Goal: Information Seeking & Learning: Learn about a topic

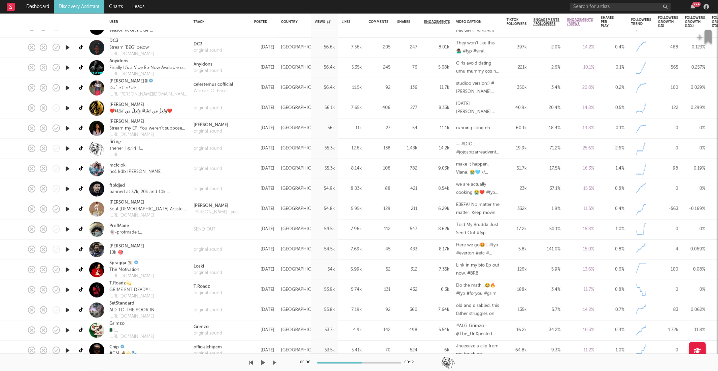
click at [265, 361] on icon "button" at bounding box center [263, 362] width 4 height 5
click at [276, 364] on icon "button" at bounding box center [274, 362] width 3 height 5
click at [274, 362] on icon "button" at bounding box center [274, 362] width 3 height 5
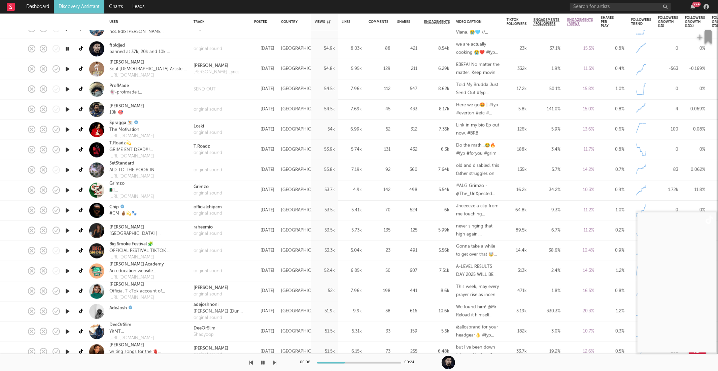
click at [276, 365] on icon "button" at bounding box center [274, 362] width 3 height 5
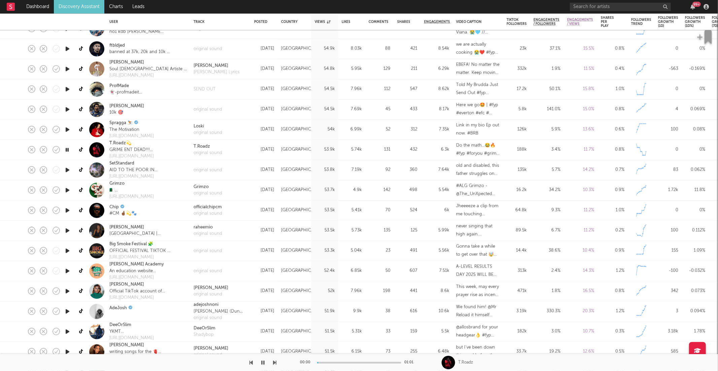
click at [276, 365] on icon "button" at bounding box center [274, 362] width 3 height 5
click at [274, 362] on icon "button" at bounding box center [274, 362] width 3 height 5
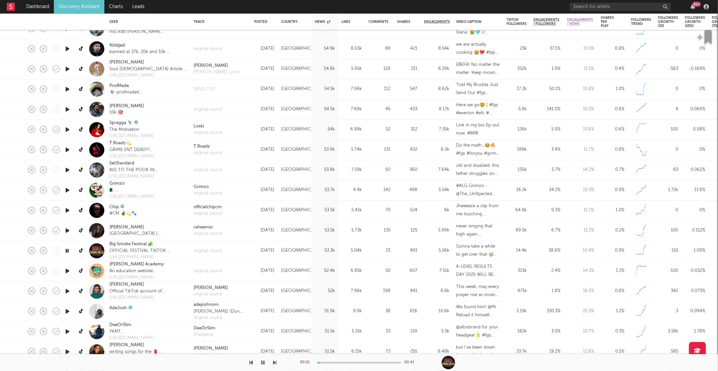
click at [274, 362] on icon "button" at bounding box center [274, 362] width 3 height 5
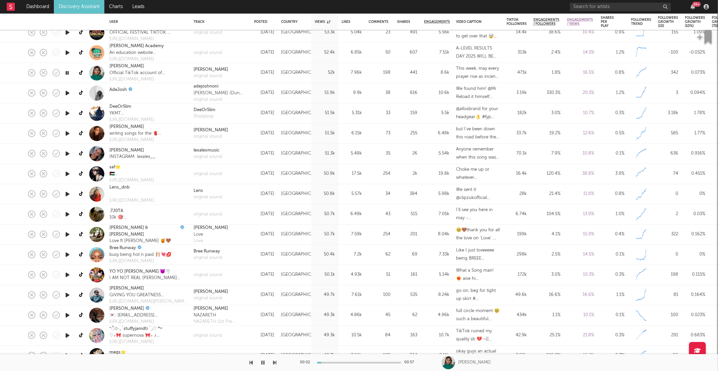
click at [276, 364] on icon "button" at bounding box center [274, 362] width 3 height 5
click at [276, 363] on icon "button" at bounding box center [274, 362] width 3 height 5
click at [274, 363] on icon "button" at bounding box center [274, 362] width 3 height 5
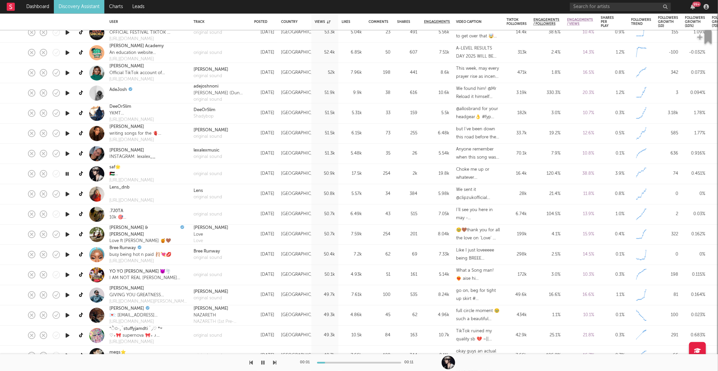
click at [274, 363] on icon "button" at bounding box center [274, 362] width 3 height 5
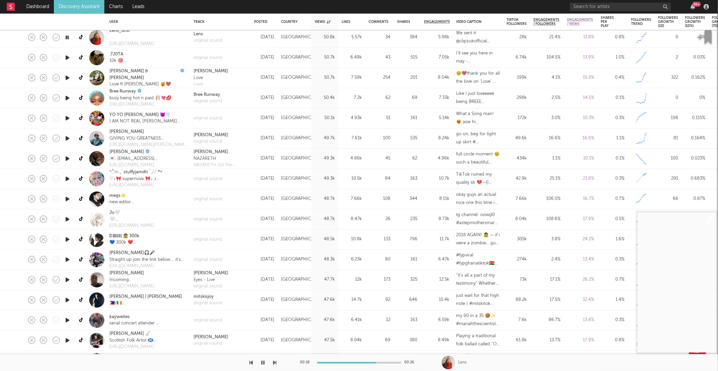
click at [275, 363] on icon "button" at bounding box center [274, 362] width 3 height 5
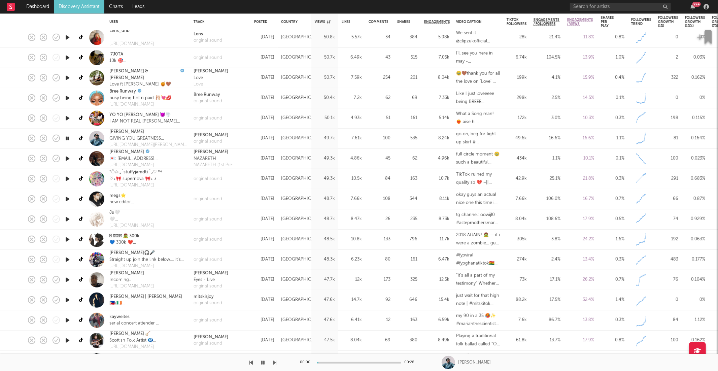
click at [275, 363] on icon "button" at bounding box center [274, 362] width 3 height 5
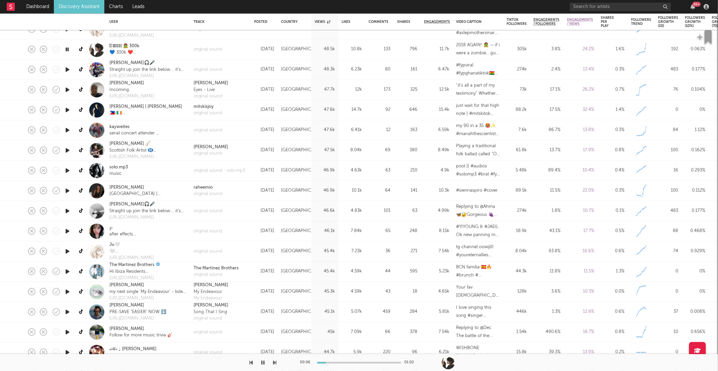
click at [275, 361] on icon "button" at bounding box center [274, 362] width 3 height 5
click at [265, 361] on icon "button" at bounding box center [263, 362] width 3 height 5
click at [262, 363] on icon "button" at bounding box center [263, 362] width 4 height 5
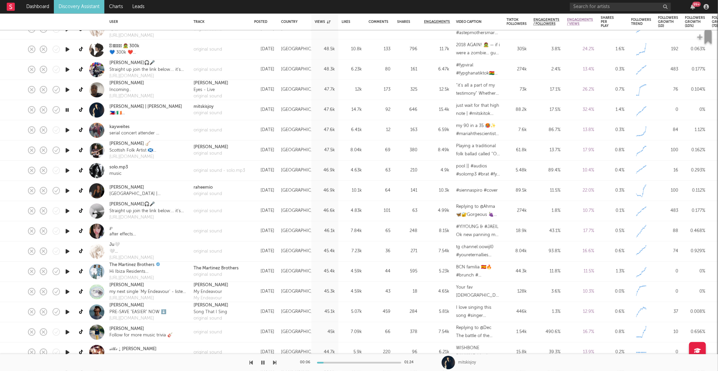
click at [275, 362] on icon "button" at bounding box center [274, 362] width 3 height 5
click at [276, 363] on icon "button" at bounding box center [274, 362] width 3 height 5
click at [262, 360] on icon "button" at bounding box center [263, 362] width 3 height 5
click at [261, 364] on icon "button" at bounding box center [263, 362] width 4 height 5
click at [276, 363] on icon "button" at bounding box center [274, 362] width 3 height 5
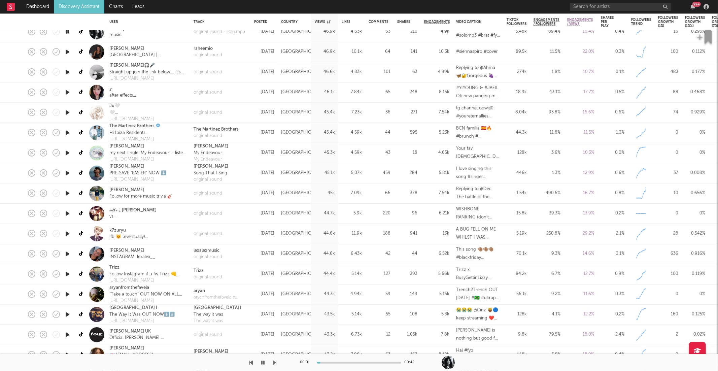
click at [276, 363] on icon "button" at bounding box center [274, 362] width 3 height 5
drag, startPoint x: 276, startPoint y: 363, endPoint x: 241, endPoint y: 370, distance: 35.8
click at [276, 363] on icon "button" at bounding box center [274, 362] width 3 height 5
click at [266, 361] on button "button" at bounding box center [263, 362] width 7 height 17
click at [260, 365] on button "button" at bounding box center [263, 362] width 7 height 17
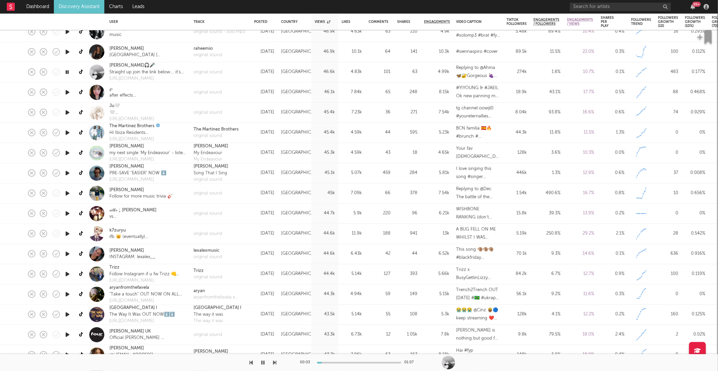
click at [274, 362] on icon "button" at bounding box center [274, 362] width 3 height 5
click at [273, 362] on icon "button" at bounding box center [274, 362] width 3 height 5
click at [276, 361] on icon "button" at bounding box center [274, 362] width 3 height 5
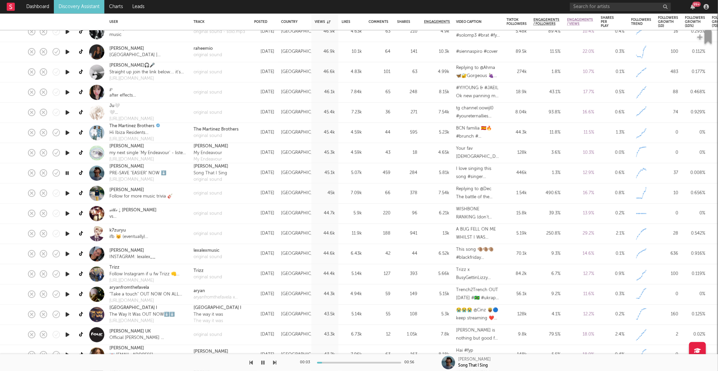
click at [276, 361] on icon "button" at bounding box center [274, 362] width 3 height 5
click at [274, 362] on icon "button" at bounding box center [274, 362] width 3 height 5
click at [275, 360] on icon "button" at bounding box center [274, 362] width 3 height 5
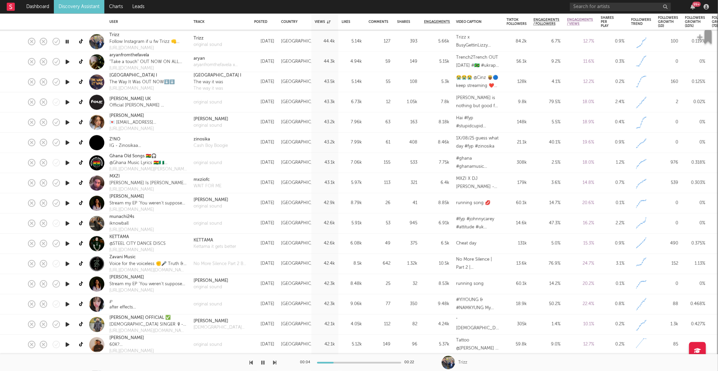
click at [274, 362] on icon "button" at bounding box center [274, 362] width 3 height 5
click at [266, 362] on button "button" at bounding box center [263, 362] width 7 height 17
click at [275, 363] on icon "button" at bounding box center [274, 362] width 3 height 5
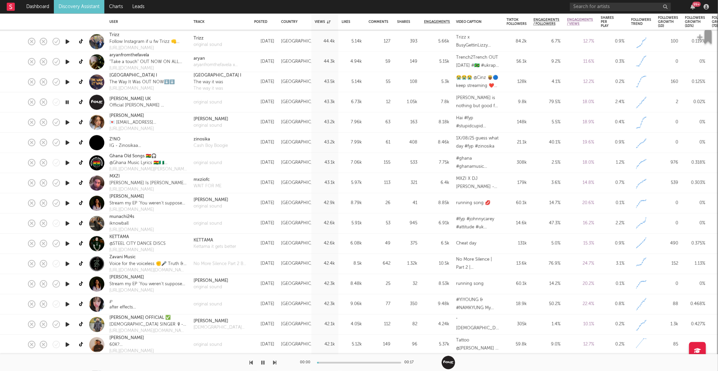
click at [275, 363] on icon "button" at bounding box center [274, 362] width 3 height 5
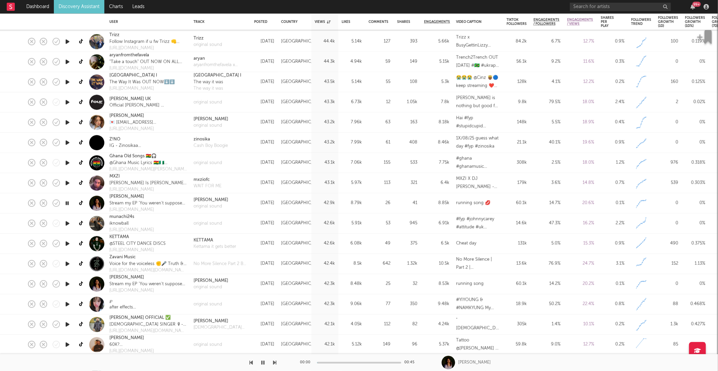
click at [275, 363] on icon "button" at bounding box center [274, 362] width 3 height 5
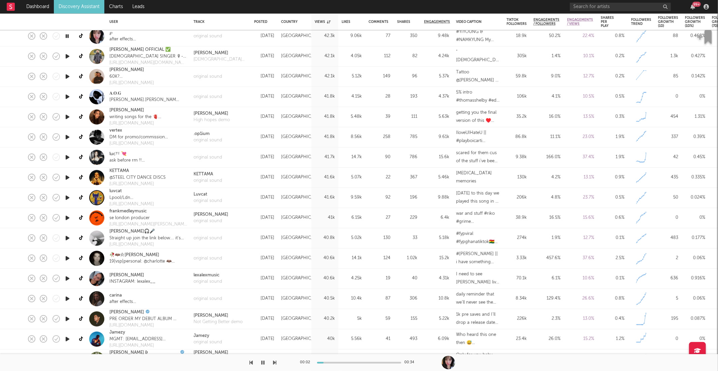
click at [275, 362] on icon "button" at bounding box center [274, 362] width 3 height 5
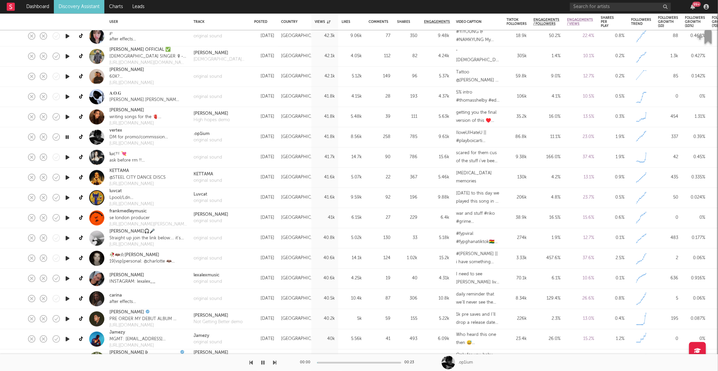
click at [275, 362] on icon "button" at bounding box center [274, 362] width 3 height 5
click at [237, 363] on div at bounding box center [138, 362] width 277 height 17
click at [275, 365] on icon "button" at bounding box center [274, 362] width 3 height 5
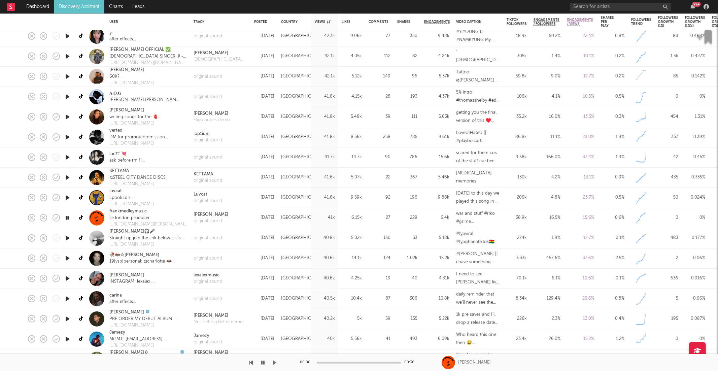
click at [275, 365] on icon "button" at bounding box center [274, 362] width 3 height 5
click at [263, 362] on icon "button" at bounding box center [263, 362] width 3 height 5
click at [262, 363] on icon "button" at bounding box center [263, 362] width 4 height 5
click at [274, 362] on icon "button" at bounding box center [274, 362] width 3 height 5
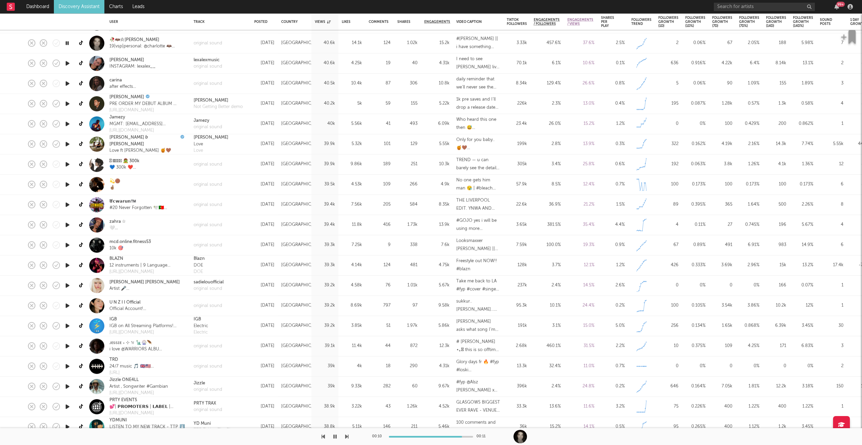
click at [347, 371] on icon "button" at bounding box center [346, 436] width 3 height 5
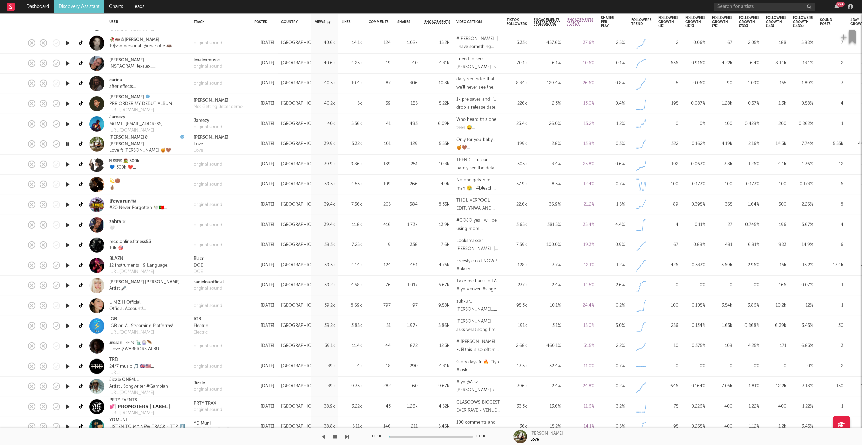
click at [347, 371] on icon "button" at bounding box center [346, 436] width 3 height 5
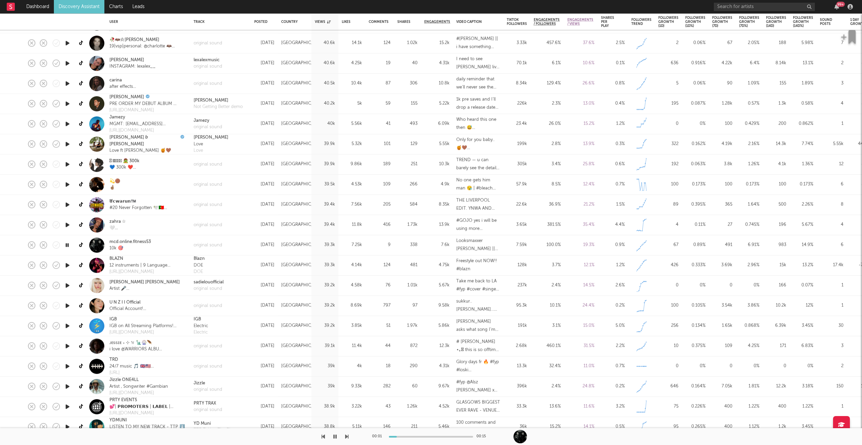
click at [347, 371] on icon "button" at bounding box center [346, 436] width 3 height 5
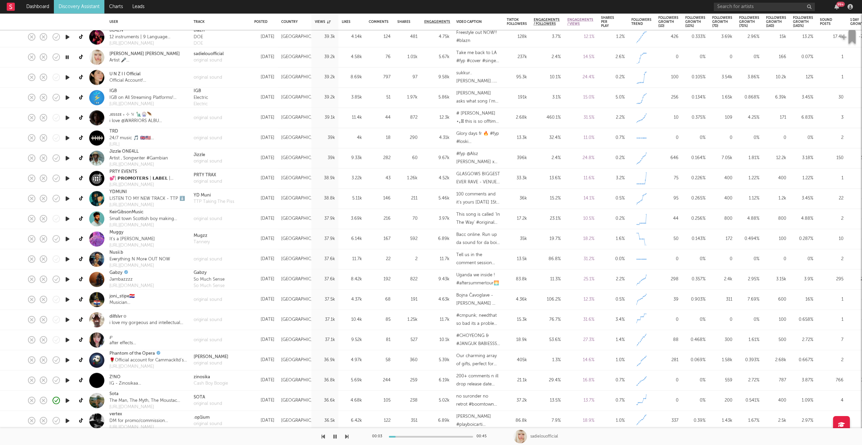
click at [346, 371] on icon "button" at bounding box center [346, 436] width 3 height 5
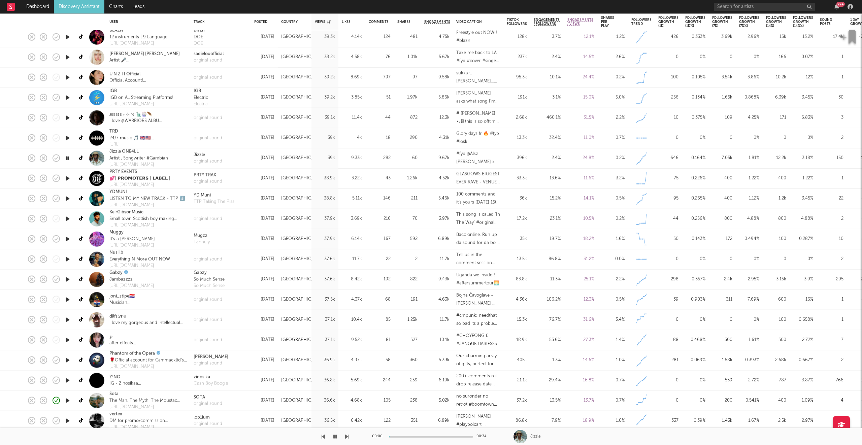
click at [346, 371] on icon "button" at bounding box center [346, 436] width 3 height 5
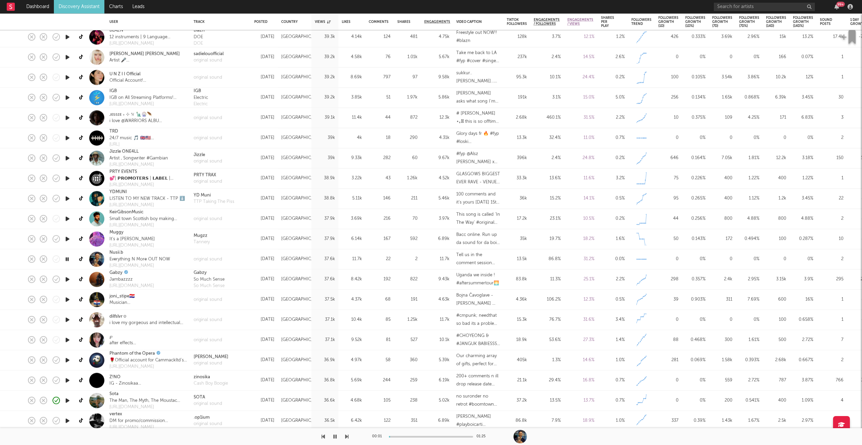
click at [325, 371] on icon "button" at bounding box center [323, 436] width 3 height 5
click at [346, 371] on icon "button" at bounding box center [346, 436] width 3 height 5
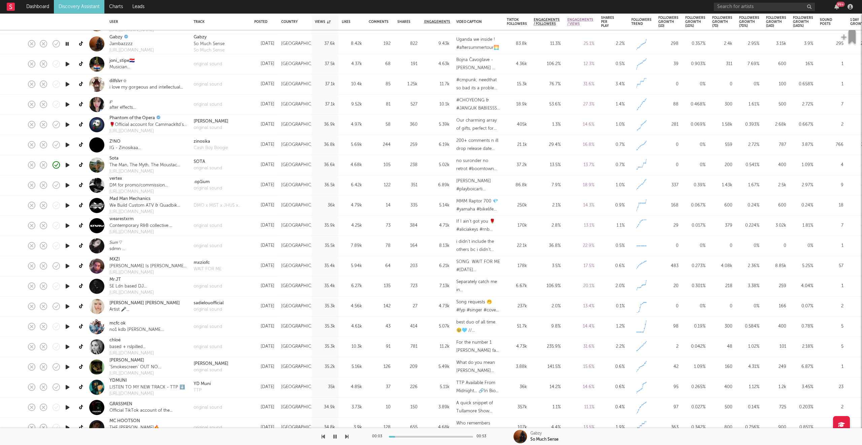
click at [346, 371] on icon "button" at bounding box center [346, 436] width 3 height 5
click at [347, 371] on icon "button" at bounding box center [346, 436] width 3 height 5
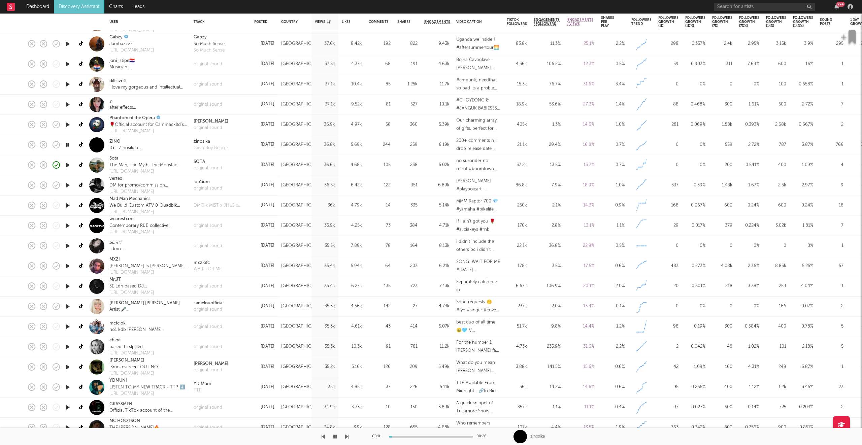
click at [345, 371] on icon "button" at bounding box center [346, 436] width 3 height 5
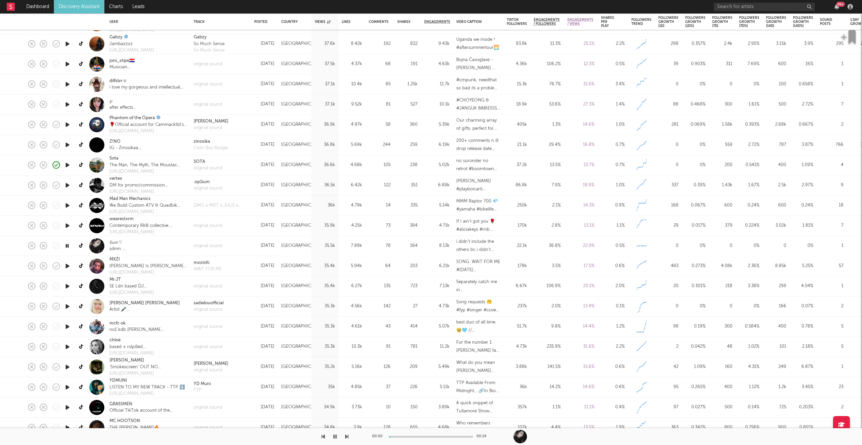
click at [345, 371] on icon "button" at bounding box center [346, 436] width 3 height 5
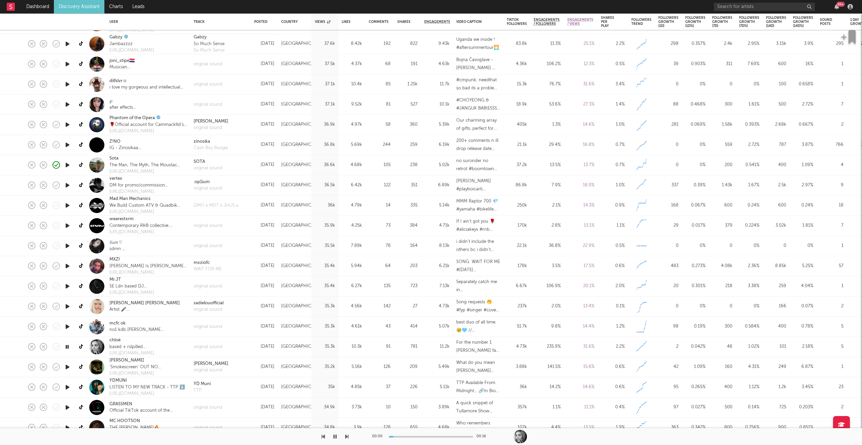
click at [345, 371] on icon "button" at bounding box center [346, 436] width 3 height 5
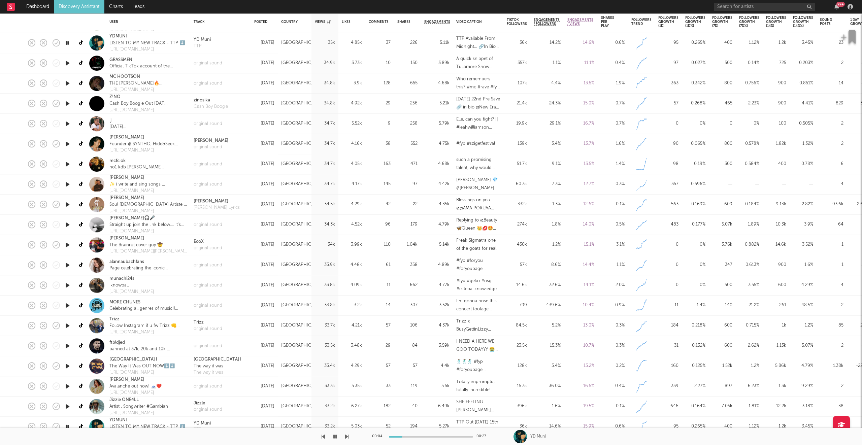
click at [347, 371] on icon "button" at bounding box center [346, 436] width 3 height 5
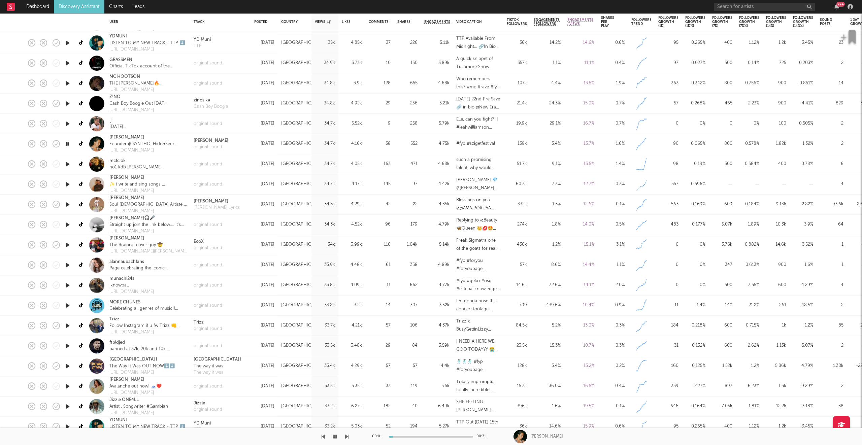
click at [347, 371] on icon "button" at bounding box center [346, 436] width 3 height 5
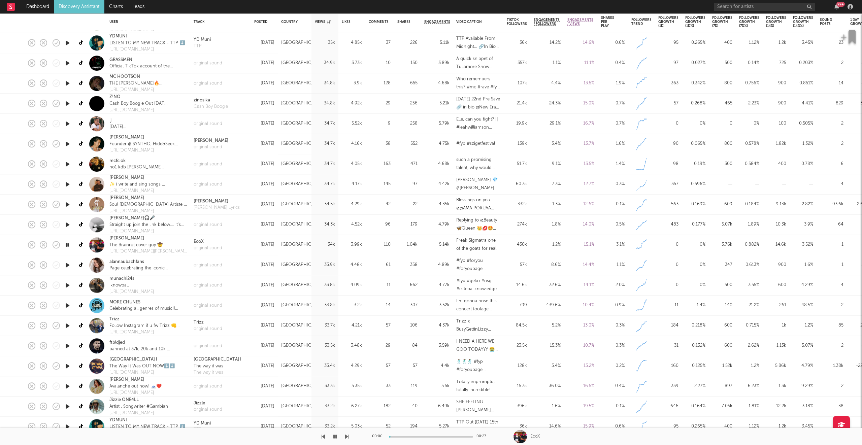
click at [347, 371] on icon "button" at bounding box center [346, 436] width 3 height 5
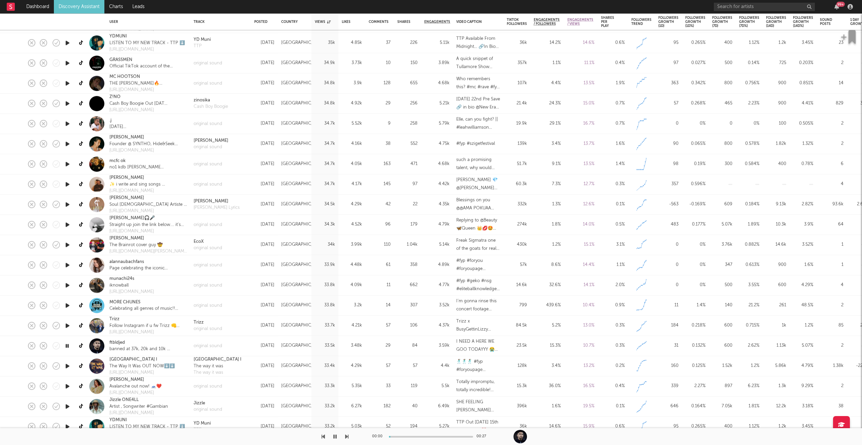
click at [347, 371] on icon "button" at bounding box center [346, 436] width 3 height 5
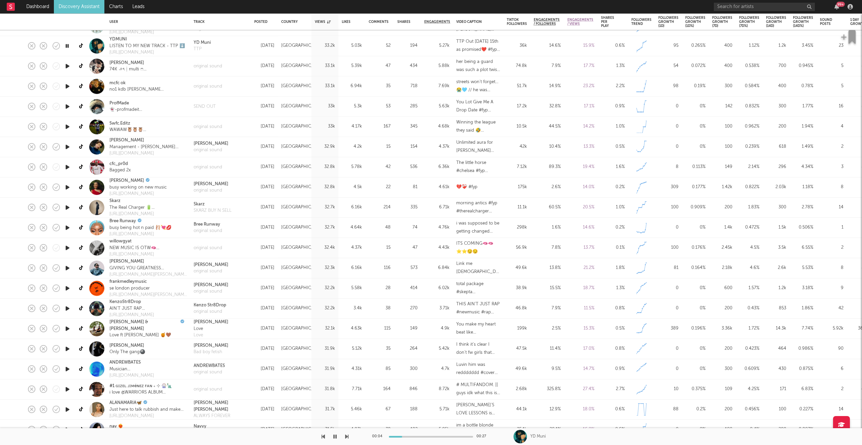
click at [347, 371] on icon "button" at bounding box center [346, 436] width 3 height 5
click at [323, 371] on icon "button" at bounding box center [323, 436] width 3 height 5
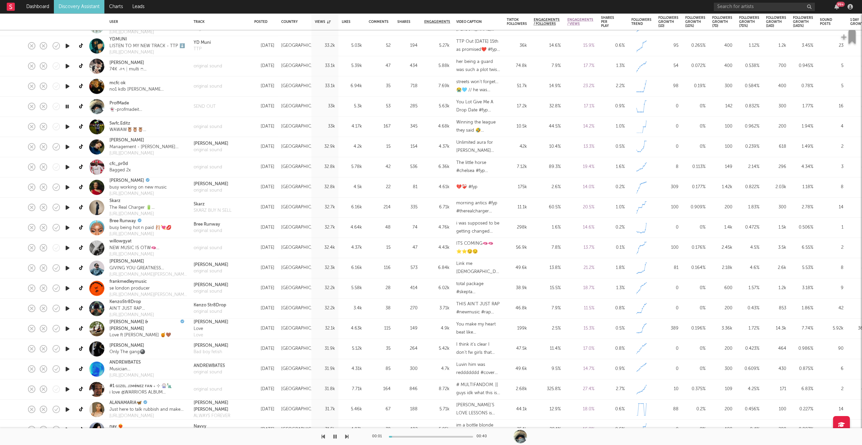
click at [422, 371] on div "00:01 00:40" at bounding box center [431, 436] width 118 height 17
click at [421, 371] on div at bounding box center [431, 437] width 84 height 2
click at [347, 371] on icon "button" at bounding box center [346, 436] width 3 height 5
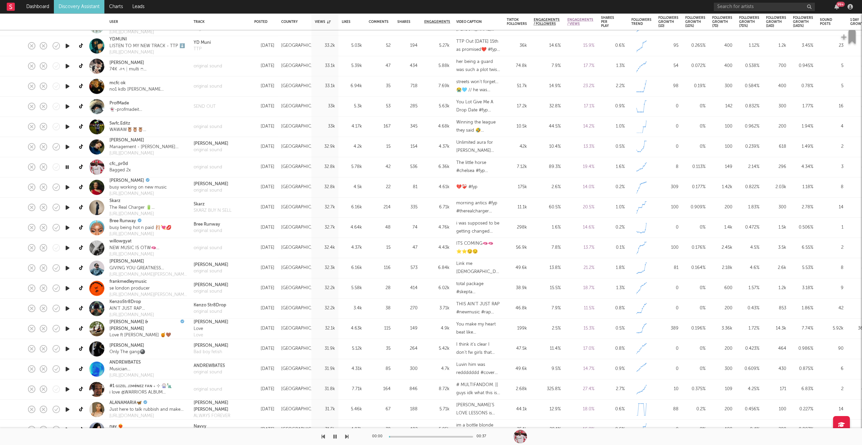
click at [347, 371] on icon "button" at bounding box center [346, 436] width 3 height 5
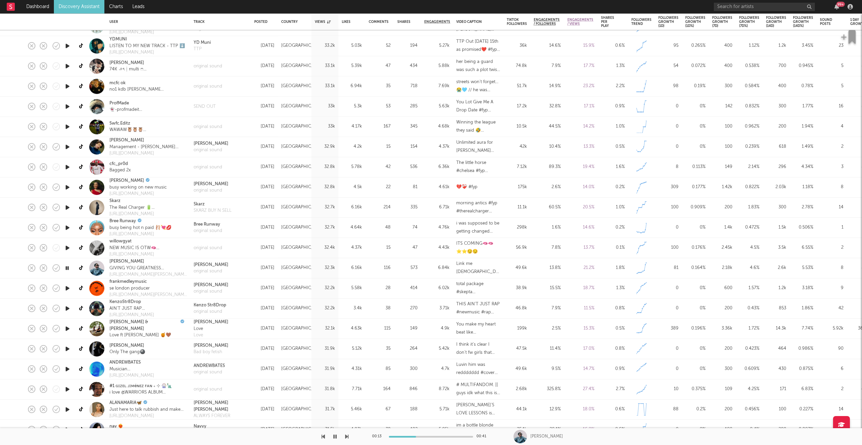
drag, startPoint x: 347, startPoint y: 436, endPoint x: 465, endPoint y: 398, distance: 123.6
click at [347, 371] on icon "button" at bounding box center [346, 436] width 3 height 5
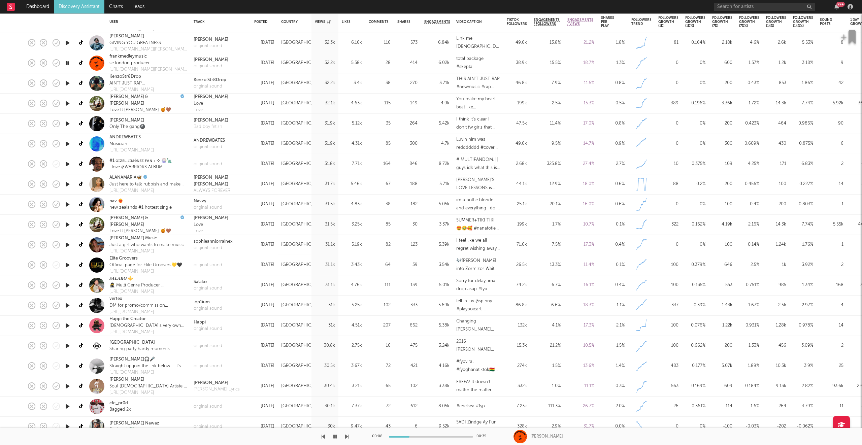
click at [348, 371] on icon "button" at bounding box center [346, 436] width 3 height 5
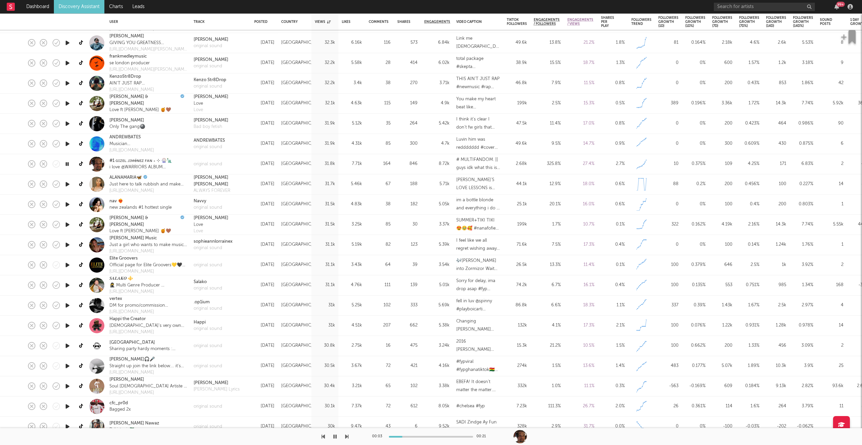
click at [422, 371] on div at bounding box center [431, 437] width 84 height 2
click at [347, 371] on icon "button" at bounding box center [346, 436] width 3 height 5
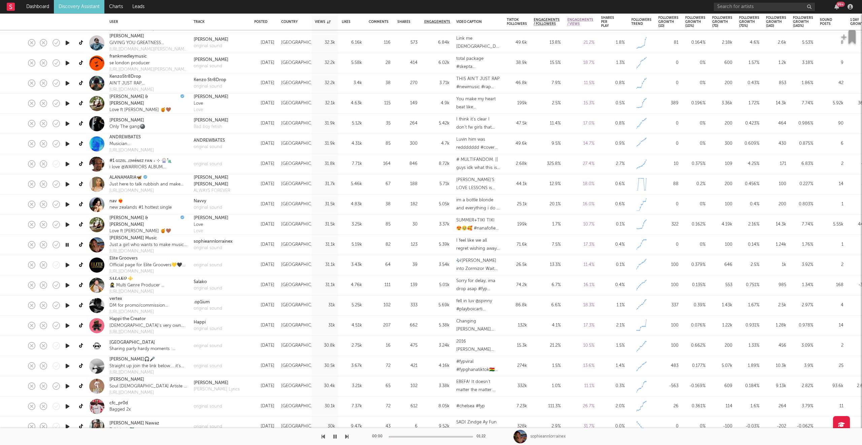
click at [347, 371] on icon "button" at bounding box center [346, 436] width 3 height 5
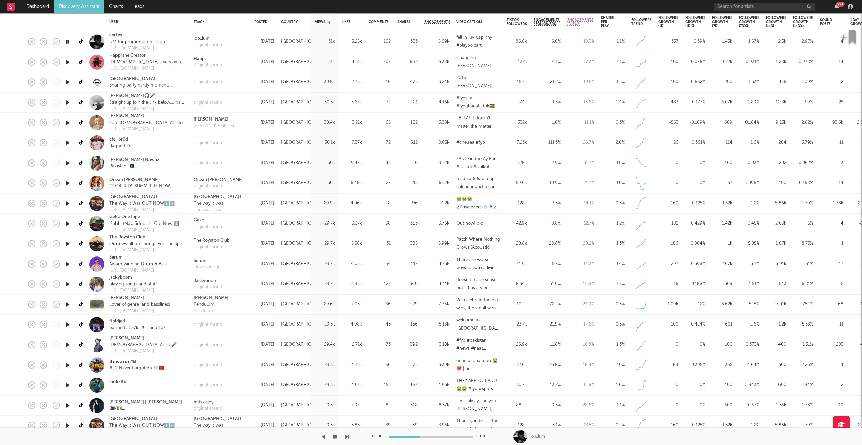
click at [346, 371] on icon "button" at bounding box center [346, 436] width 3 height 5
click at [322, 371] on icon "button" at bounding box center [323, 436] width 3 height 5
click at [347, 371] on icon "button" at bounding box center [346, 436] width 3 height 5
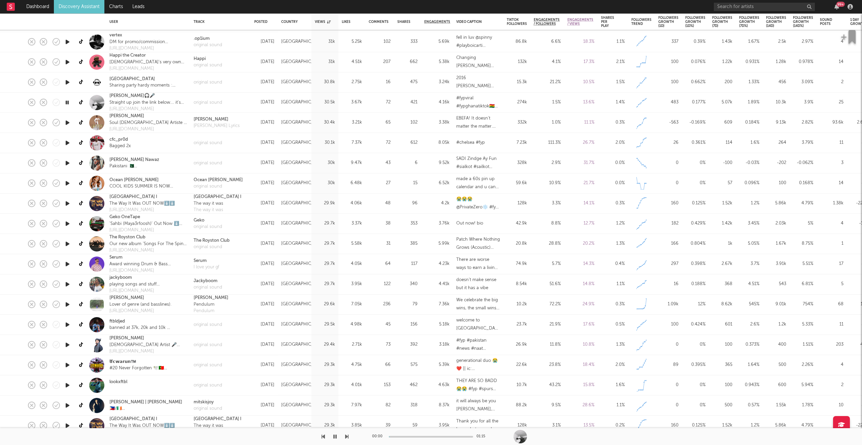
click at [347, 371] on icon "button" at bounding box center [346, 436] width 3 height 5
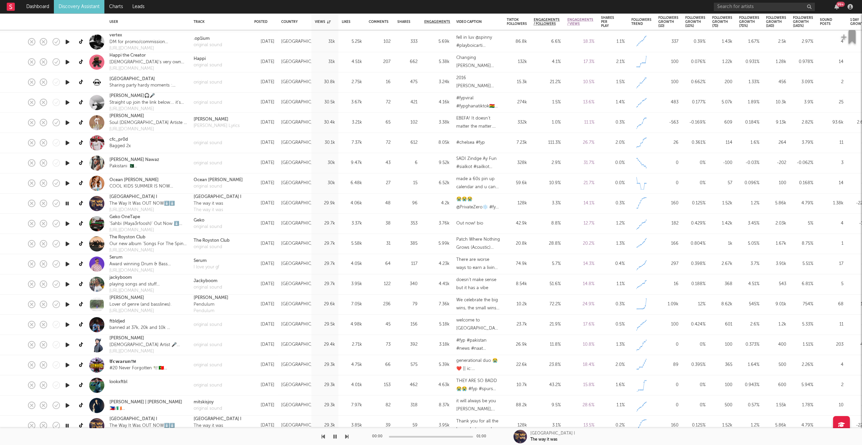
click at [347, 371] on icon "button" at bounding box center [346, 436] width 3 height 5
click at [213, 289] on div "original sound" at bounding box center [208, 287] width 29 height 7
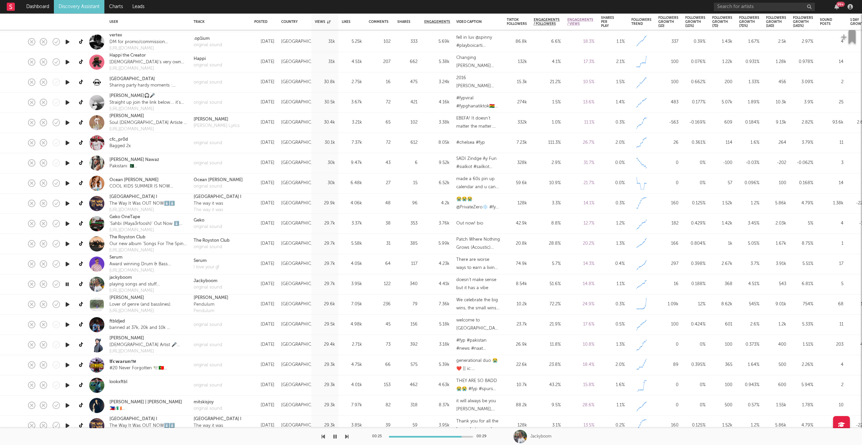
click at [333, 371] on button "button" at bounding box center [335, 436] width 7 height 17
click at [332, 371] on button "button" at bounding box center [335, 436] width 7 height 17
click at [347, 371] on icon "button" at bounding box center [346, 436] width 3 height 5
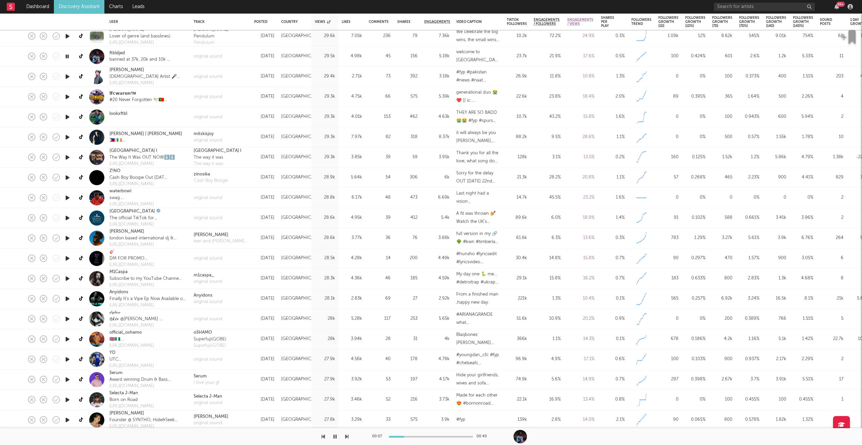
click at [346, 371] on icon "button" at bounding box center [346, 436] width 3 height 5
drag, startPoint x: 324, startPoint y: 438, endPoint x: 335, endPoint y: 437, distance: 11.5
click at [324, 371] on icon "button" at bounding box center [323, 436] width 3 height 5
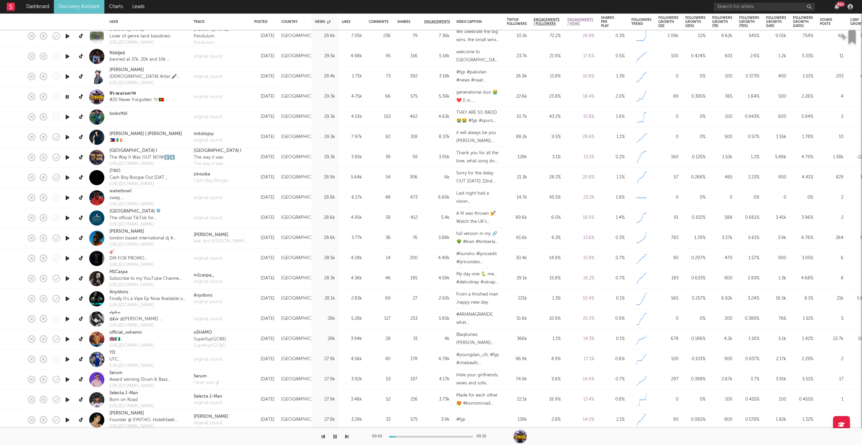
click at [347, 371] on icon "button" at bounding box center [346, 436] width 3 height 5
click at [217, 143] on div "original sound" at bounding box center [208, 140] width 29 height 7
click at [346, 371] on icon "button" at bounding box center [346, 436] width 3 height 5
click at [347, 371] on icon "button" at bounding box center [346, 436] width 3 height 5
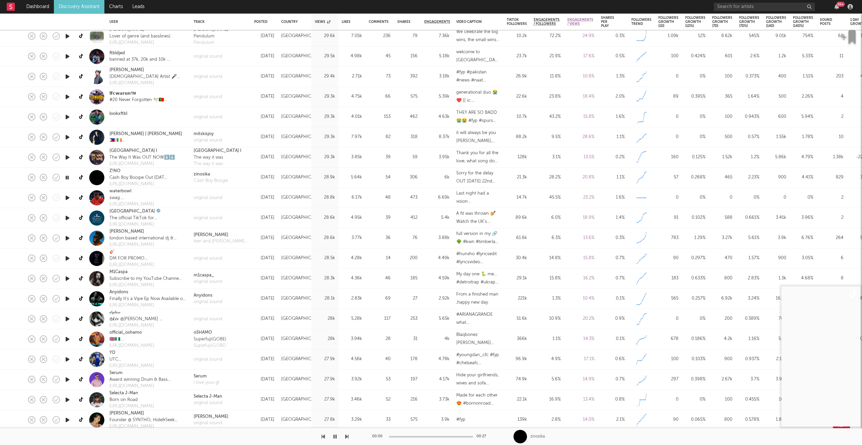
click at [347, 371] on icon "button" at bounding box center [346, 436] width 3 height 5
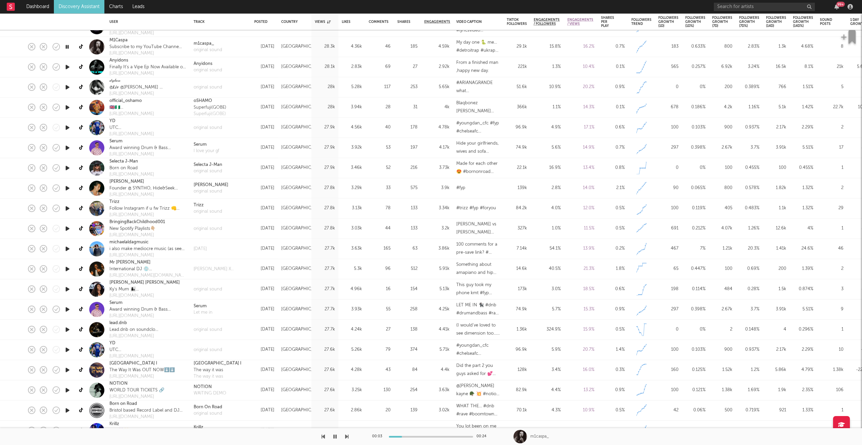
click at [345, 371] on icon "button" at bounding box center [346, 436] width 3 height 5
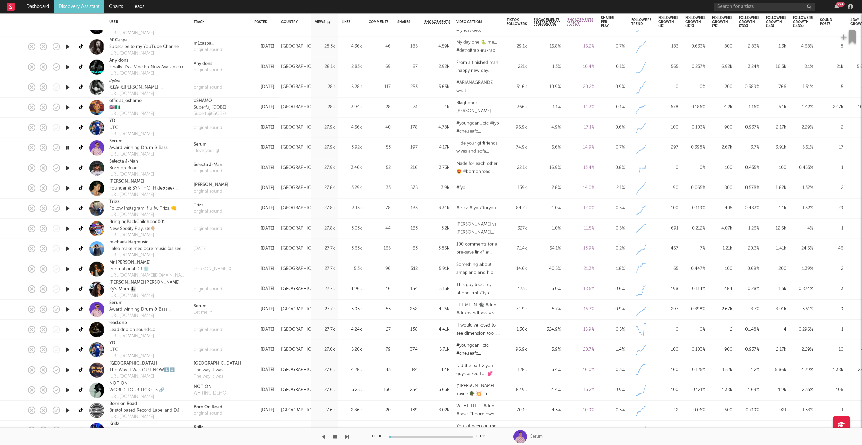
click at [345, 371] on icon "button" at bounding box center [346, 436] width 3 height 5
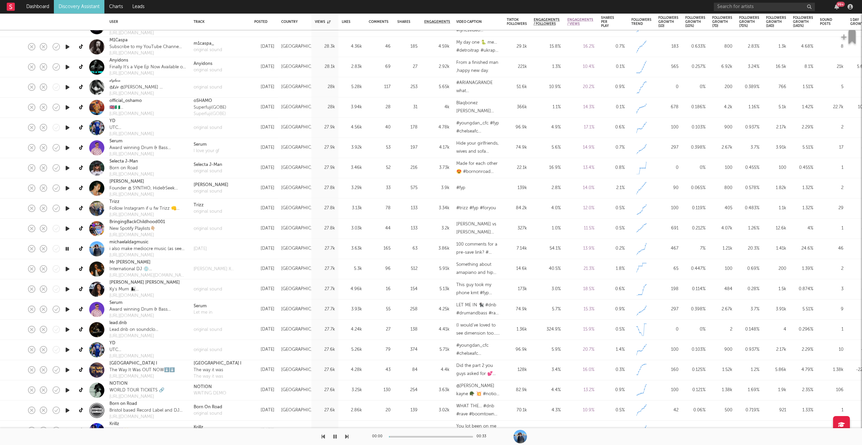
click at [345, 371] on icon "button" at bounding box center [346, 436] width 3 height 5
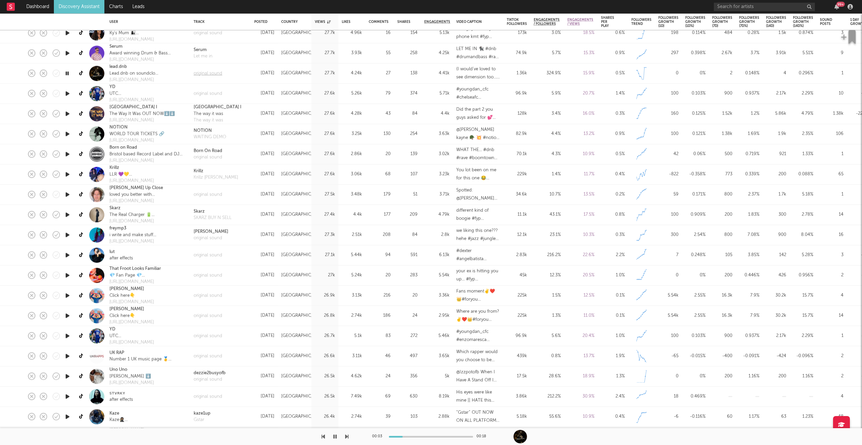
click at [205, 70] on div "original sound" at bounding box center [208, 73] width 29 height 7
click at [344, 371] on div at bounding box center [174, 436] width 349 height 17
click at [347, 371] on icon "button" at bounding box center [346, 436] width 3 height 5
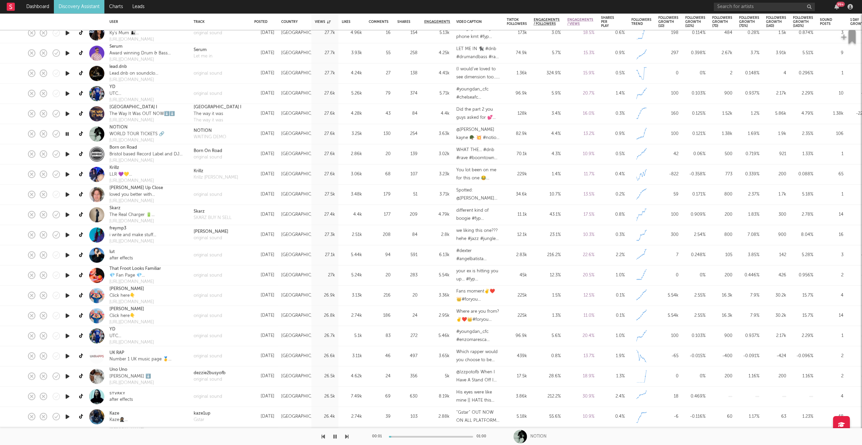
click at [347, 371] on icon "button" at bounding box center [346, 436] width 3 height 5
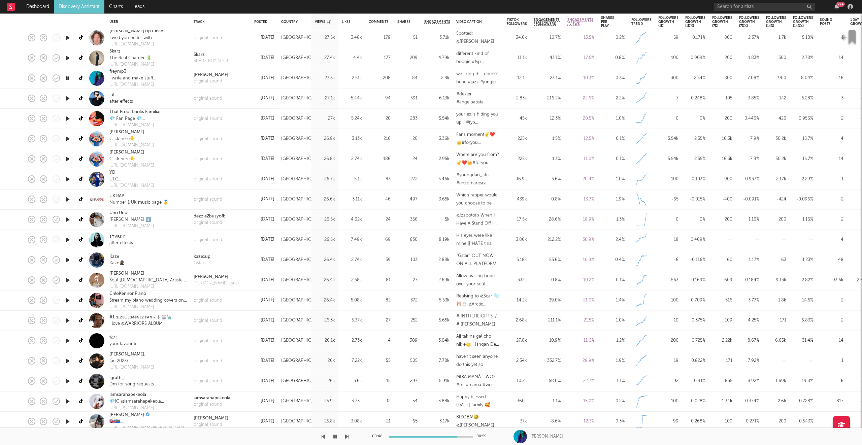
click at [347, 371] on icon "button" at bounding box center [346, 436] width 3 height 5
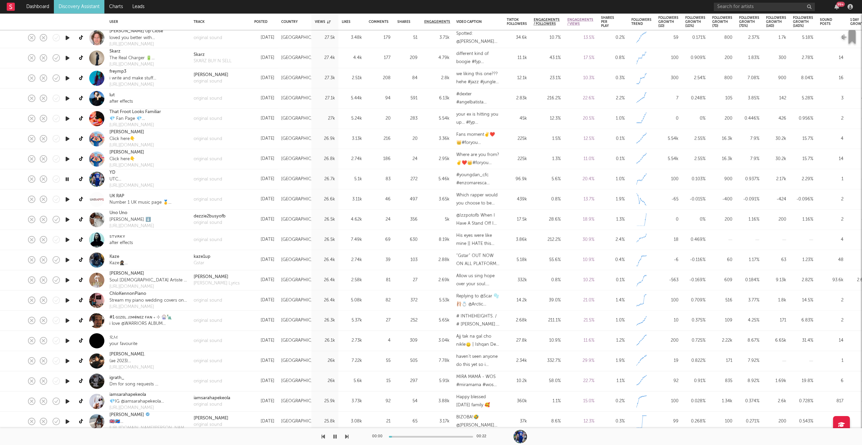
click at [347, 371] on icon "button" at bounding box center [346, 436] width 3 height 5
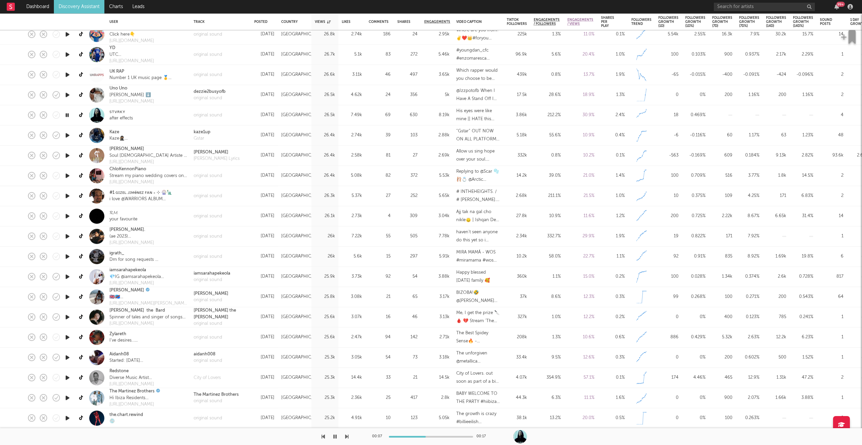
click at [449, 371] on div "00:07 00:17" at bounding box center [431, 436] width 118 height 17
click at [447, 371] on div at bounding box center [431, 437] width 84 height 2
click at [424, 371] on div "00:13 00:17" at bounding box center [431, 436] width 118 height 17
click at [421, 371] on div at bounding box center [418, 437] width 84 height 2
click at [336, 371] on icon "button" at bounding box center [334, 436] width 3 height 5
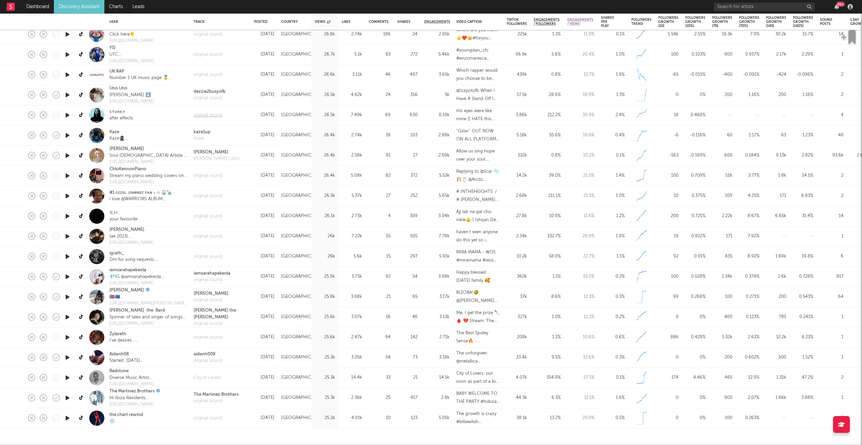
click at [212, 112] on div "original sound" at bounding box center [208, 115] width 29 height 7
click at [332, 371] on button "button" at bounding box center [335, 436] width 7 height 17
click at [347, 371] on icon "button" at bounding box center [346, 436] width 3 height 5
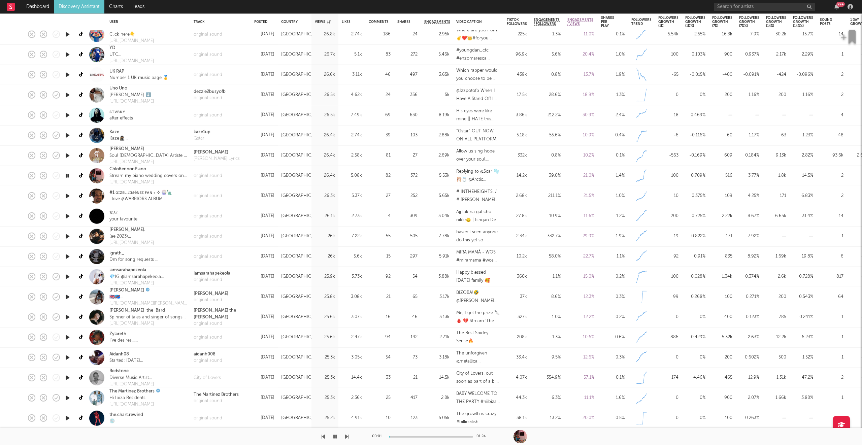
click at [347, 371] on icon "button" at bounding box center [346, 436] width 3 height 5
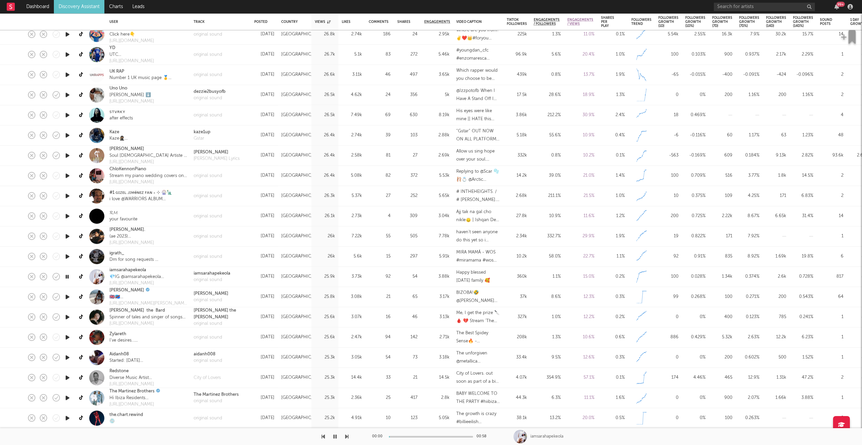
click at [347, 371] on icon "button" at bounding box center [346, 436] width 3 height 5
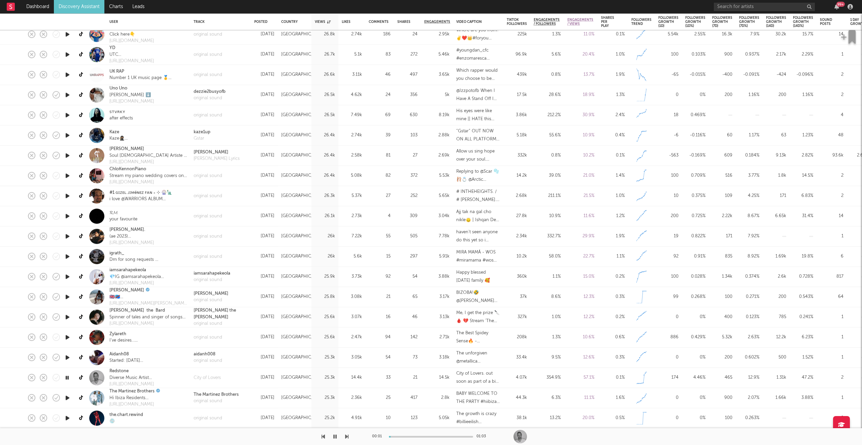
click at [347, 371] on icon "button" at bounding box center [346, 436] width 3 height 5
click at [84, 8] on link "Discovery Assistant" at bounding box center [79, 6] width 51 height 13
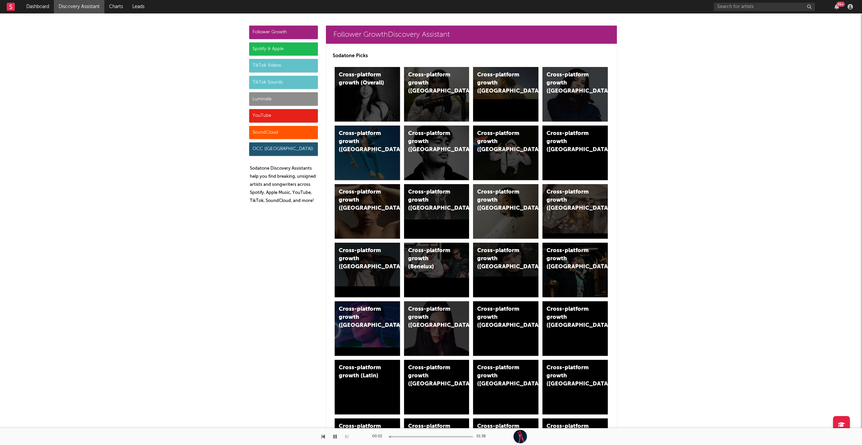
click at [276, 83] on div "TikTok Sounds" at bounding box center [283, 82] width 69 height 13
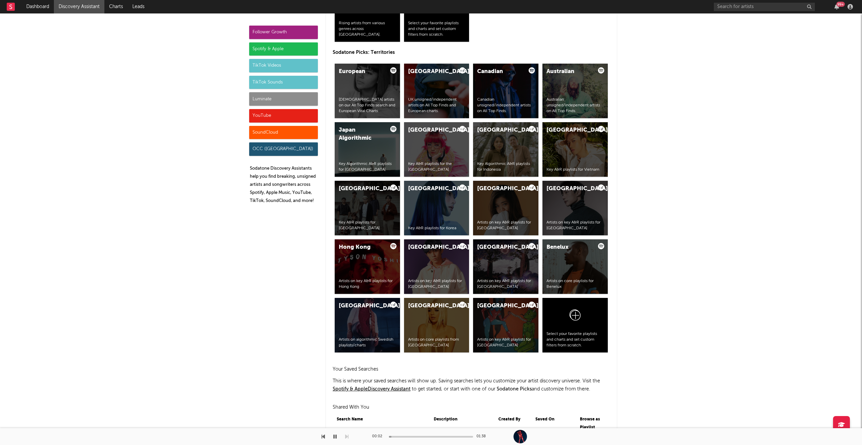
scroll to position [2318, 0]
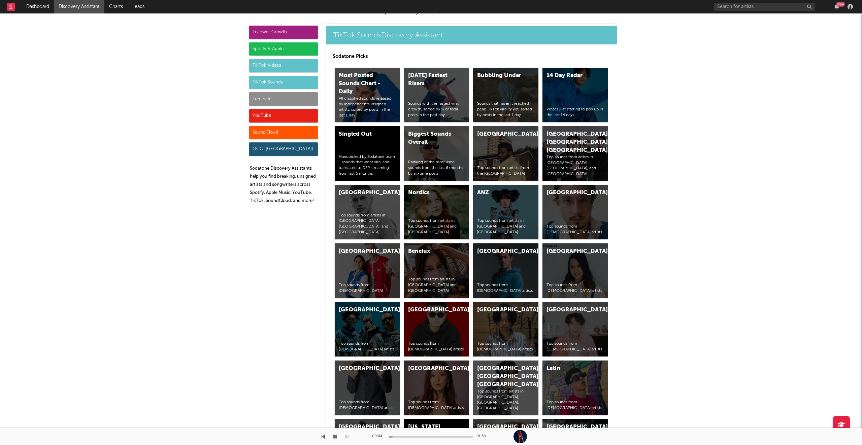
click at [271, 69] on div "TikTok Videos" at bounding box center [283, 65] width 69 height 13
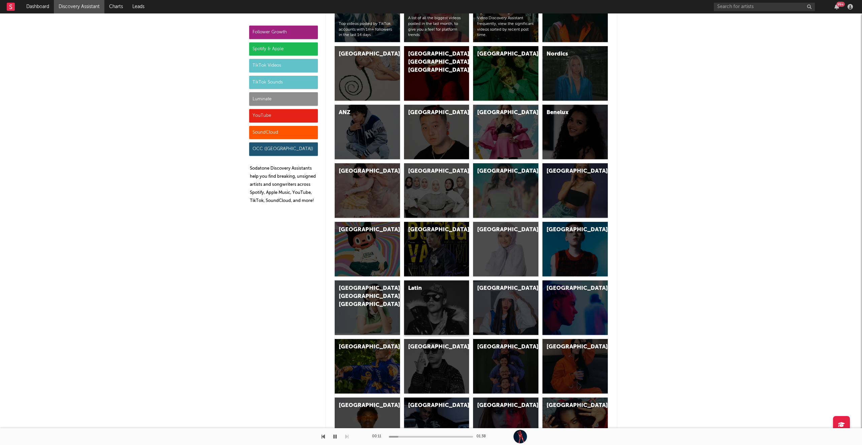
scroll to position [1774, 0]
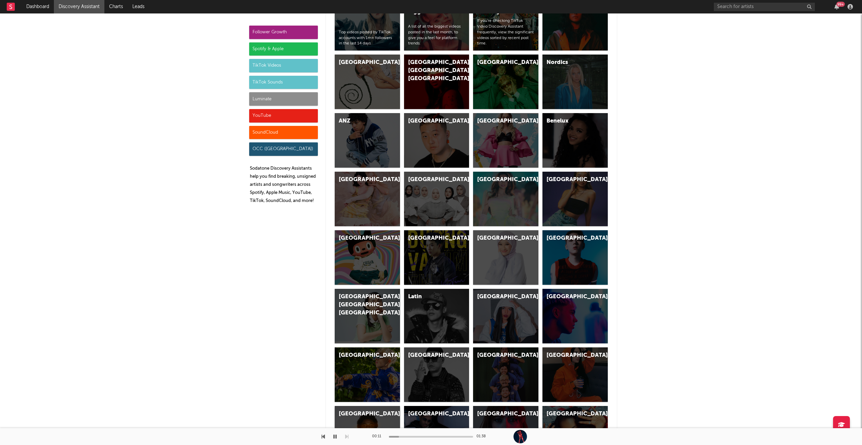
click at [361, 371] on div "[GEOGRAPHIC_DATA]" at bounding box center [367, 433] width 65 height 55
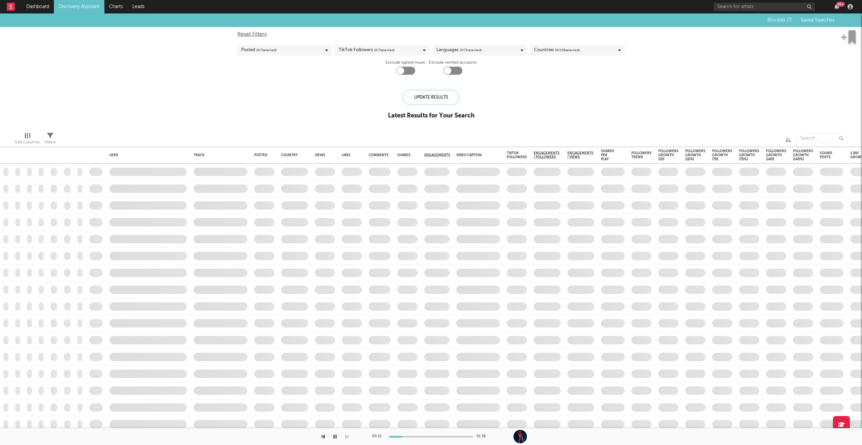
checkbox input "true"
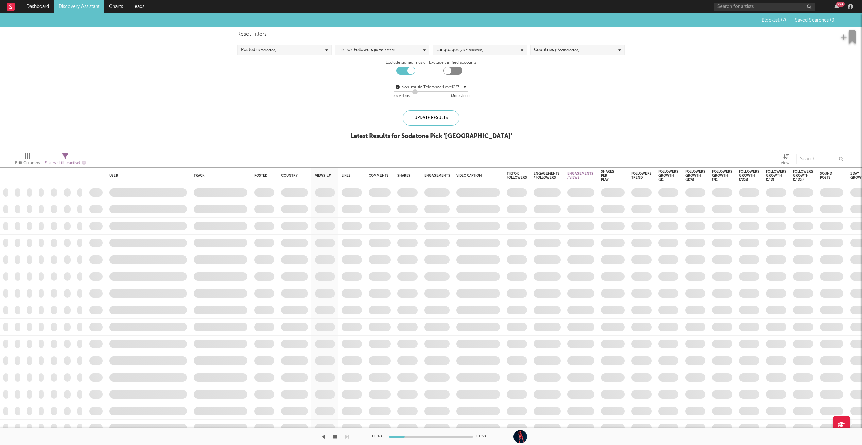
drag, startPoint x: 407, startPoint y: 92, endPoint x: 429, endPoint y: 92, distance: 21.6
click at [417, 93] on div at bounding box center [415, 91] width 5 height 5
click at [335, 371] on icon "button" at bounding box center [334, 436] width 3 height 5
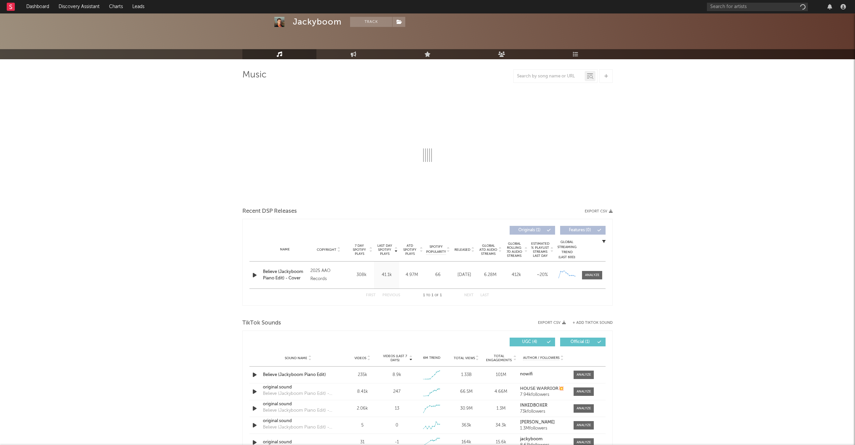
select select "1w"
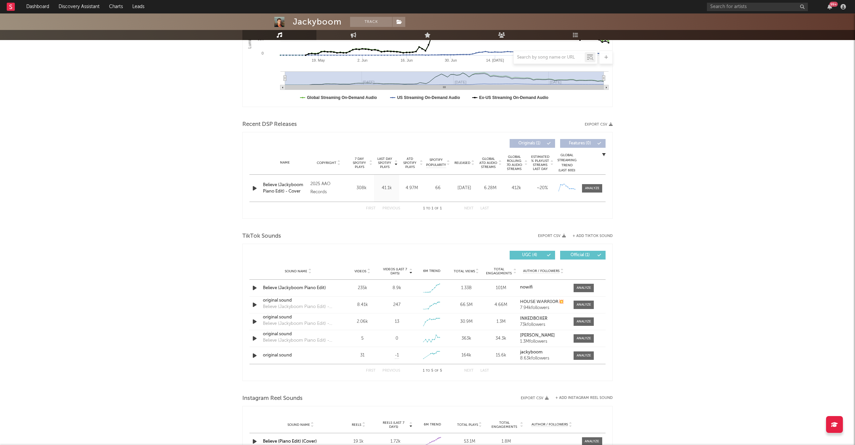
scroll to position [165, 0]
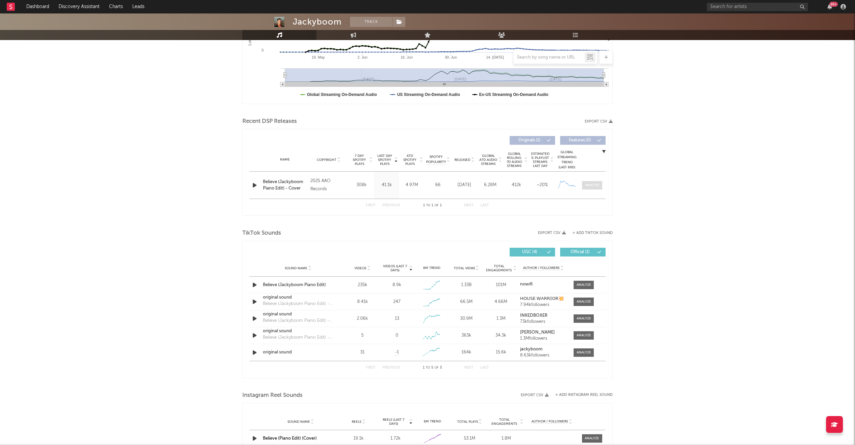
click at [594, 186] on div at bounding box center [592, 185] width 14 height 5
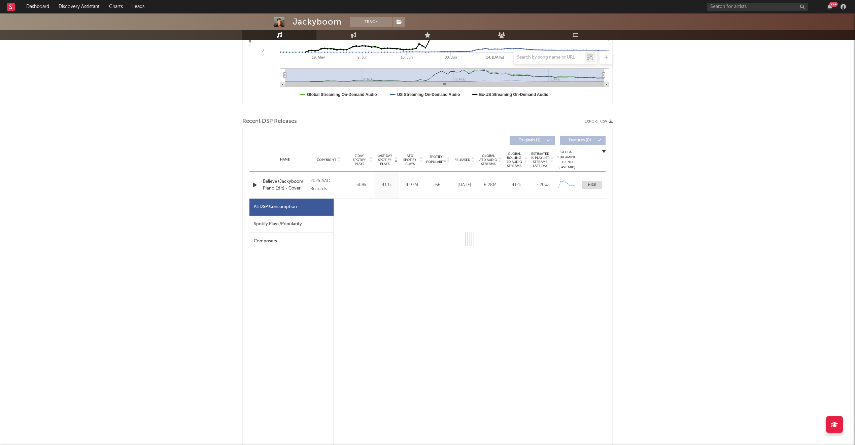
select select "1w"
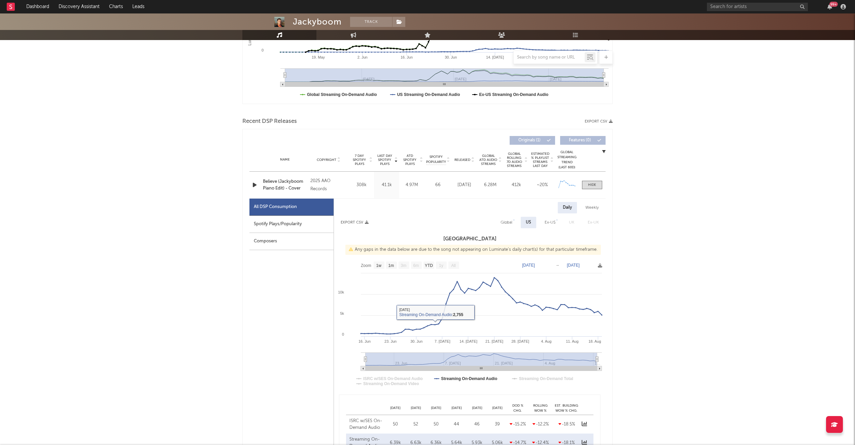
click at [289, 226] on div "Spotify Plays/Popularity" at bounding box center [292, 224] width 84 height 17
select select "1w"
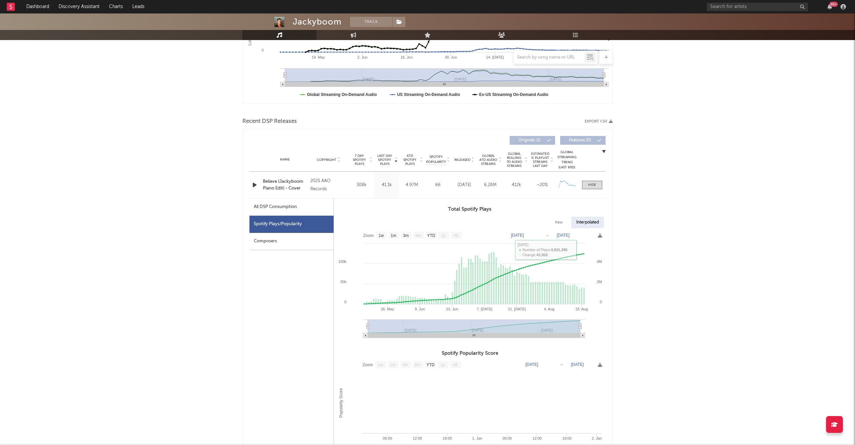
click at [593, 185] on div at bounding box center [592, 185] width 8 height 5
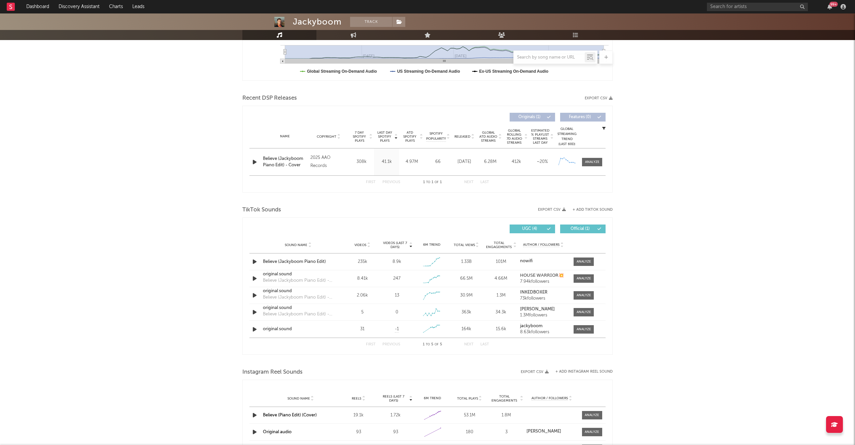
scroll to position [189, 0]
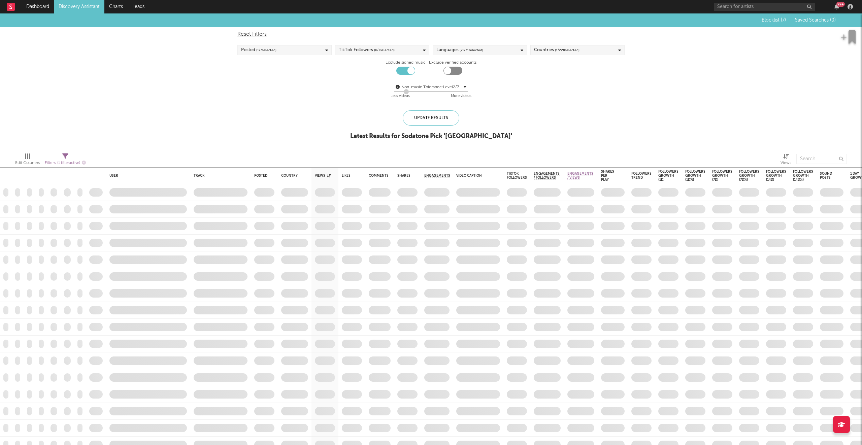
click at [88, 10] on link "Discovery Assistant" at bounding box center [79, 6] width 51 height 13
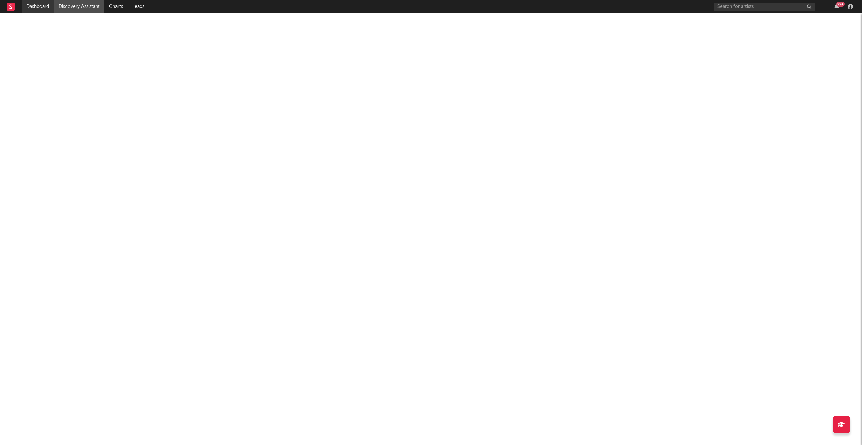
click at [28, 10] on link "Dashboard" at bounding box center [38, 6] width 32 height 13
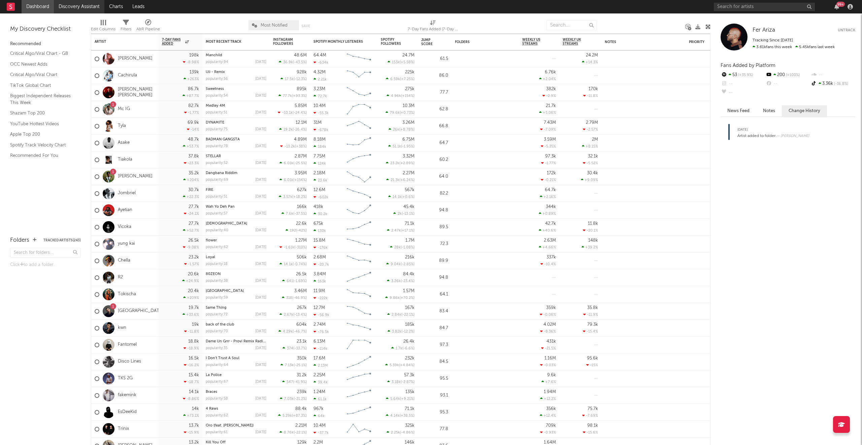
click at [85, 11] on link "Discovery Assistant" at bounding box center [79, 6] width 51 height 13
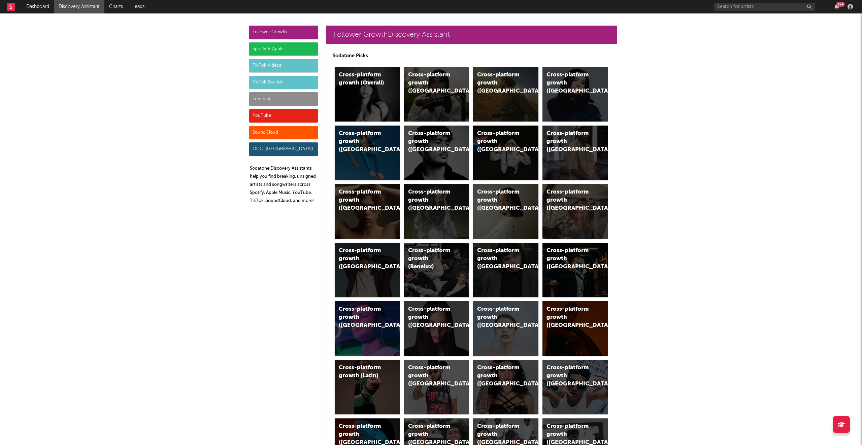
click at [283, 84] on div "TikTok Sounds" at bounding box center [283, 82] width 69 height 13
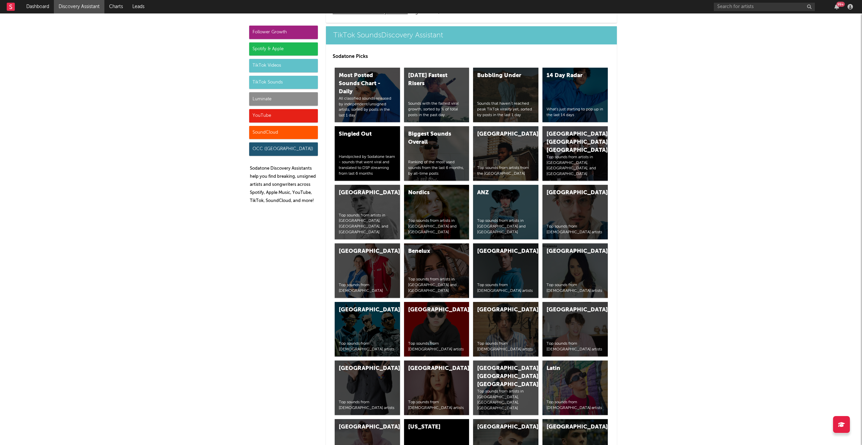
click at [264, 65] on div "TikTok Videos" at bounding box center [283, 65] width 69 height 13
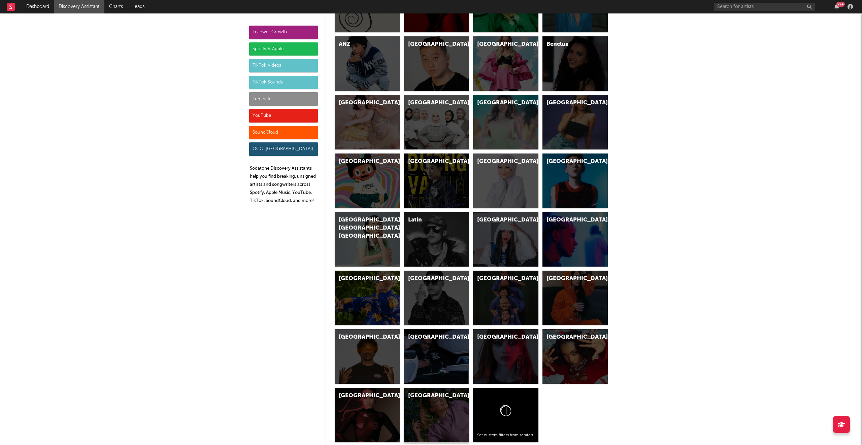
scroll to position [2005, 0]
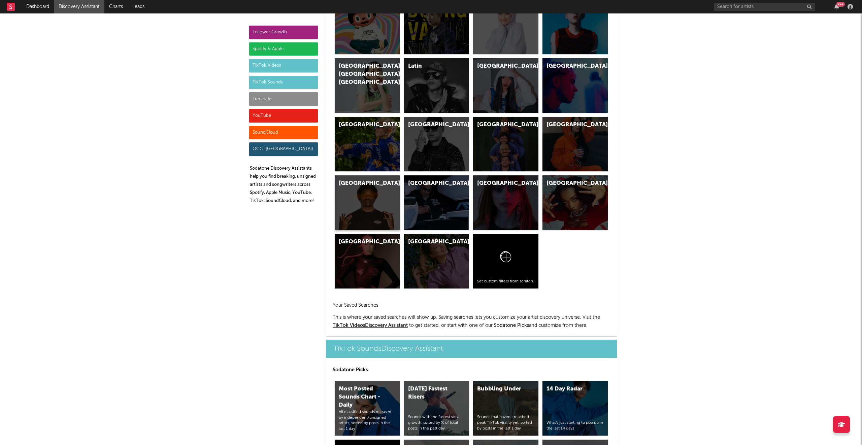
click at [350, 201] on div "[GEOGRAPHIC_DATA]" at bounding box center [367, 202] width 65 height 55
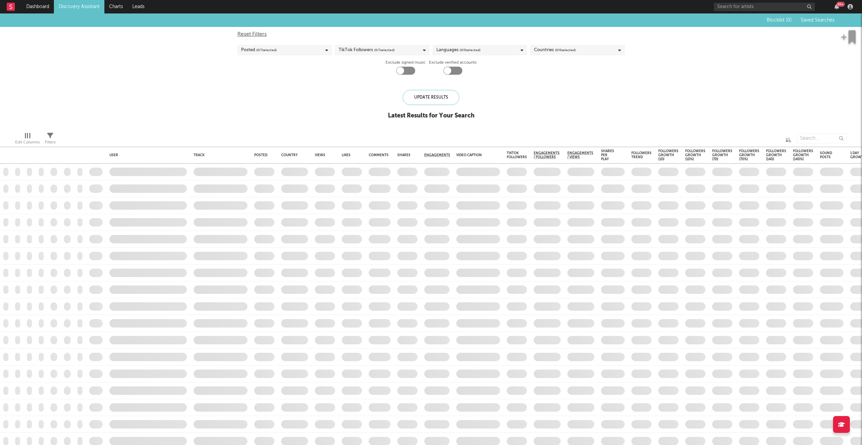
checkbox input "true"
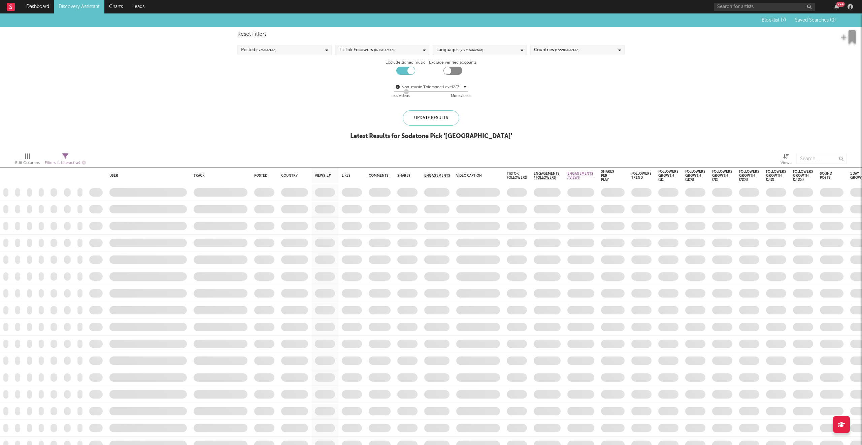
click at [79, 6] on link "Discovery Assistant" at bounding box center [79, 6] width 51 height 13
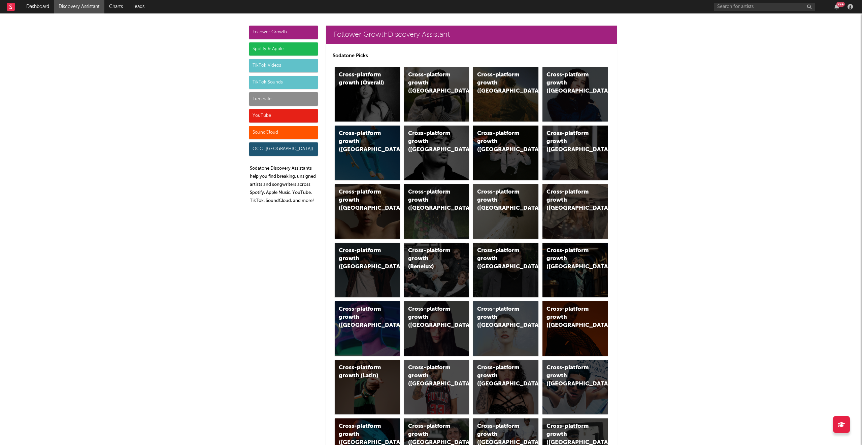
click at [282, 98] on div "Luminate" at bounding box center [283, 98] width 69 height 13
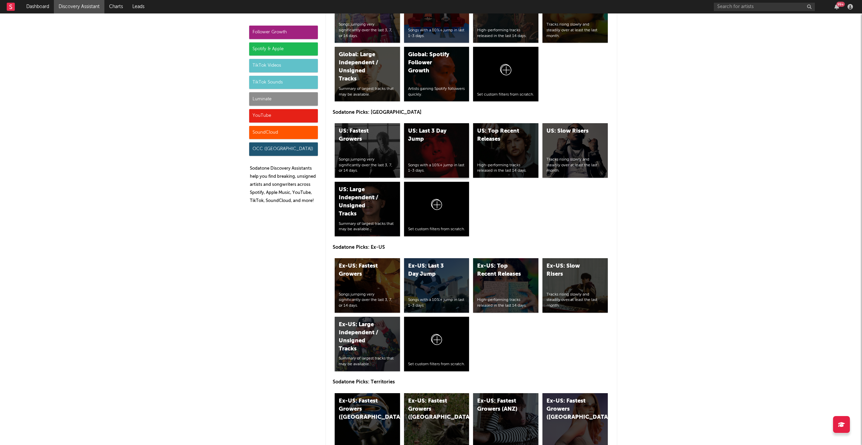
scroll to position [3072, 0]
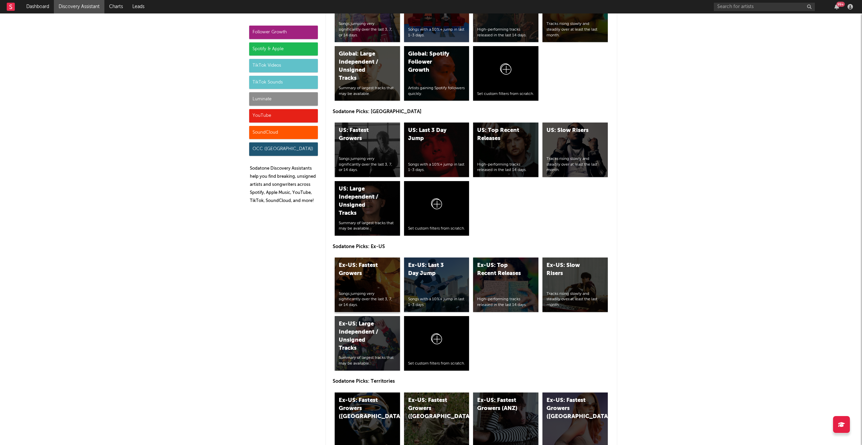
click at [380, 284] on div "Ex-US: Fastest Growers Songs jumping very significantly over the last 3, 7, or …" at bounding box center [367, 285] width 65 height 55
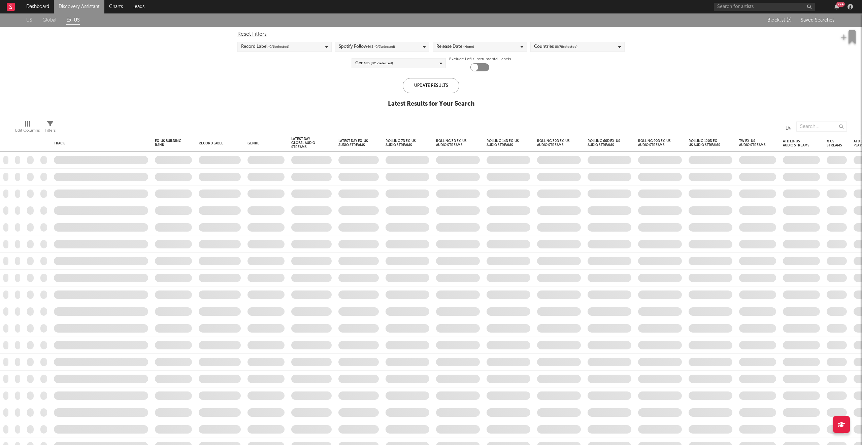
checkbox input "true"
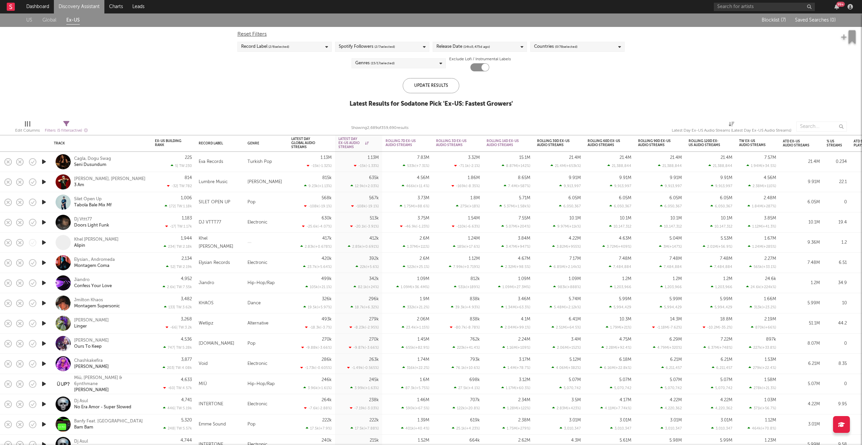
click at [87, 1] on link "Discovery Assistant" at bounding box center [79, 6] width 51 height 13
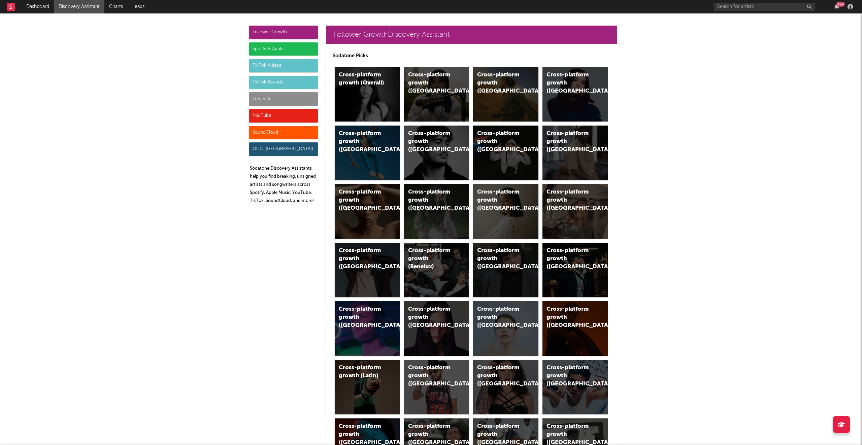
click at [293, 66] on div "TikTok Videos" at bounding box center [283, 65] width 69 height 13
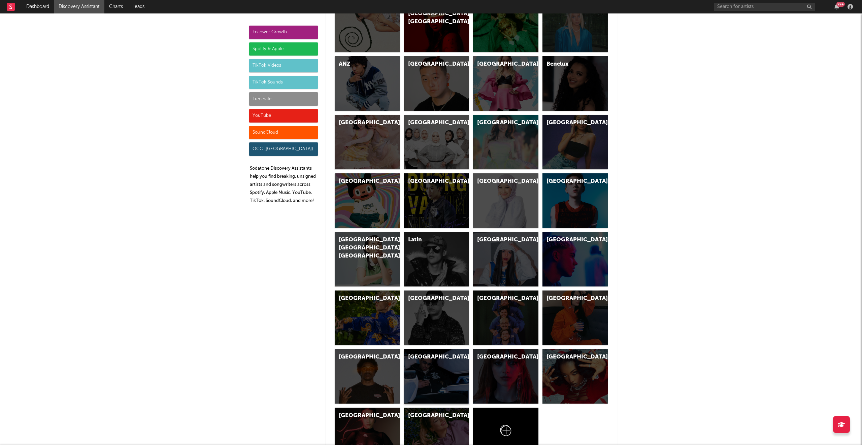
scroll to position [1909, 0]
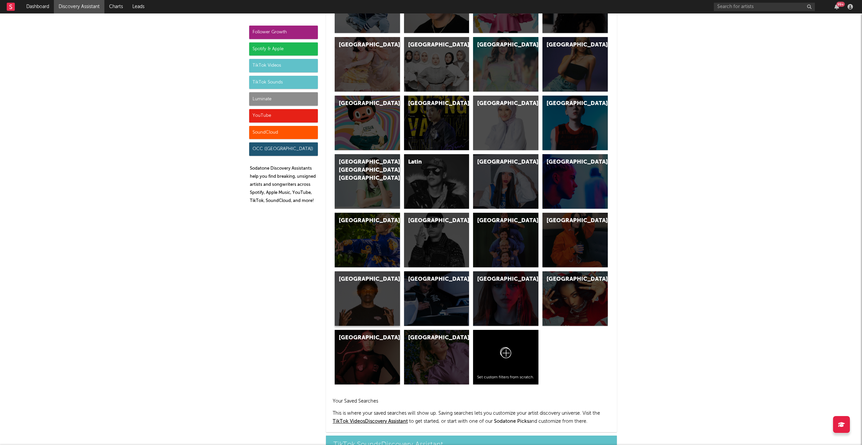
click at [363, 290] on div "[GEOGRAPHIC_DATA]" at bounding box center [367, 298] width 65 height 55
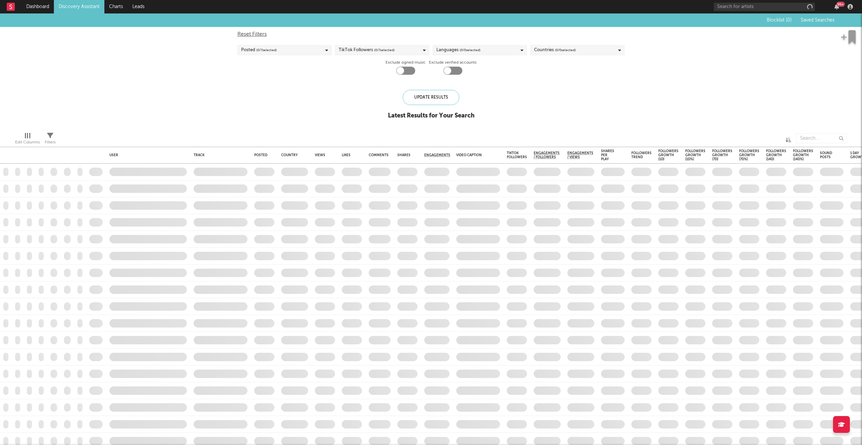
checkbox input "true"
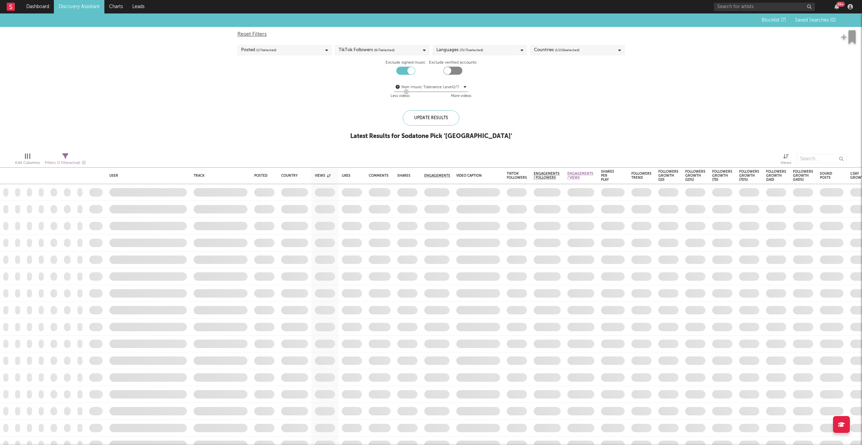
click at [96, 6] on link "Discovery Assistant" at bounding box center [79, 6] width 51 height 13
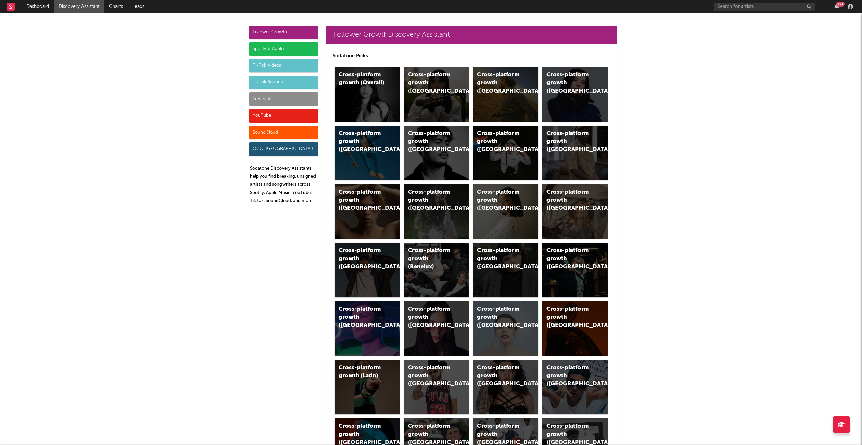
click at [277, 67] on div "TikTok Videos" at bounding box center [283, 65] width 69 height 13
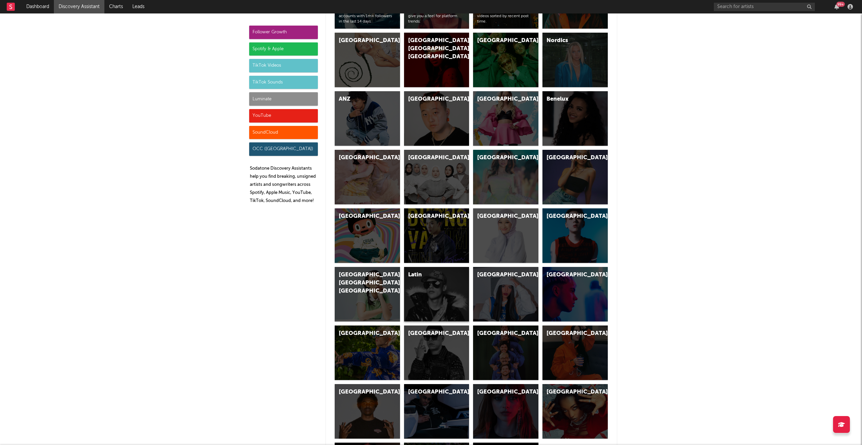
scroll to position [1796, 0]
click at [485, 285] on div "[GEOGRAPHIC_DATA]" at bounding box center [505, 294] width 65 height 55
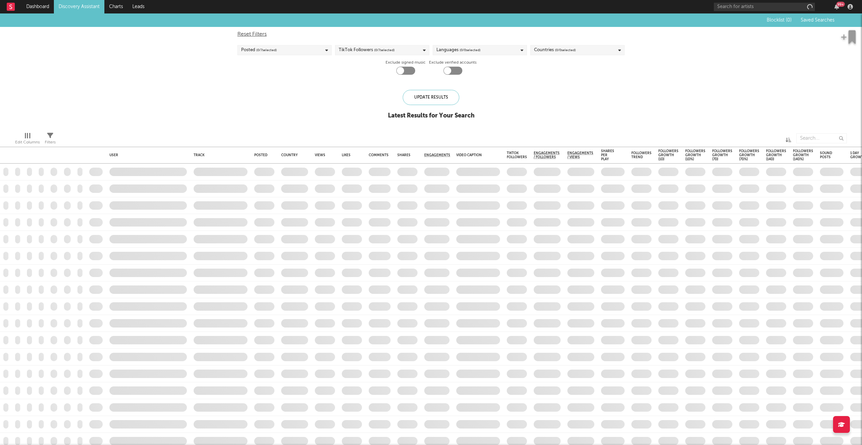
checkbox input "true"
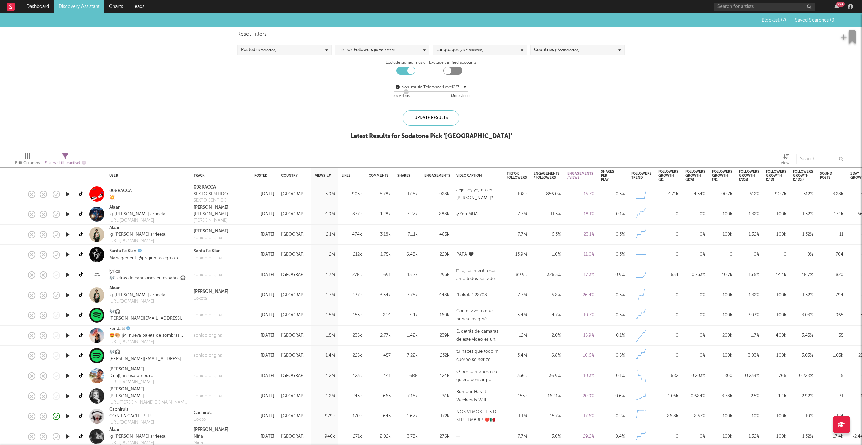
click at [87, 12] on link "Discovery Assistant" at bounding box center [79, 6] width 51 height 13
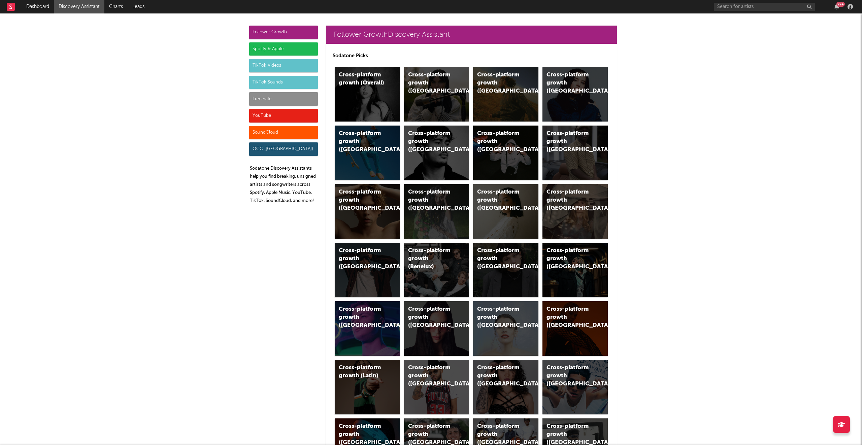
click at [269, 66] on div "TikTok Videos" at bounding box center [283, 65] width 69 height 13
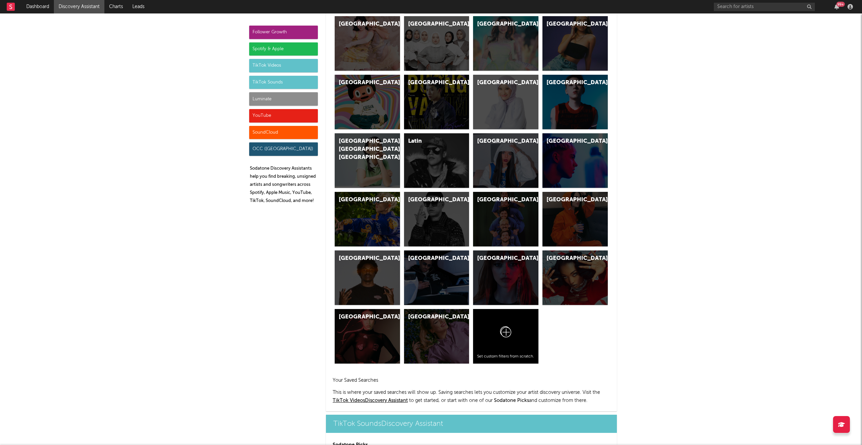
scroll to position [2010, 0]
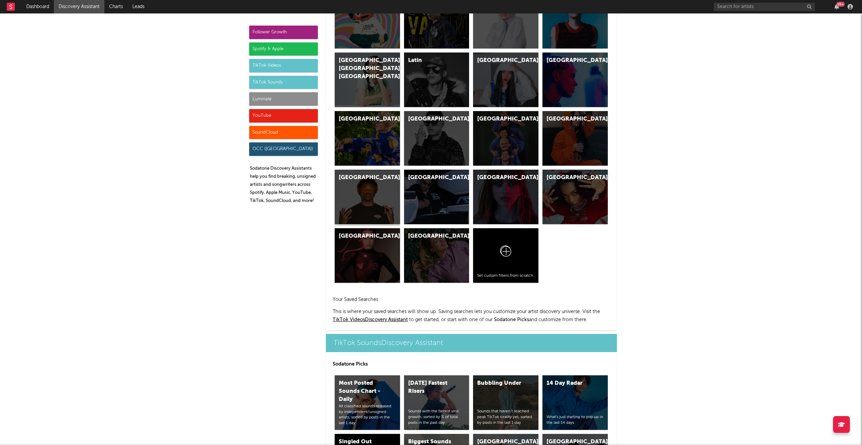
click at [353, 185] on div "[GEOGRAPHIC_DATA]" at bounding box center [367, 197] width 65 height 55
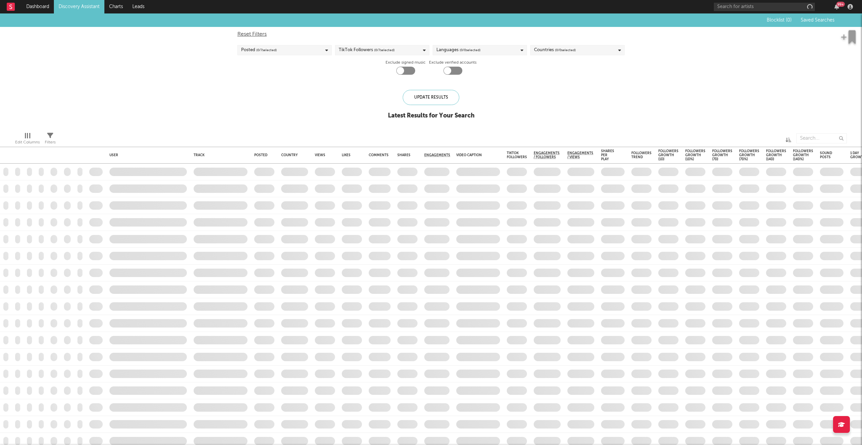
checkbox input "true"
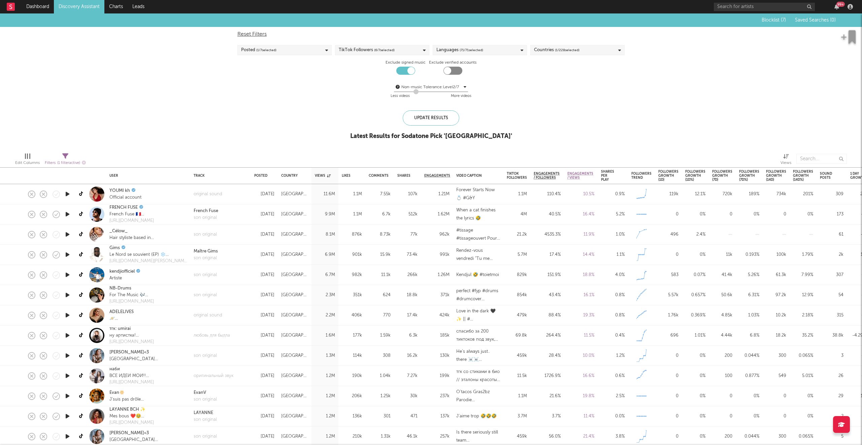
drag, startPoint x: 405, startPoint y: 91, endPoint x: 416, endPoint y: 92, distance: 11.2
click at [416, 92] on div at bounding box center [416, 91] width 5 height 5
click at [419, 116] on div "Update Results" at bounding box center [431, 117] width 57 height 15
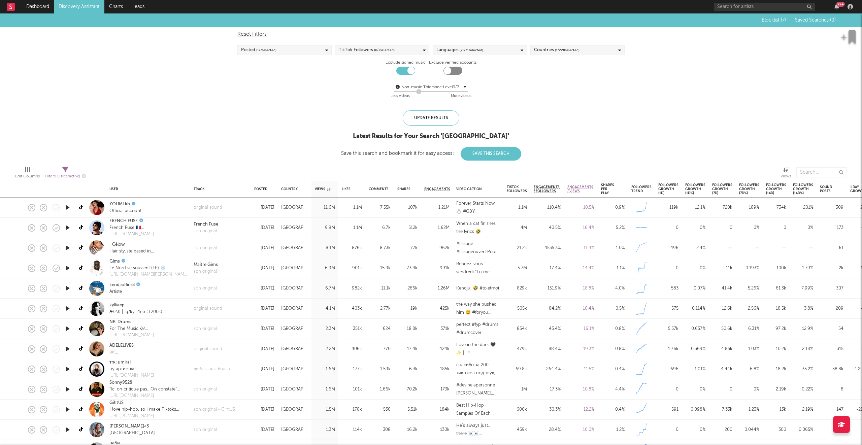
click at [67, 203] on icon "button" at bounding box center [67, 207] width 7 height 8
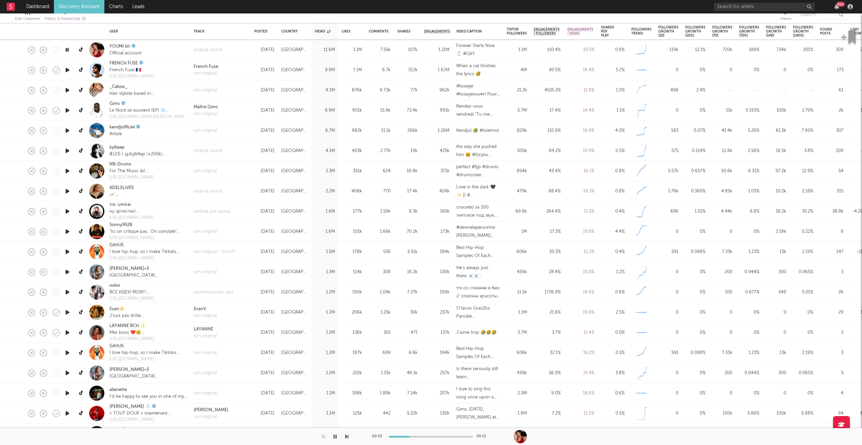
click at [348, 436] on icon "button" at bounding box center [346, 436] width 3 height 5
click at [347, 436] on icon "button" at bounding box center [346, 436] width 3 height 5
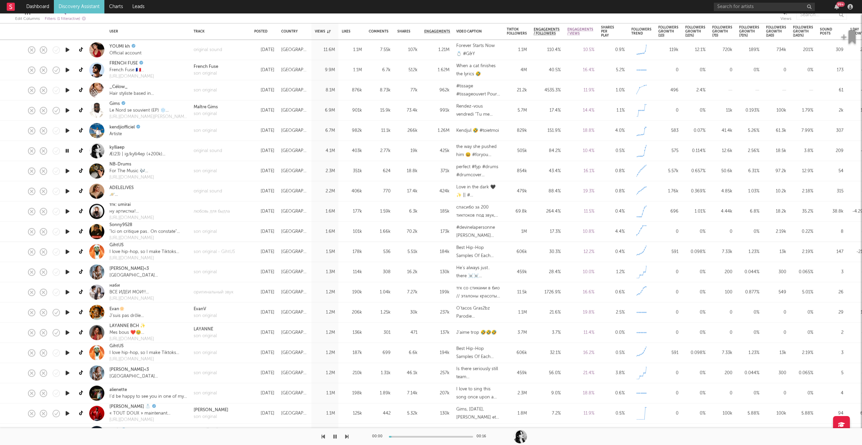
click at [324, 437] on icon "button" at bounding box center [323, 436] width 3 height 5
click at [346, 439] on icon "button" at bounding box center [346, 436] width 3 height 5
click at [347, 434] on icon "button" at bounding box center [346, 436] width 3 height 5
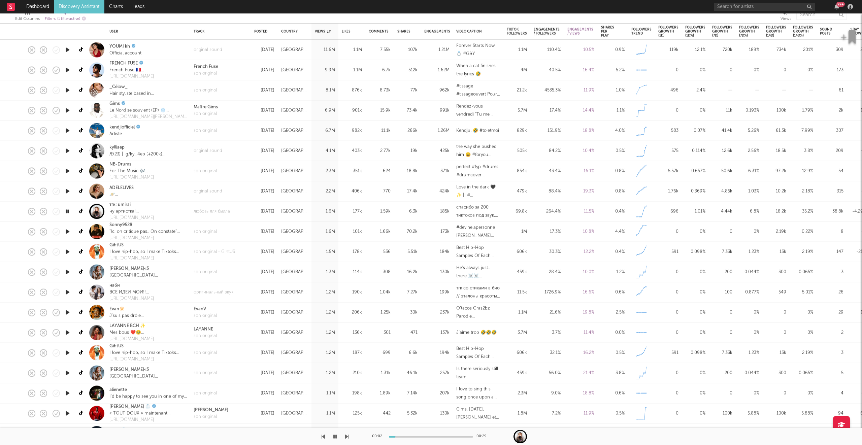
click at [347, 435] on icon "button" at bounding box center [346, 436] width 3 height 5
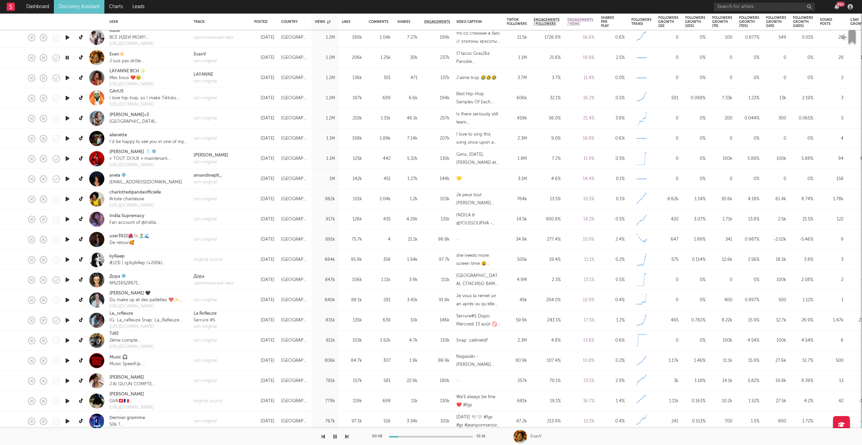
click at [190, 57] on div "EvanV son original" at bounding box center [220, 58] width 61 height 20
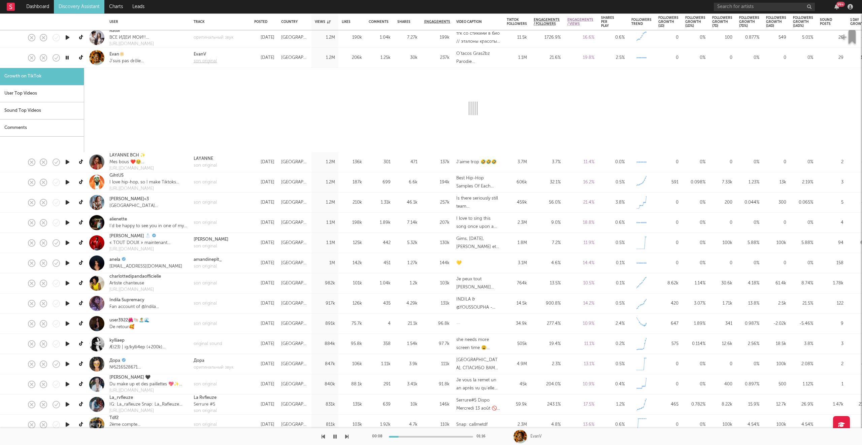
click at [200, 61] on div "son original" at bounding box center [205, 61] width 23 height 7
click at [226, 62] on div "EvanV son original" at bounding box center [220, 58] width 61 height 20
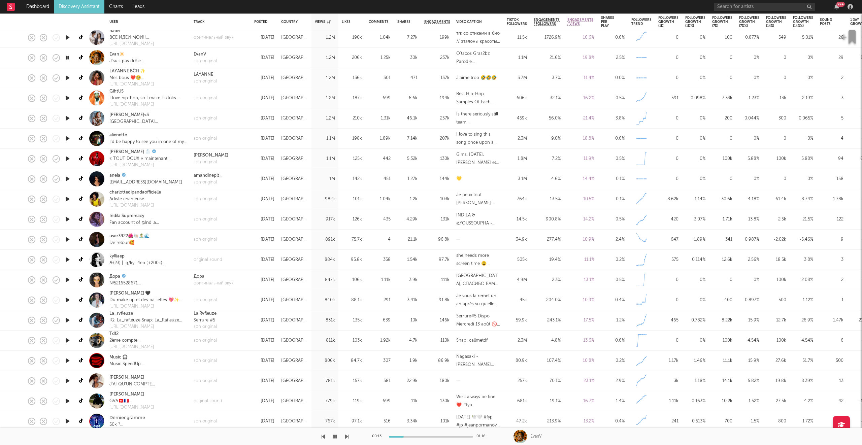
click at [335, 435] on icon "button" at bounding box center [334, 436] width 3 height 5
click at [333, 437] on icon "button" at bounding box center [335, 436] width 4 height 5
click at [348, 436] on icon "button" at bounding box center [346, 436] width 3 height 5
click at [346, 438] on icon "button" at bounding box center [346, 436] width 3 height 5
click at [345, 438] on icon "button" at bounding box center [346, 436] width 3 height 5
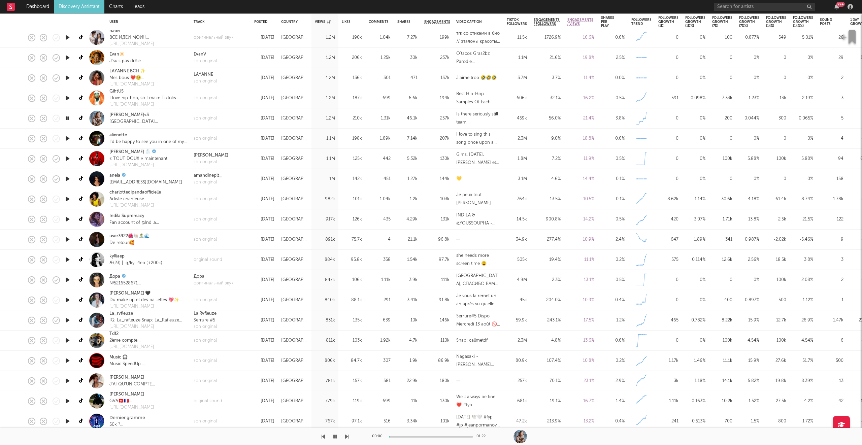
click at [345, 438] on icon "button" at bounding box center [346, 436] width 3 height 5
click at [348, 436] on icon "button" at bounding box center [346, 436] width 3 height 5
click at [334, 435] on icon "button" at bounding box center [334, 436] width 3 height 5
click at [334, 442] on button "button" at bounding box center [335, 436] width 7 height 17
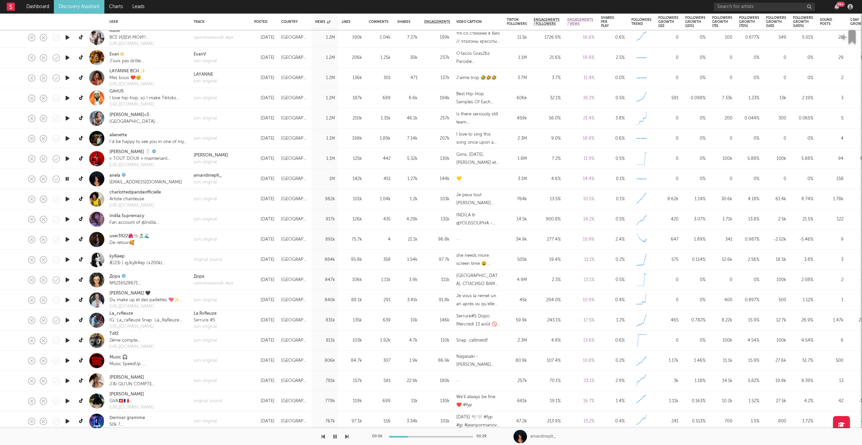
click at [348, 435] on icon "button" at bounding box center [346, 436] width 3 height 5
click at [347, 436] on icon "button" at bounding box center [346, 436] width 3 height 5
click at [348, 435] on icon "button" at bounding box center [346, 436] width 3 height 5
click at [348, 434] on icon "button" at bounding box center [346, 436] width 3 height 5
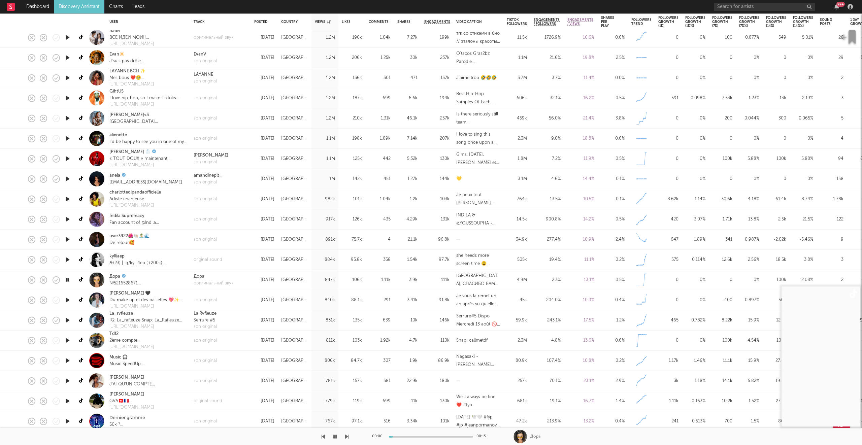
click at [348, 434] on icon "button" at bounding box center [346, 436] width 3 height 5
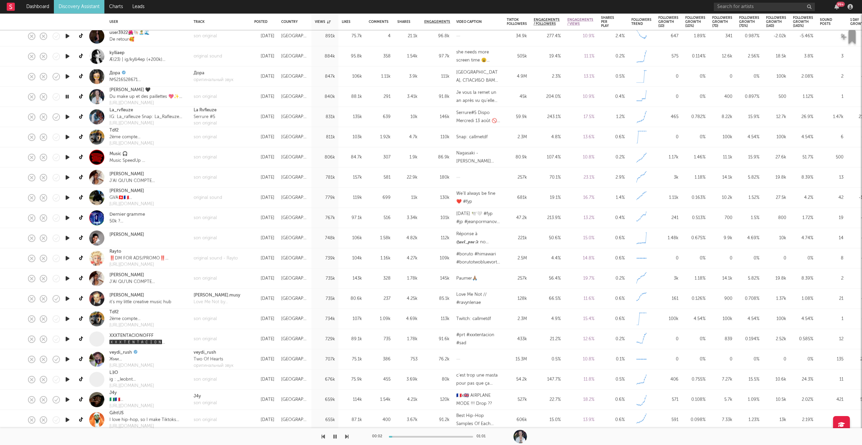
click at [347, 437] on icon "button" at bounding box center [346, 436] width 3 height 5
click at [195, 156] on div "son original" at bounding box center [205, 157] width 23 height 7
click at [346, 435] on icon "button" at bounding box center [346, 436] width 3 height 5
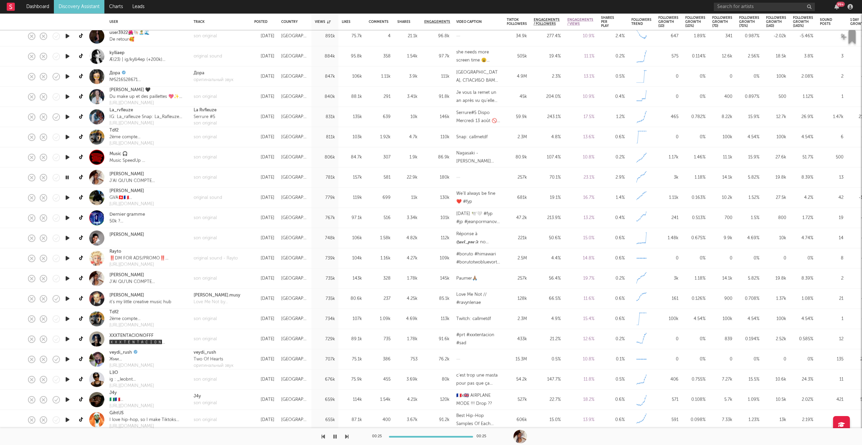
click at [348, 436] on icon "button" at bounding box center [346, 436] width 3 height 5
click at [347, 436] on icon "button" at bounding box center [346, 436] width 3 height 5
click at [404, 436] on div at bounding box center [431, 437] width 84 height 2
click at [347, 437] on icon "button" at bounding box center [346, 436] width 3 height 5
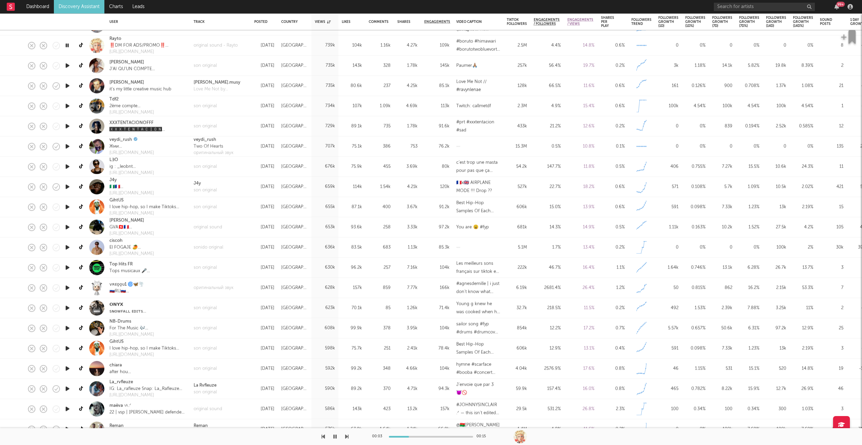
click at [347, 437] on icon "button" at bounding box center [346, 436] width 3 height 5
click at [348, 436] on icon "button" at bounding box center [346, 436] width 3 height 5
click at [403, 436] on div at bounding box center [431, 437] width 84 height 2
click at [347, 438] on icon "button" at bounding box center [346, 436] width 3 height 5
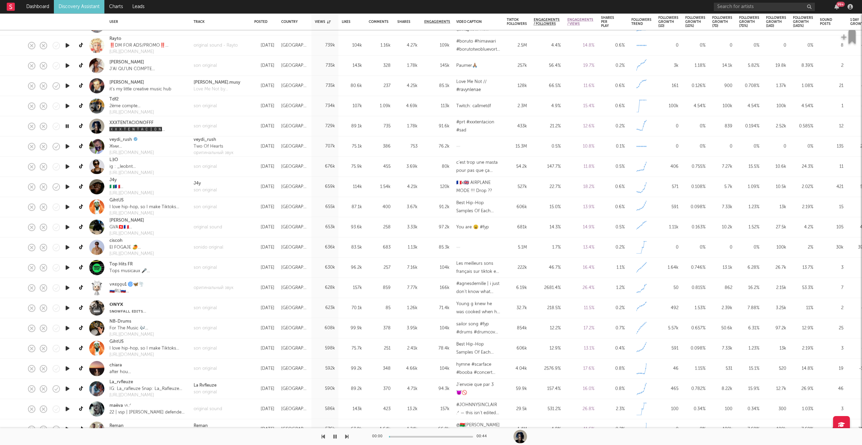
click at [347, 438] on icon "button" at bounding box center [346, 436] width 3 height 5
click at [199, 166] on div "son original" at bounding box center [205, 166] width 23 height 7
click at [347, 439] on icon "button" at bounding box center [346, 436] width 3 height 5
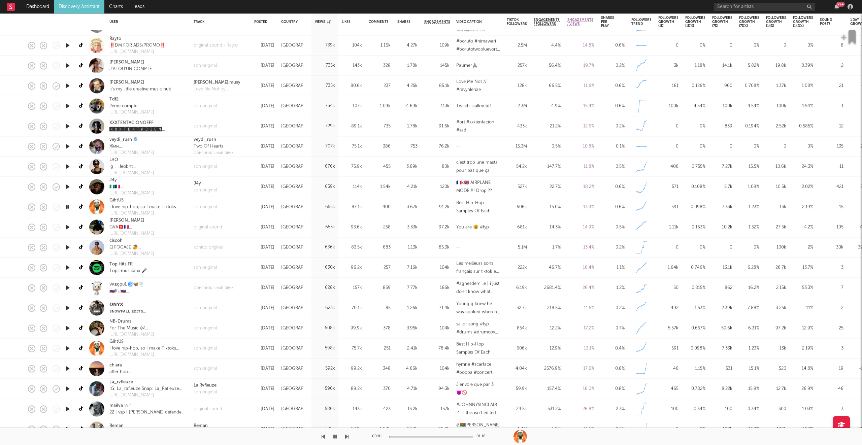
click at [347, 439] on icon "button" at bounding box center [346, 436] width 3 height 5
click at [210, 246] on div "sonido original" at bounding box center [209, 247] width 30 height 7
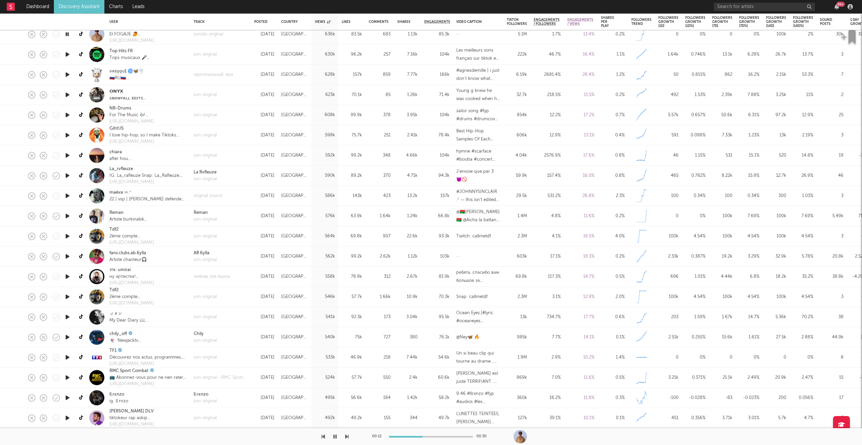
click at [348, 436] on icon "button" at bounding box center [346, 436] width 3 height 5
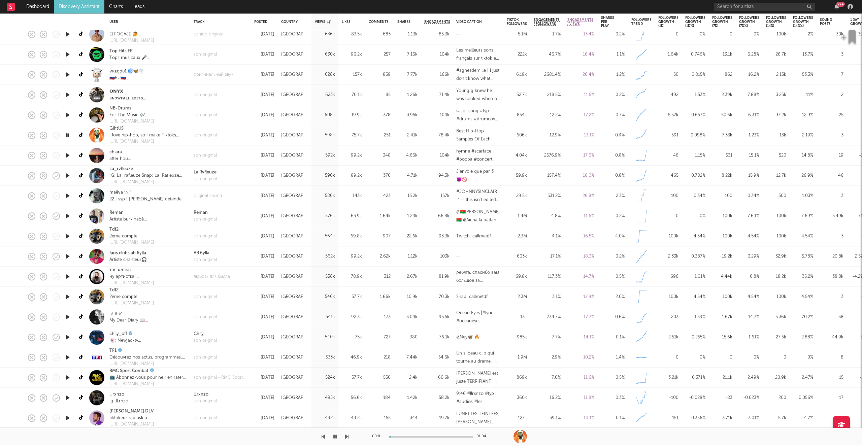
click at [348, 436] on icon "button" at bounding box center [346, 436] width 3 height 5
click at [346, 436] on icon "button" at bounding box center [346, 436] width 3 height 5
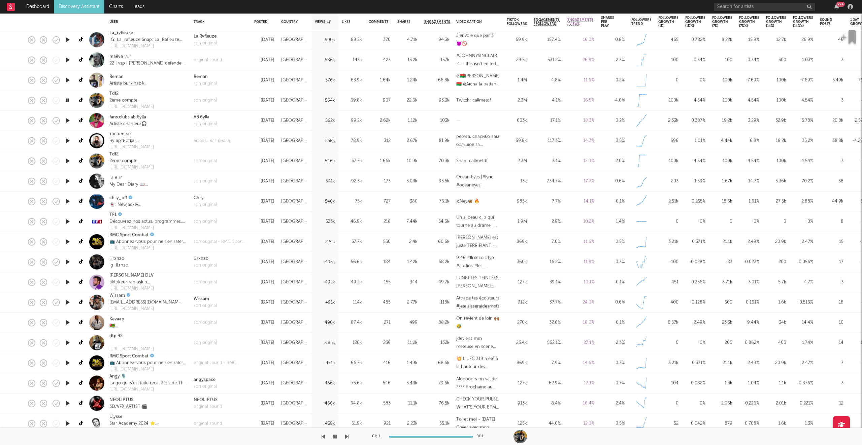
click at [334, 437] on icon "button" at bounding box center [334, 436] width 3 height 5
click at [334, 437] on icon "button" at bounding box center [335, 436] width 4 height 5
click at [347, 437] on icon "button" at bounding box center [346, 436] width 3 height 5
click at [347, 434] on icon "button" at bounding box center [346, 436] width 3 height 5
click at [347, 433] on button "button" at bounding box center [346, 436] width 3 height 17
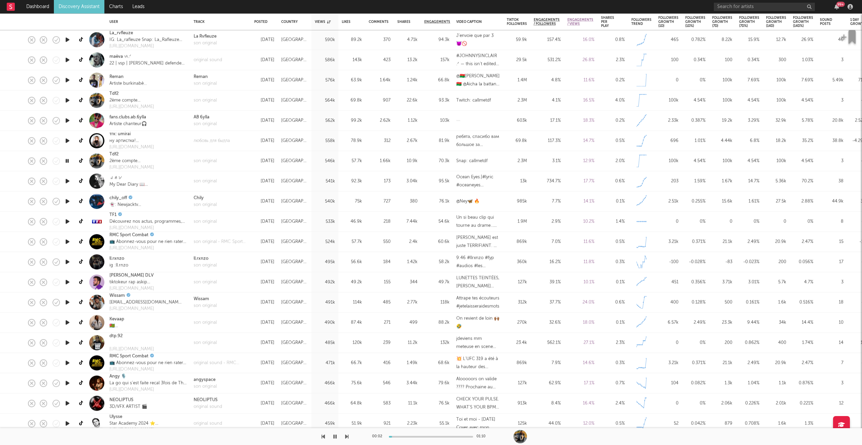
click at [347, 433] on button "button" at bounding box center [346, 436] width 3 height 17
click at [347, 436] on icon "button" at bounding box center [346, 436] width 3 height 5
click at [345, 436] on icon "button" at bounding box center [346, 436] width 3 height 5
click at [347, 436] on icon "button" at bounding box center [346, 436] width 3 height 5
click at [347, 437] on icon "button" at bounding box center [346, 436] width 3 height 5
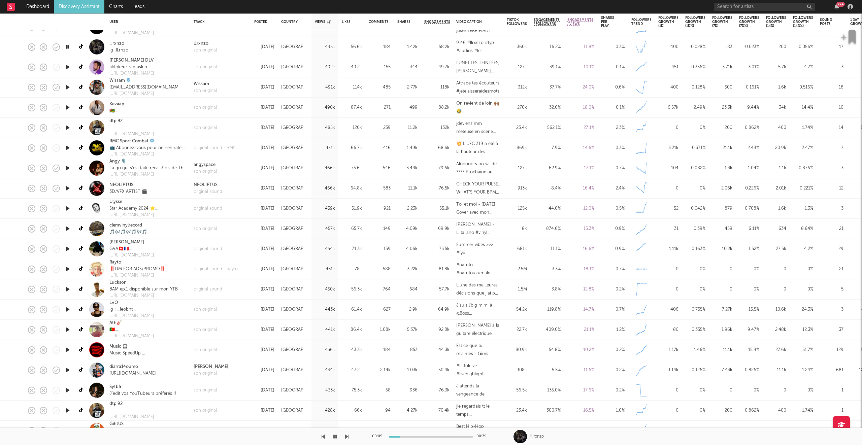
click at [343, 436] on div at bounding box center [174, 436] width 349 height 17
click at [348, 437] on icon "button" at bounding box center [346, 436] width 3 height 5
click at [344, 436] on div at bounding box center [174, 436] width 349 height 17
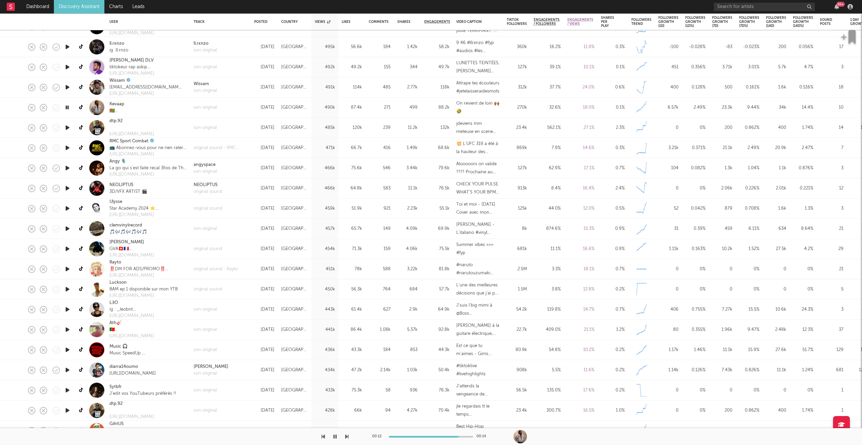
click at [345, 436] on icon "button" at bounding box center [346, 436] width 3 height 5
click at [347, 436] on icon "button" at bounding box center [346, 436] width 3 height 5
click at [348, 435] on icon "button" at bounding box center [346, 436] width 3 height 5
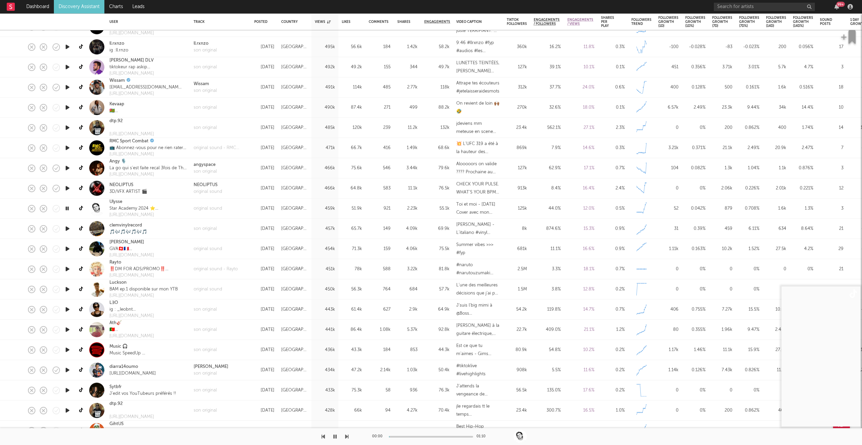
click at [348, 435] on icon "button" at bounding box center [346, 436] width 3 height 5
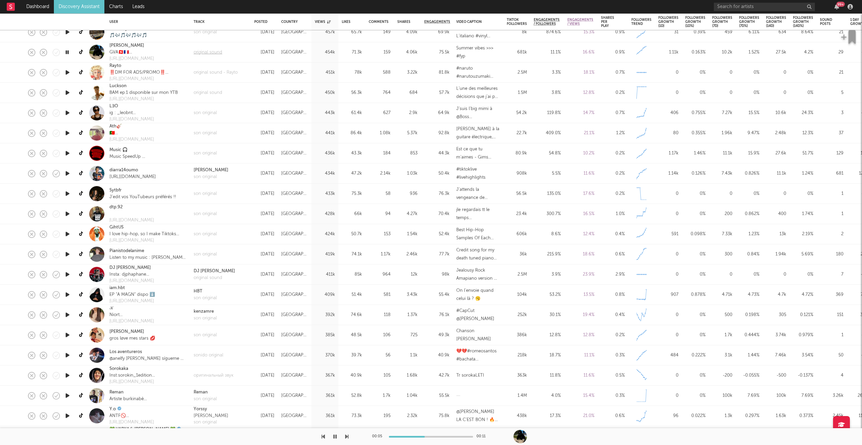
click at [206, 52] on div "original sound" at bounding box center [208, 52] width 29 height 7
click at [348, 436] on icon "button" at bounding box center [346, 436] width 3 height 5
click at [349, 437] on div "00:01 01:02" at bounding box center [431, 436] width 862 height 17
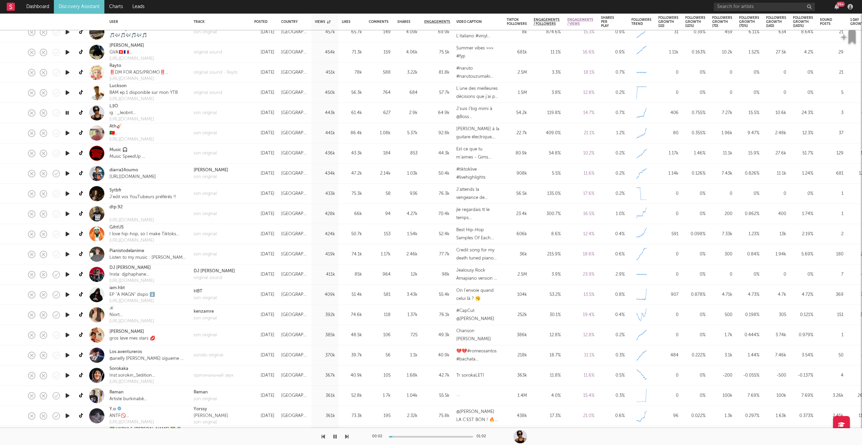
click at [347, 436] on icon "button" at bounding box center [346, 436] width 3 height 5
click at [346, 436] on icon "button" at bounding box center [346, 436] width 3 height 5
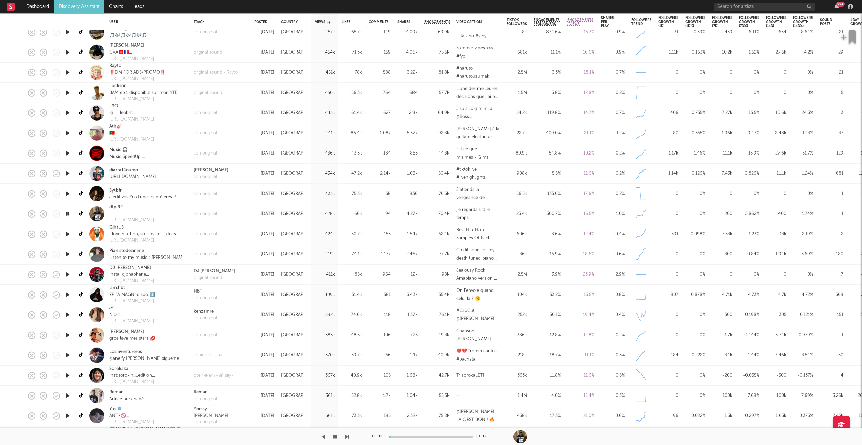
click at [346, 436] on icon "button" at bounding box center [346, 436] width 3 height 5
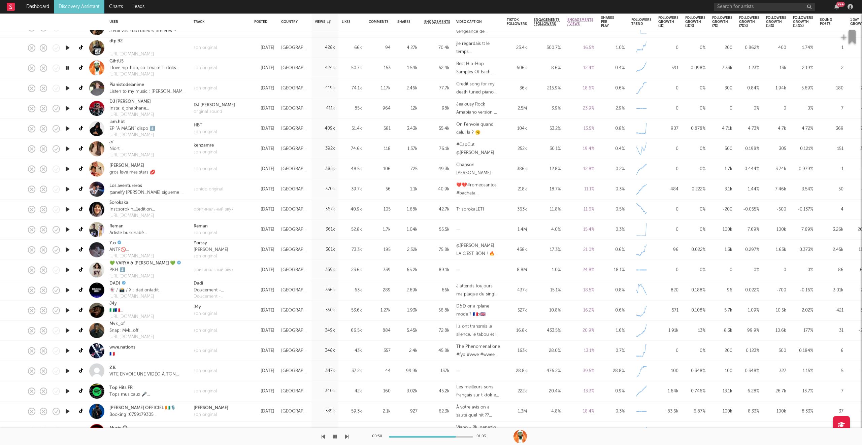
click at [347, 436] on icon "button" at bounding box center [346, 436] width 3 height 5
click at [347, 438] on icon "button" at bounding box center [346, 436] width 3 height 5
click at [202, 131] on div "son original" at bounding box center [205, 132] width 23 height 7
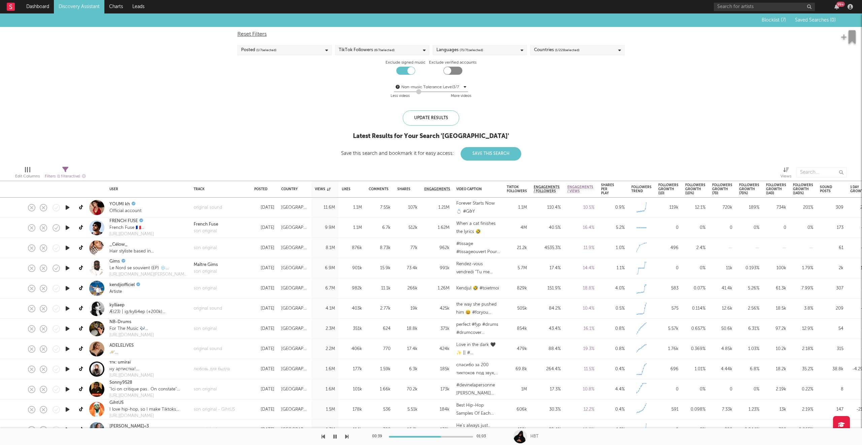
click at [278, 50] on div "Posted ( 1 / 7 selected)" at bounding box center [284, 50] width 94 height 10
click at [244, 90] on div at bounding box center [243, 91] width 5 height 5
click at [241, 90] on input "Last 14 Days" at bounding box center [241, 92] width 0 height 8
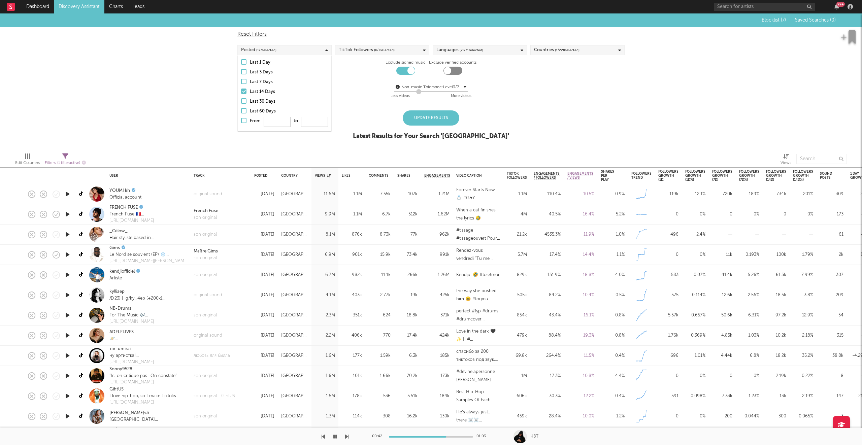
click at [246, 100] on div at bounding box center [243, 100] width 5 height 5
click at [241, 100] on input "Last 30 Days" at bounding box center [241, 102] width 0 height 8
drag, startPoint x: 426, startPoint y: 115, endPoint x: 448, endPoint y: 111, distance: 22.5
click at [426, 115] on div "Update Results" at bounding box center [431, 117] width 57 height 15
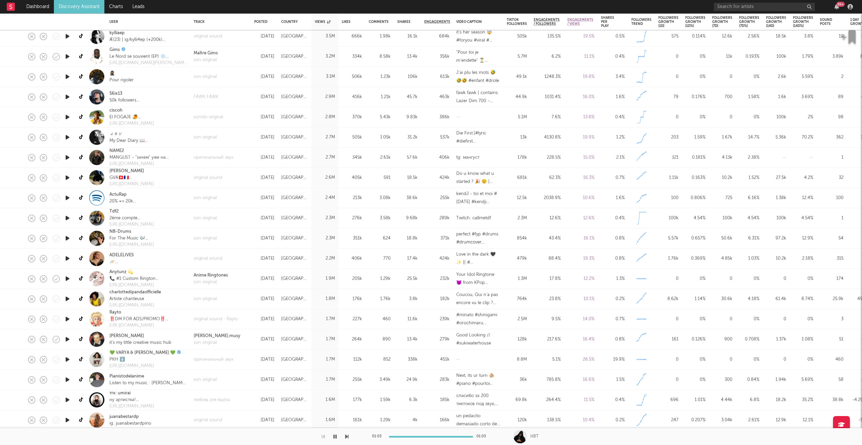
drag, startPoint x: 71, startPoint y: 97, endPoint x: 79, endPoint y: 101, distance: 9.0
click at [71, 97] on icon "button" at bounding box center [67, 97] width 7 height 8
click at [213, 99] on div "FAWK FAWK" at bounding box center [206, 97] width 25 height 7
click at [347, 438] on icon "button" at bounding box center [346, 436] width 3 height 5
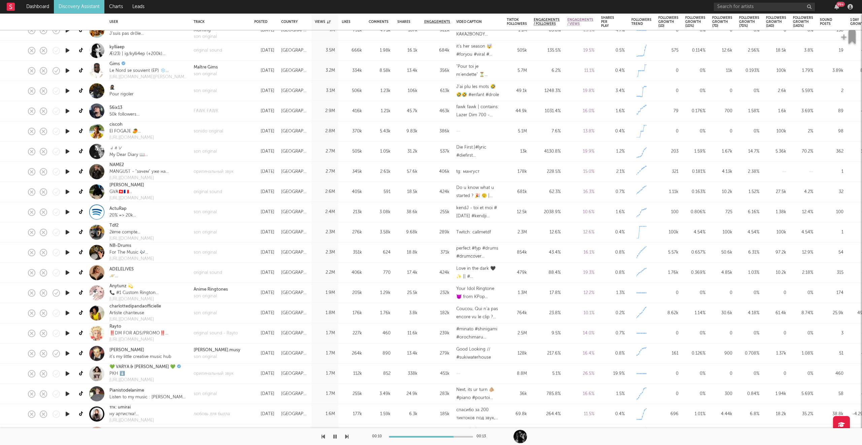
click at [345, 434] on icon "button" at bounding box center [346, 436] width 3 height 5
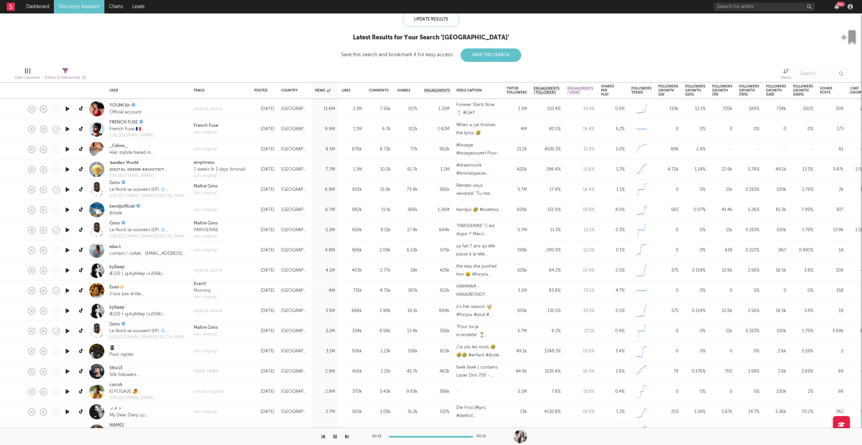
click at [70, 127] on icon "button" at bounding box center [67, 129] width 7 height 8
click at [347, 437] on icon "button" at bounding box center [346, 436] width 3 height 5
click at [347, 436] on icon "button" at bounding box center [346, 436] width 3 height 5
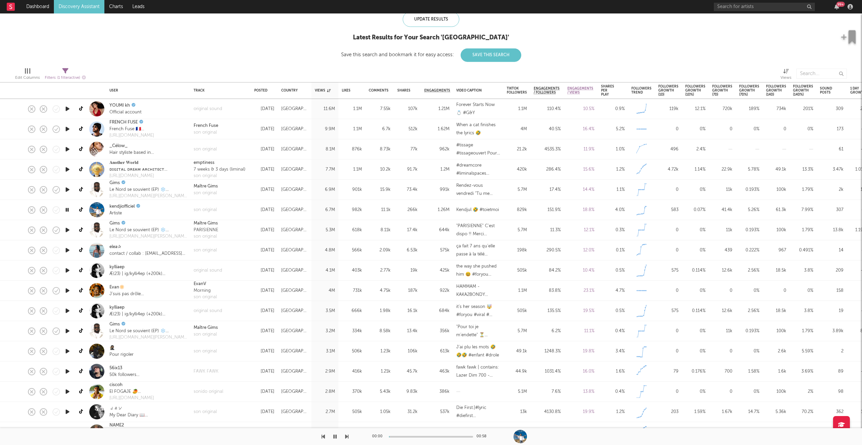
click at [347, 436] on icon "button" at bounding box center [346, 436] width 3 height 5
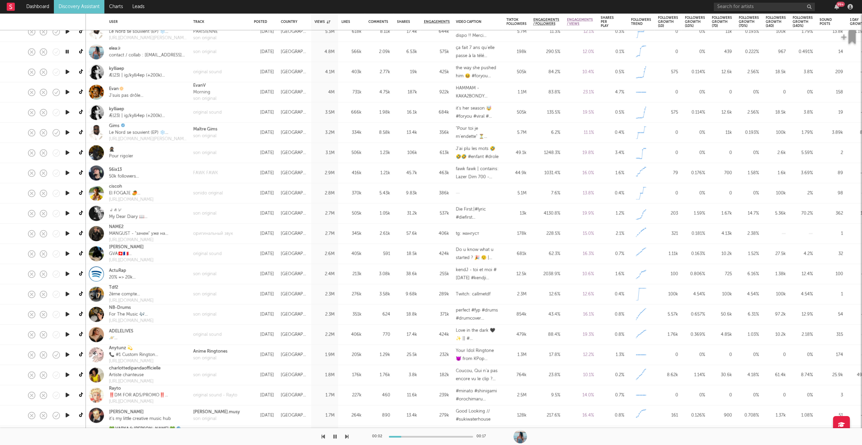
click at [347, 435] on icon "button" at bounding box center [346, 436] width 3 height 5
click at [347, 436] on icon "button" at bounding box center [346, 436] width 3 height 5
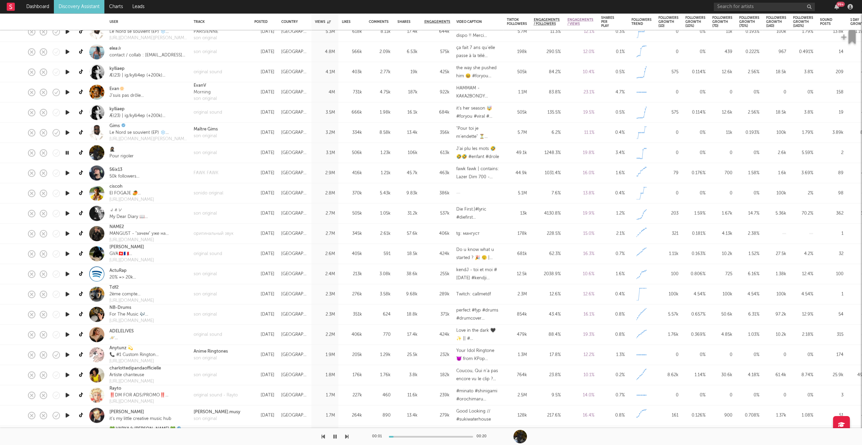
click at [347, 436] on icon "button" at bounding box center [346, 436] width 3 height 5
click at [348, 436] on icon "button" at bounding box center [346, 436] width 3 height 5
click at [348, 437] on icon "button" at bounding box center [346, 436] width 3 height 5
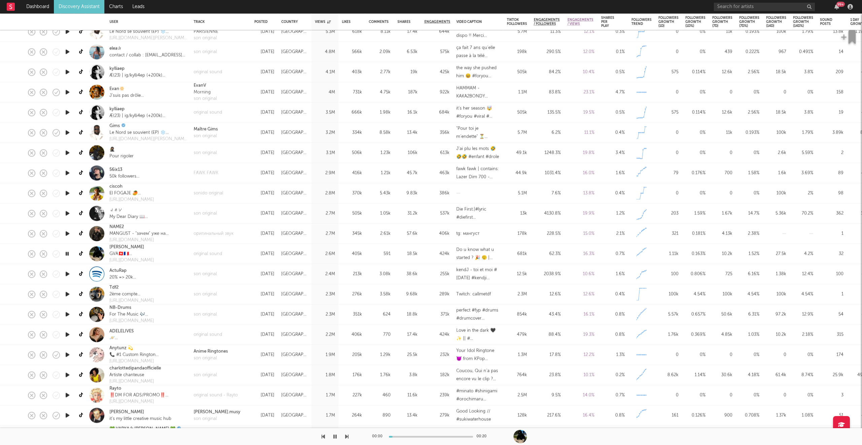
click at [349, 438] on div "00:00 00:20" at bounding box center [431, 436] width 862 height 17
click at [348, 437] on icon "button" at bounding box center [346, 436] width 3 height 5
click at [200, 272] on div "son original" at bounding box center [205, 274] width 23 height 7
click at [352, 434] on div "00:10 00:56" at bounding box center [431, 436] width 862 height 17
click at [347, 436] on icon "button" at bounding box center [346, 436] width 3 height 5
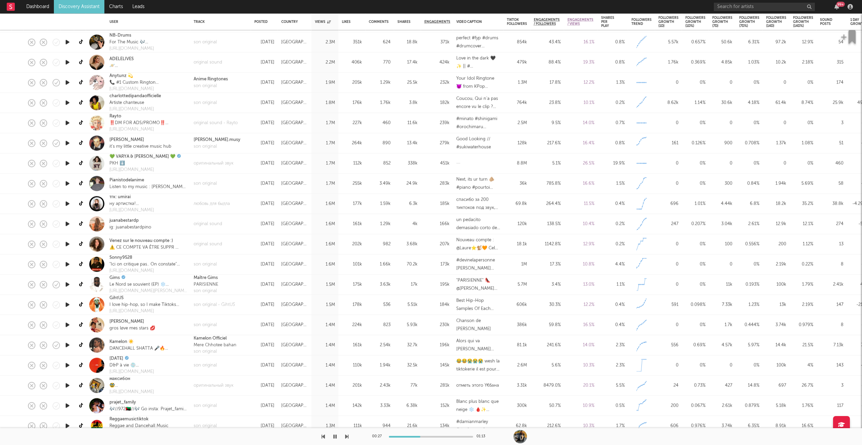
click at [337, 437] on button "button" at bounding box center [335, 436] width 7 height 17
click at [336, 436] on icon "button" at bounding box center [335, 436] width 4 height 5
click at [346, 436] on icon "button" at bounding box center [346, 436] width 3 height 5
click at [347, 438] on icon "button" at bounding box center [346, 436] width 3 height 5
click at [347, 437] on icon "button" at bounding box center [346, 436] width 3 height 5
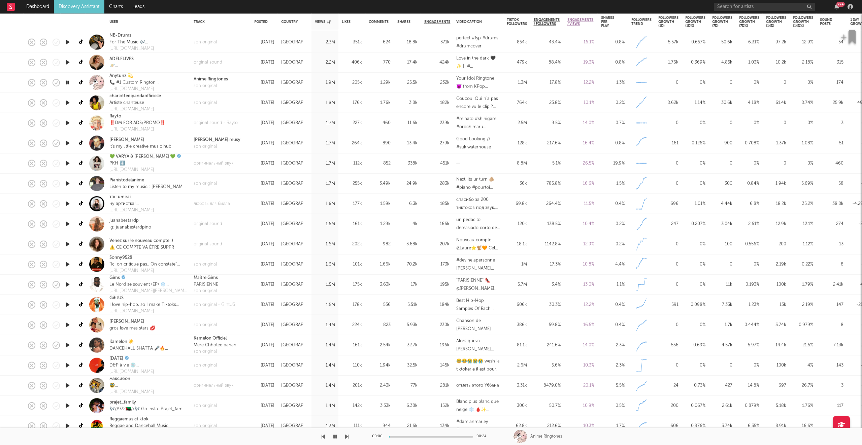
click at [347, 437] on icon "button" at bounding box center [346, 436] width 3 height 5
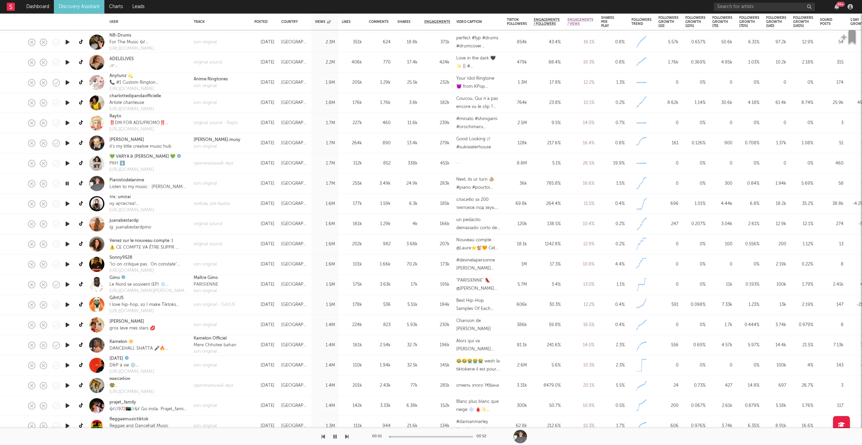
click at [347, 437] on icon "button" at bounding box center [346, 436] width 3 height 5
click at [333, 437] on icon "button" at bounding box center [334, 436] width 3 height 5
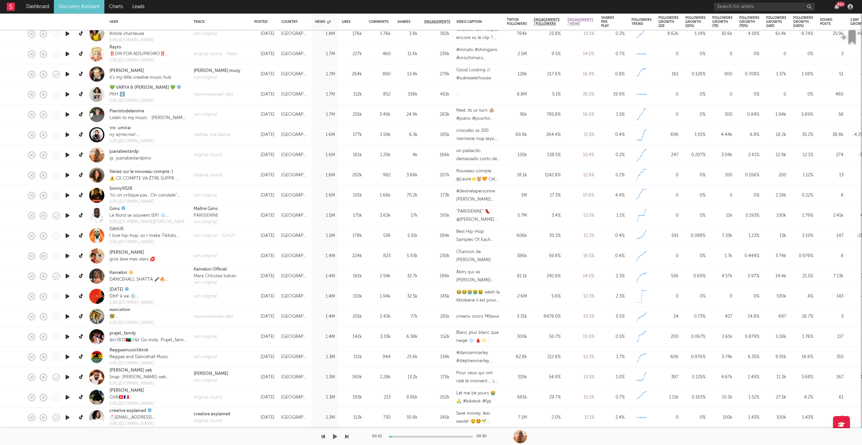
click at [334, 437] on icon "button" at bounding box center [335, 436] width 4 height 5
click at [348, 436] on icon "button" at bounding box center [346, 436] width 3 height 5
click at [346, 438] on icon "button" at bounding box center [346, 436] width 3 height 5
click at [347, 437] on icon "button" at bounding box center [346, 436] width 3 height 5
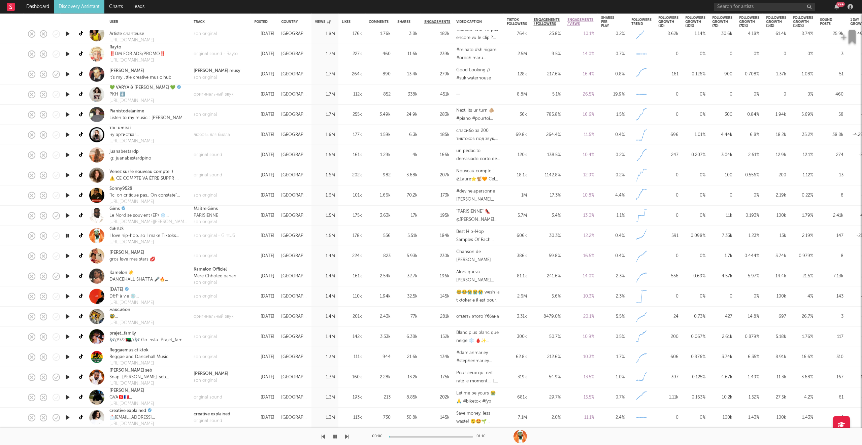
click at [347, 437] on icon "button" at bounding box center [346, 436] width 3 height 5
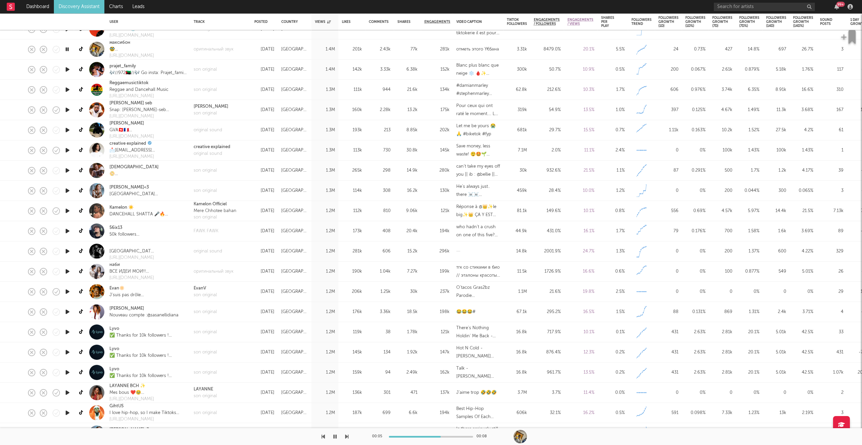
click at [346, 436] on icon "button" at bounding box center [346, 436] width 3 height 5
click at [347, 436] on icon "button" at bounding box center [346, 436] width 3 height 5
click at [347, 437] on icon "button" at bounding box center [346, 436] width 3 height 5
click at [348, 437] on icon "button" at bounding box center [346, 436] width 3 height 5
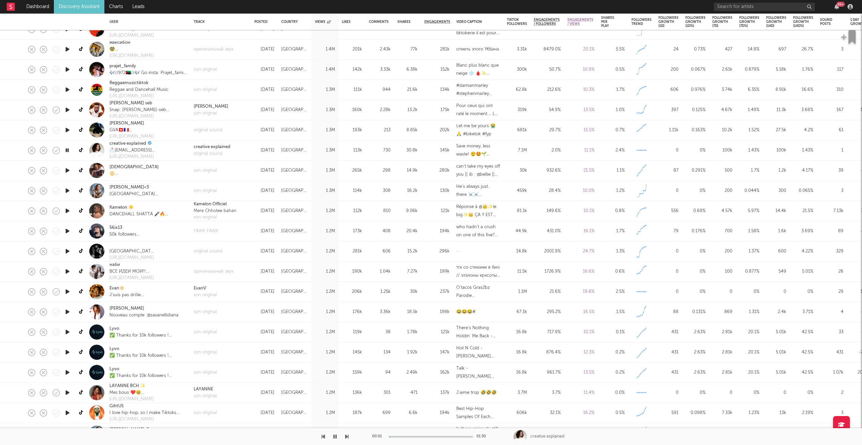
click at [348, 437] on icon "button" at bounding box center [346, 436] width 3 height 5
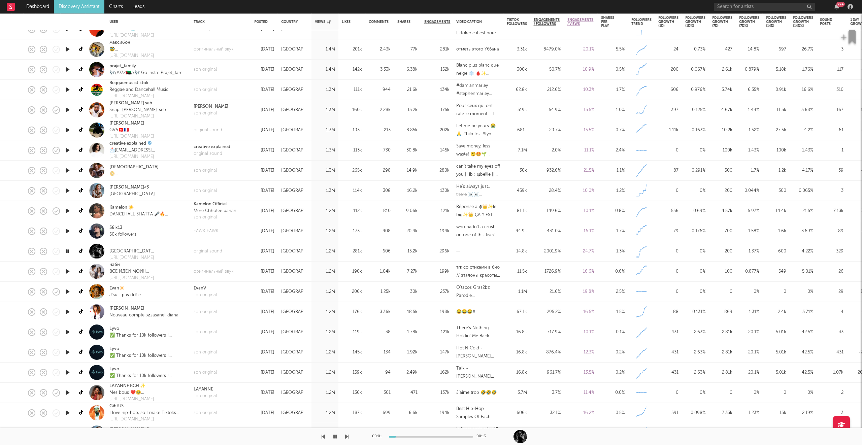
click at [348, 437] on icon "button" at bounding box center [346, 436] width 3 height 5
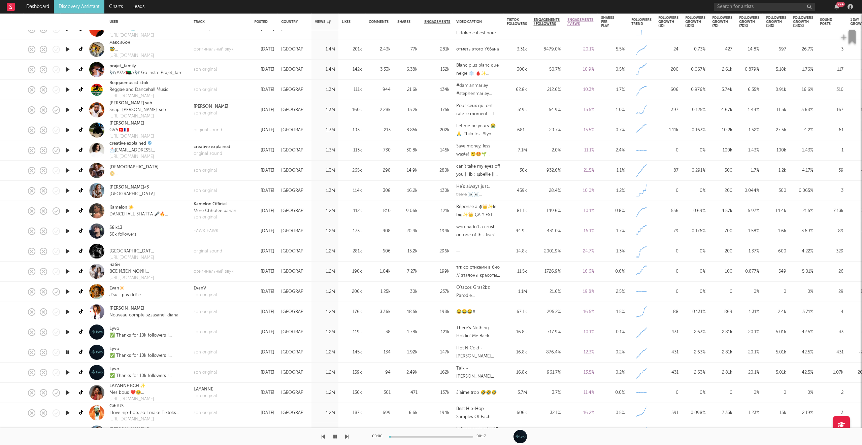
click at [348, 437] on icon "button" at bounding box center [346, 436] width 3 height 5
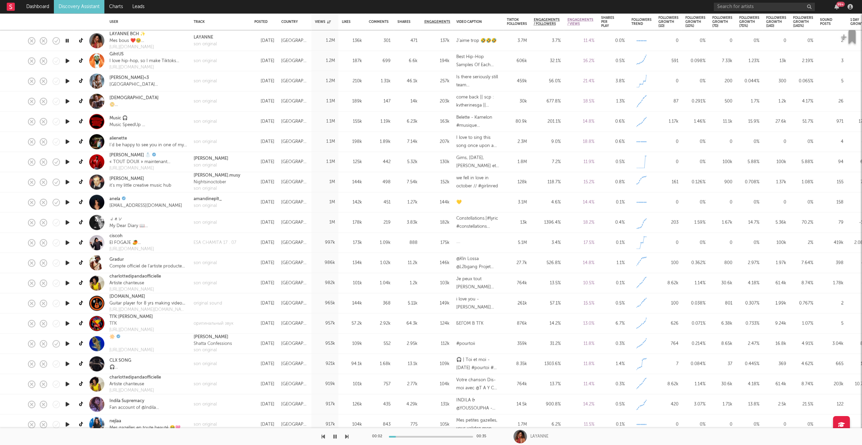
click at [345, 436] on icon "button" at bounding box center [346, 436] width 3 height 5
click at [346, 436] on icon "button" at bounding box center [346, 436] width 3 height 5
click at [348, 438] on icon "button" at bounding box center [346, 436] width 3 height 5
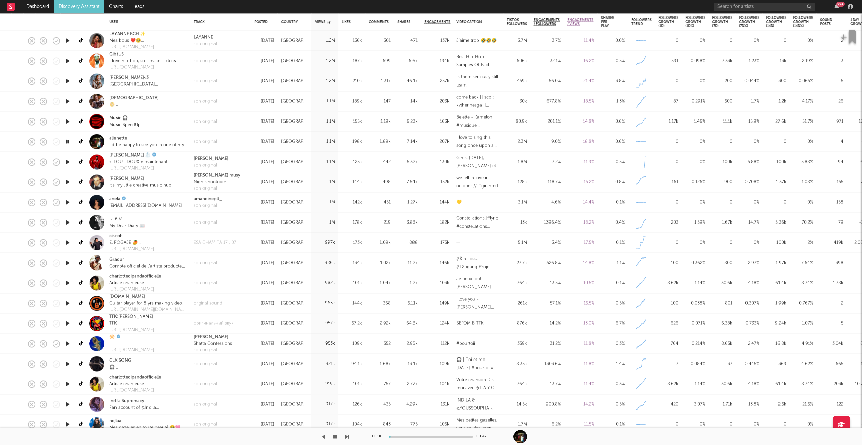
click at [348, 438] on icon "button" at bounding box center [346, 436] width 3 height 5
click at [347, 437] on icon "button" at bounding box center [346, 436] width 3 height 5
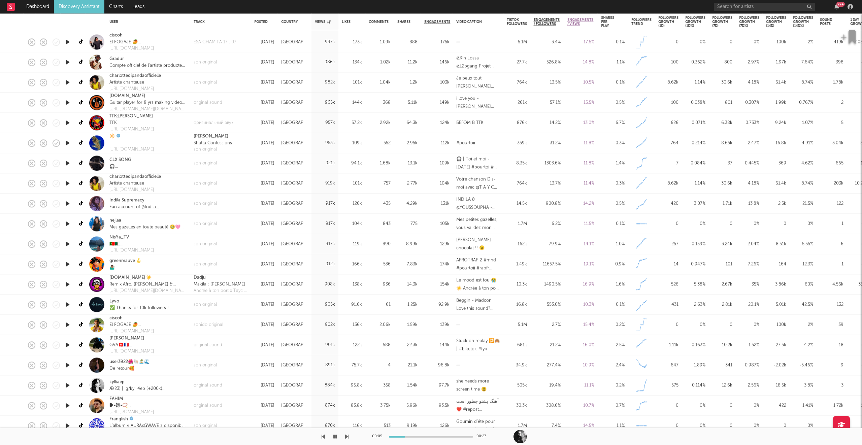
click at [347, 435] on icon "button" at bounding box center [346, 436] width 3 height 5
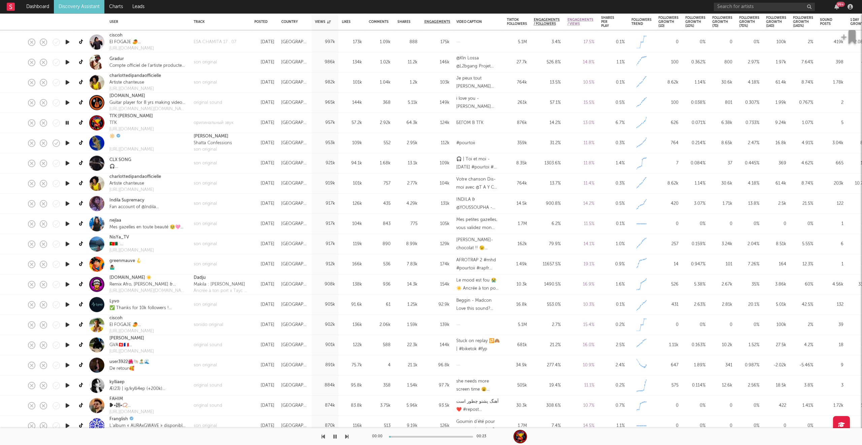
click at [347, 435] on icon "button" at bounding box center [346, 436] width 3 height 5
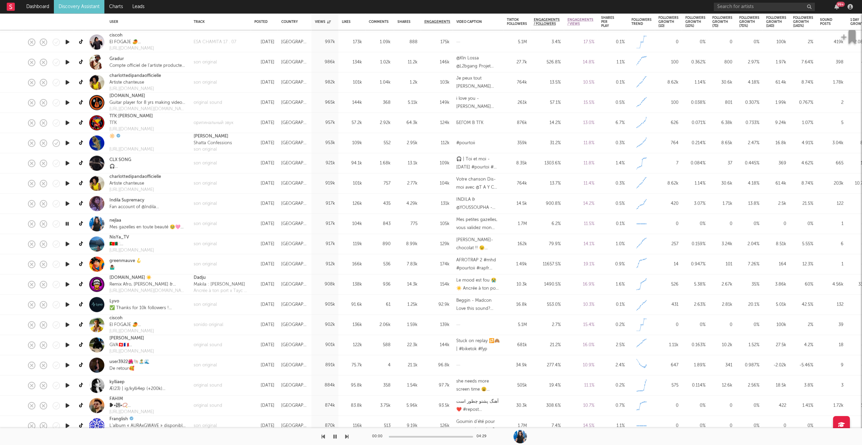
click at [347, 435] on icon "button" at bounding box center [346, 436] width 3 height 5
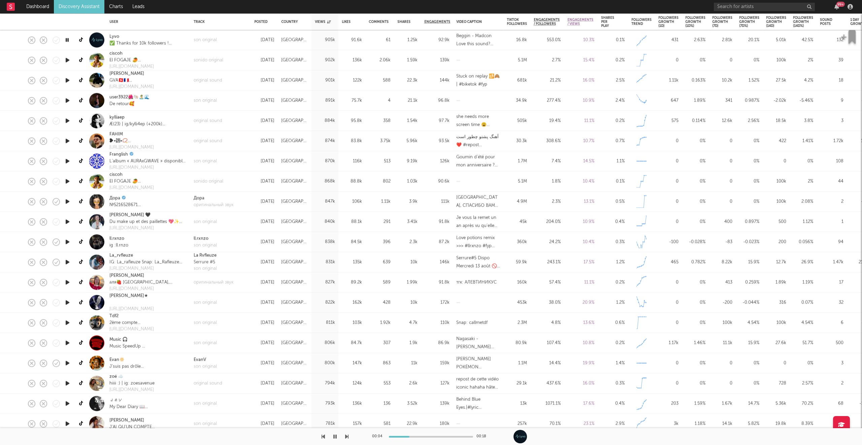
click at [347, 437] on icon "button" at bounding box center [346, 436] width 3 height 5
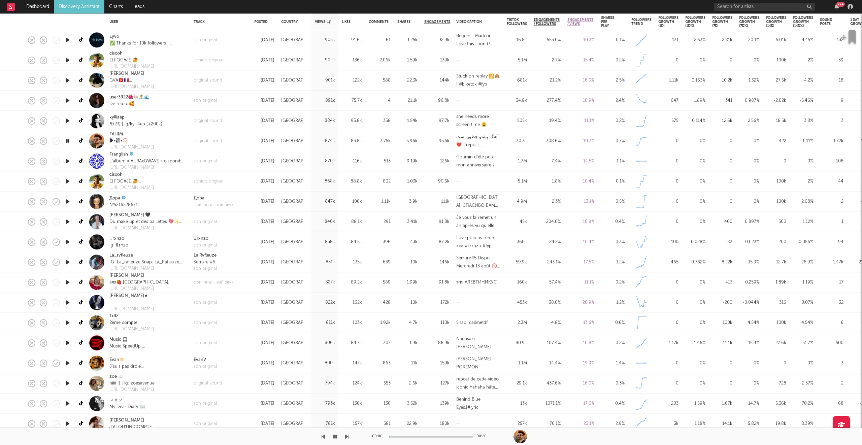
click at [347, 437] on icon "button" at bounding box center [346, 436] width 3 height 5
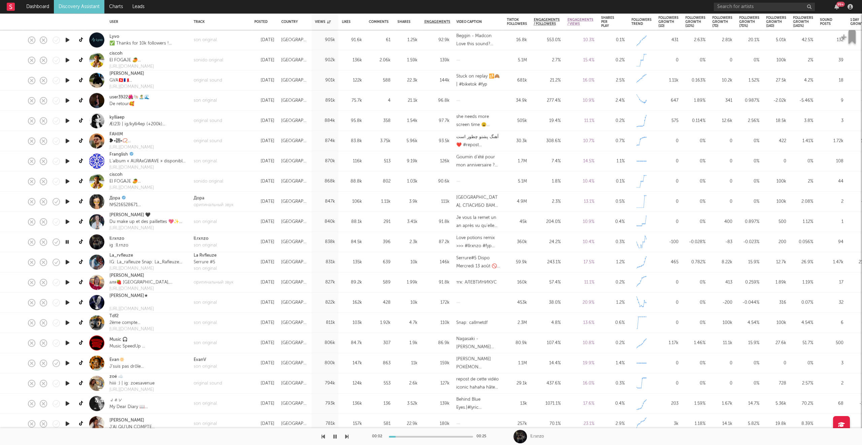
click at [347, 437] on icon "button" at bounding box center [346, 436] width 3 height 5
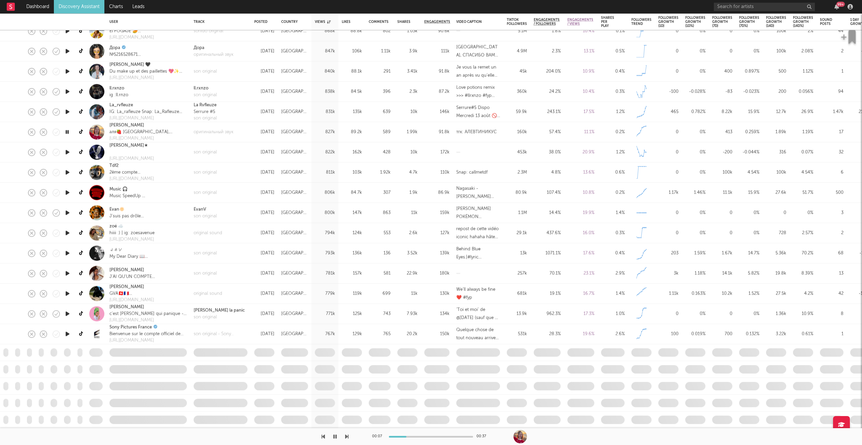
click at [346, 436] on icon "button" at bounding box center [346, 436] width 3 height 5
click at [347, 435] on icon "button" at bounding box center [346, 436] width 3 height 5
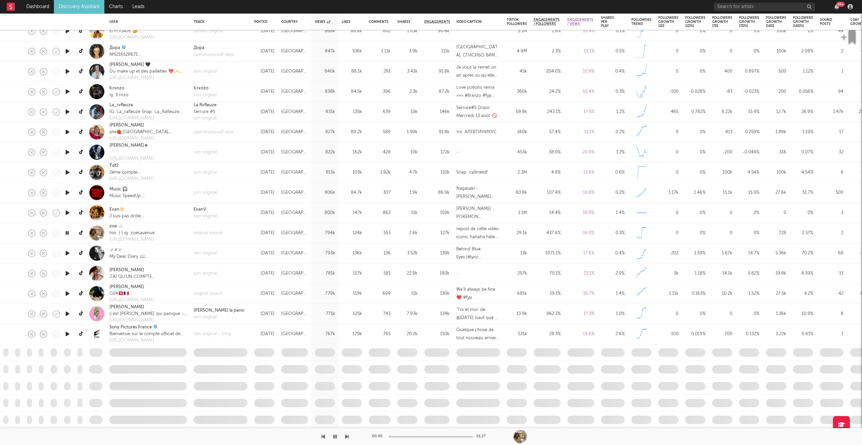
click at [347, 435] on icon "button" at bounding box center [346, 436] width 3 height 5
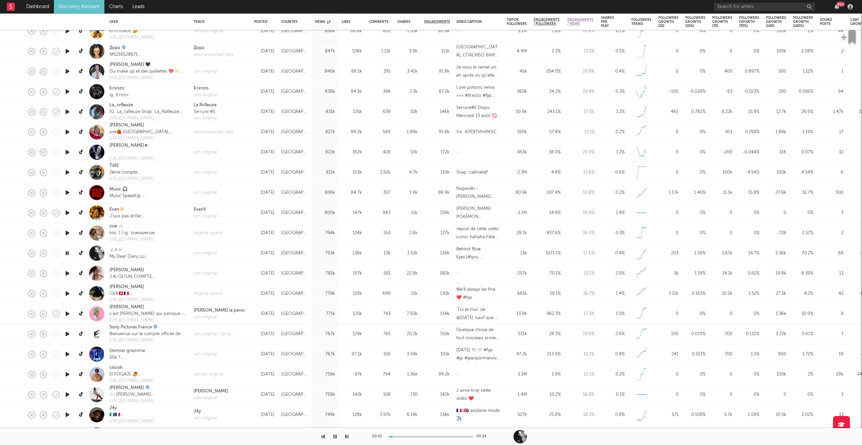
click at [347, 435] on icon "button" at bounding box center [346, 436] width 3 height 5
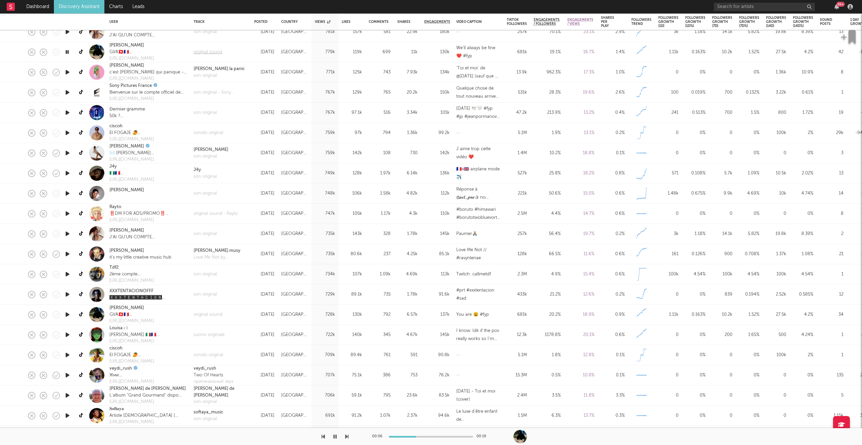
click at [215, 51] on div "original sound" at bounding box center [208, 52] width 29 height 7
click at [65, 51] on icon "button" at bounding box center [67, 52] width 6 height 8
click at [334, 437] on icon "button" at bounding box center [335, 436] width 4 height 5
click at [347, 436] on icon "button" at bounding box center [346, 436] width 3 height 5
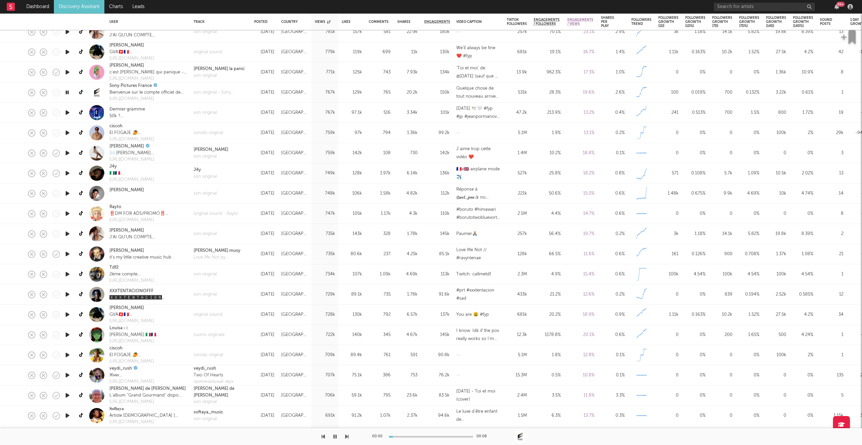
click at [347, 436] on icon "button" at bounding box center [346, 436] width 3 height 5
click at [347, 435] on icon "button" at bounding box center [346, 436] width 3 height 5
click at [345, 436] on icon "button" at bounding box center [346, 436] width 3 height 5
click at [346, 436] on icon "button" at bounding box center [346, 436] width 3 height 5
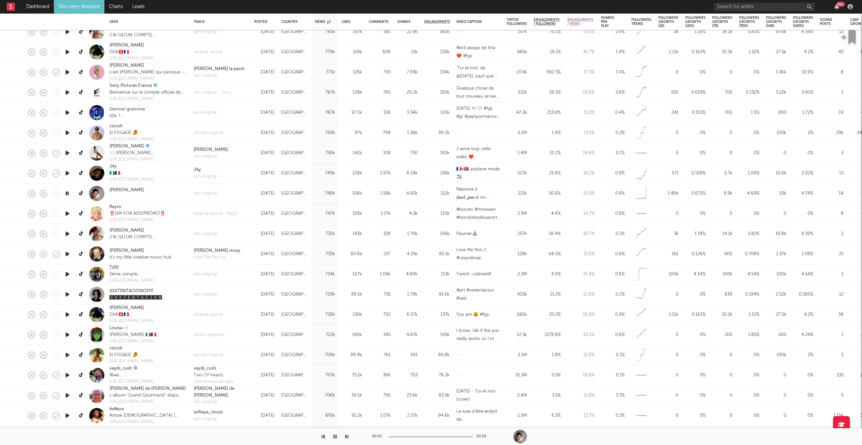
click at [346, 436] on icon "button" at bounding box center [346, 436] width 3 height 5
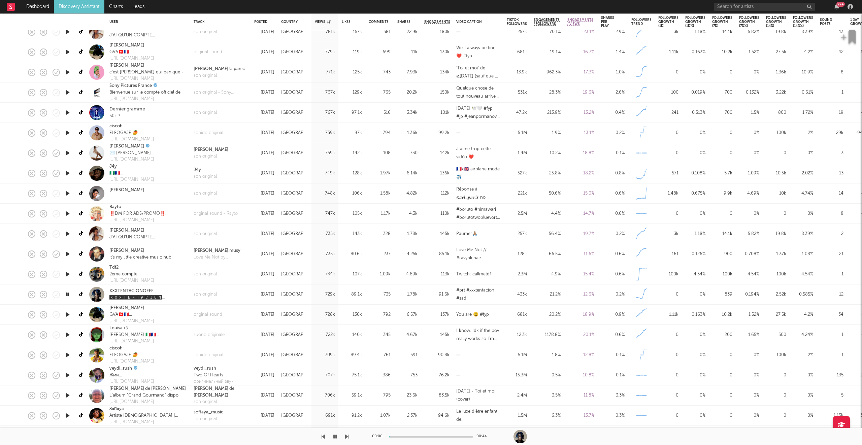
click at [346, 436] on icon "button" at bounding box center [346, 436] width 3 height 5
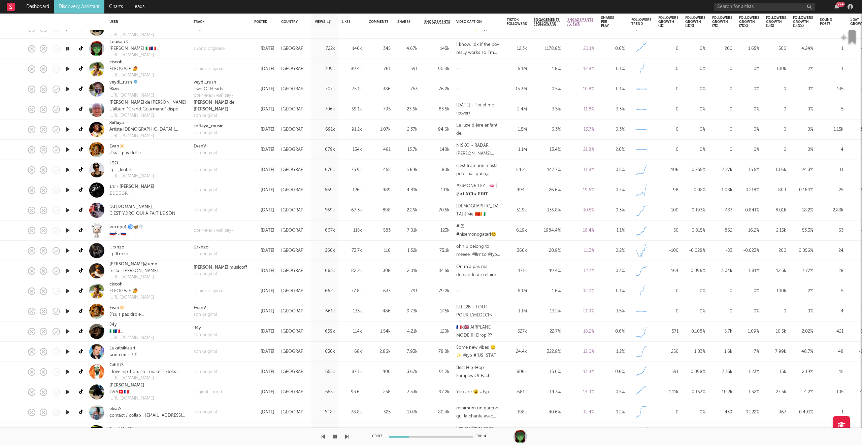
click at [347, 437] on icon "button" at bounding box center [346, 436] width 3 height 5
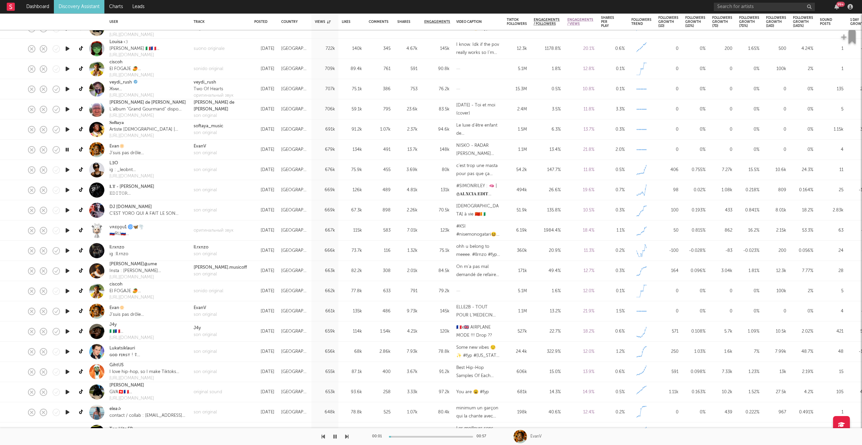
click at [347, 437] on icon "button" at bounding box center [346, 436] width 3 height 5
click at [200, 165] on div "son original" at bounding box center [220, 170] width 61 height 20
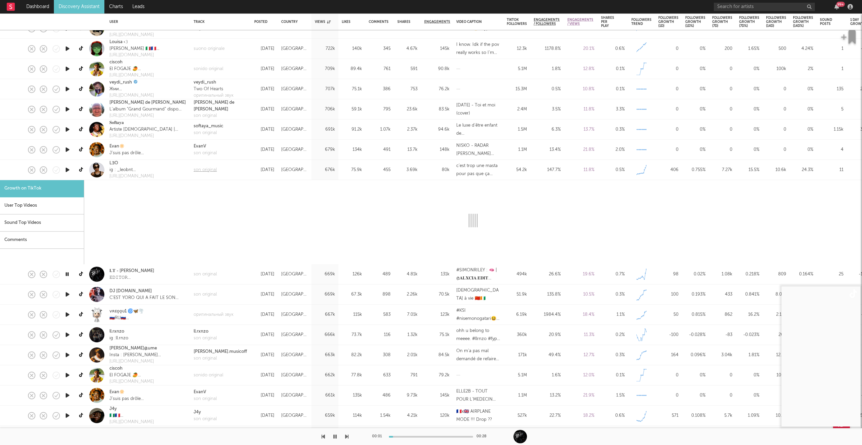
click at [204, 172] on div "son original" at bounding box center [205, 170] width 23 height 7
click at [246, 168] on div "son original" at bounding box center [220, 170] width 61 height 20
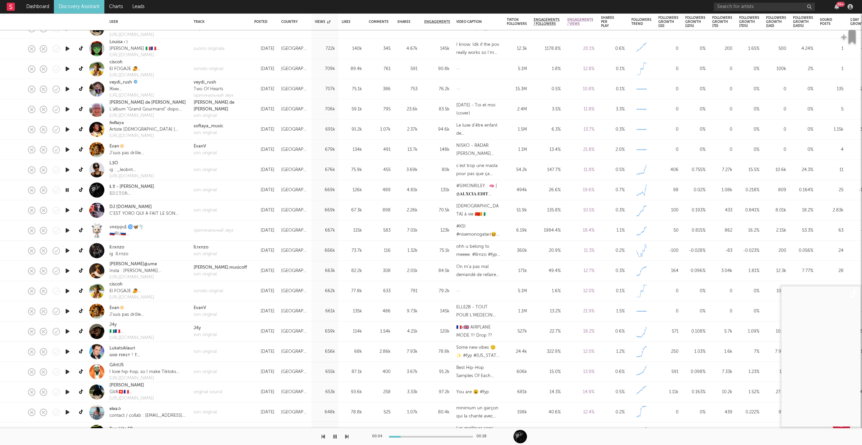
click at [335, 439] on icon "button" at bounding box center [334, 436] width 3 height 5
click at [336, 436] on icon "button" at bounding box center [335, 436] width 4 height 5
click at [347, 436] on icon "button" at bounding box center [346, 436] width 3 height 5
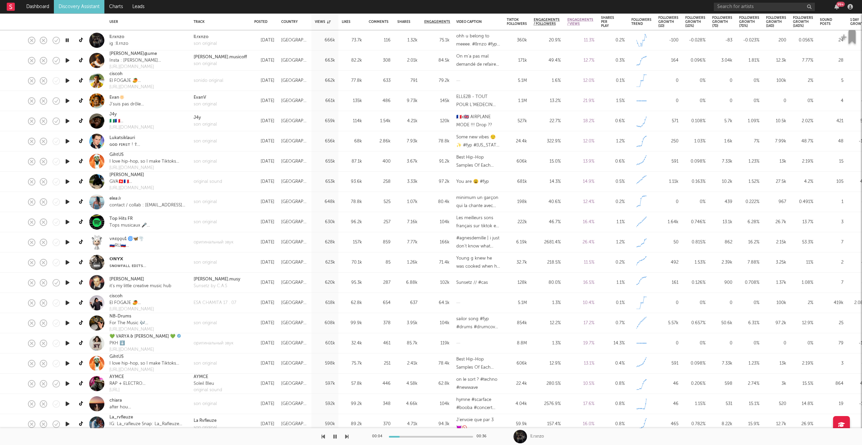
click at [345, 435] on icon "button" at bounding box center [346, 436] width 3 height 5
click at [346, 436] on icon "button" at bounding box center [346, 436] width 3 height 5
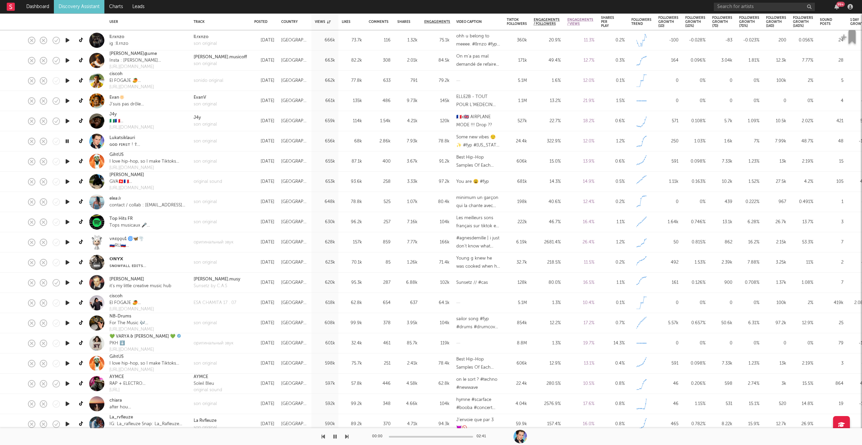
click at [346, 436] on icon "button" at bounding box center [346, 436] width 3 height 5
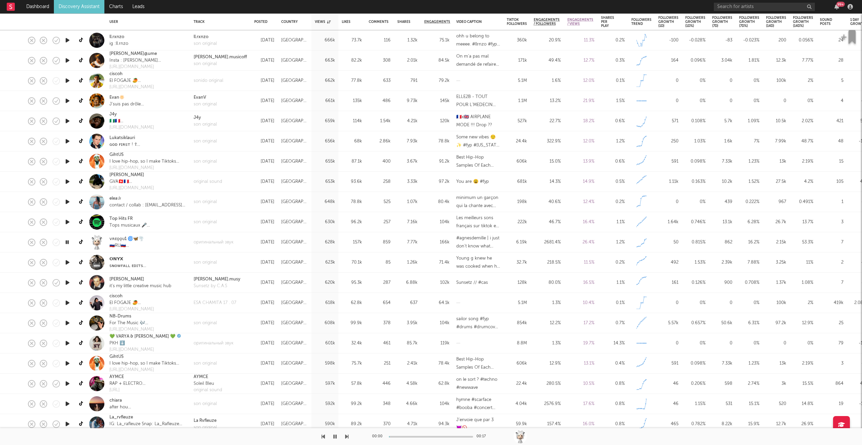
click at [346, 436] on icon "button" at bounding box center [346, 436] width 3 height 5
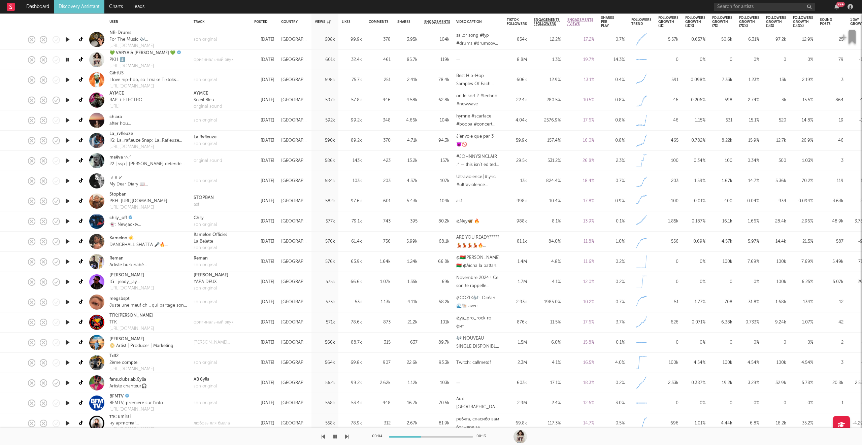
click at [347, 437] on icon "button" at bounding box center [346, 436] width 3 height 5
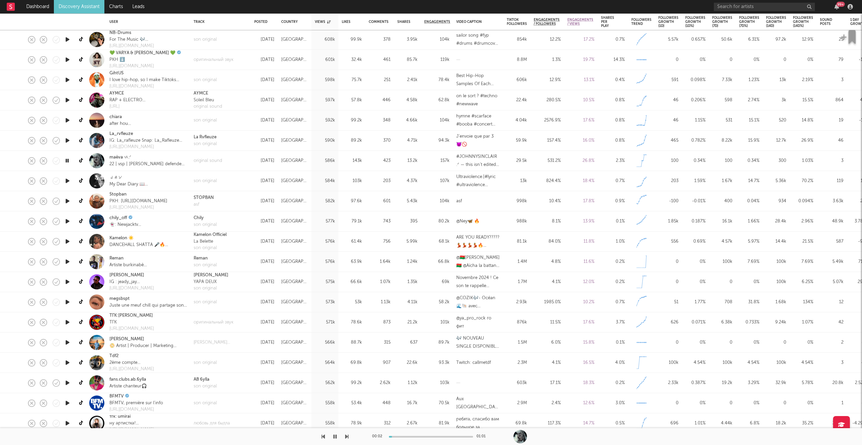
click at [347, 437] on icon "button" at bounding box center [346, 436] width 3 height 5
click at [323, 438] on icon "button" at bounding box center [323, 436] width 3 height 5
click at [195, 203] on div "asf" at bounding box center [204, 204] width 20 height 7
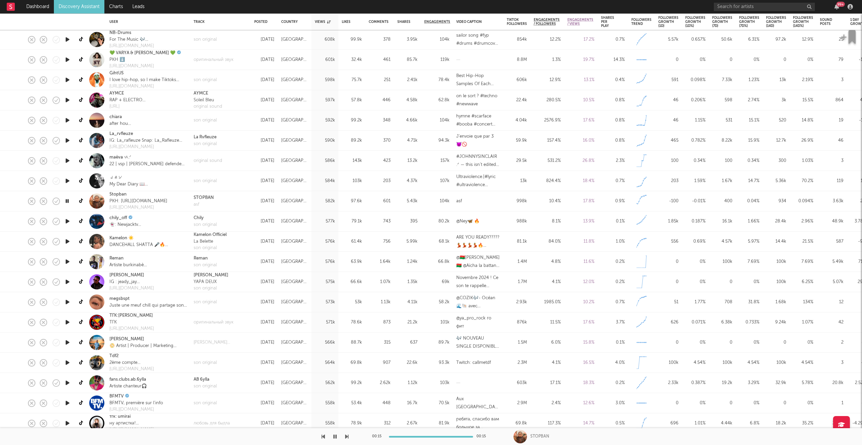
click at [347, 437] on icon "button" at bounding box center [346, 436] width 3 height 5
click at [348, 436] on icon "button" at bounding box center [346, 436] width 3 height 5
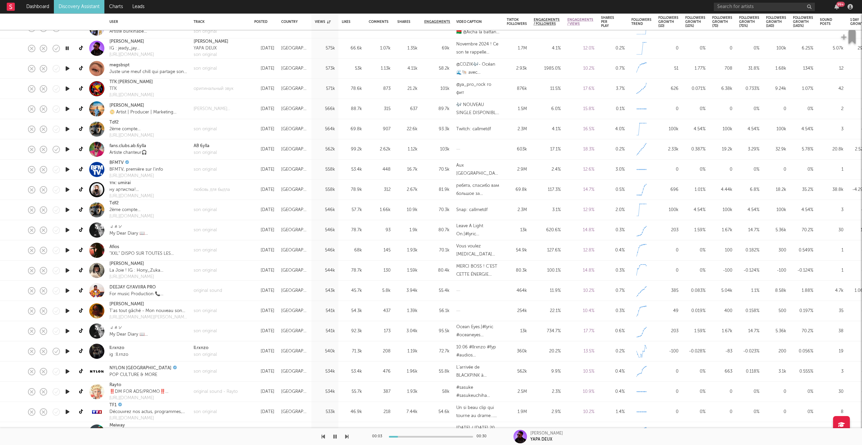
click at [348, 434] on icon "button" at bounding box center [346, 436] width 3 height 5
click at [348, 437] on icon "button" at bounding box center [346, 436] width 3 height 5
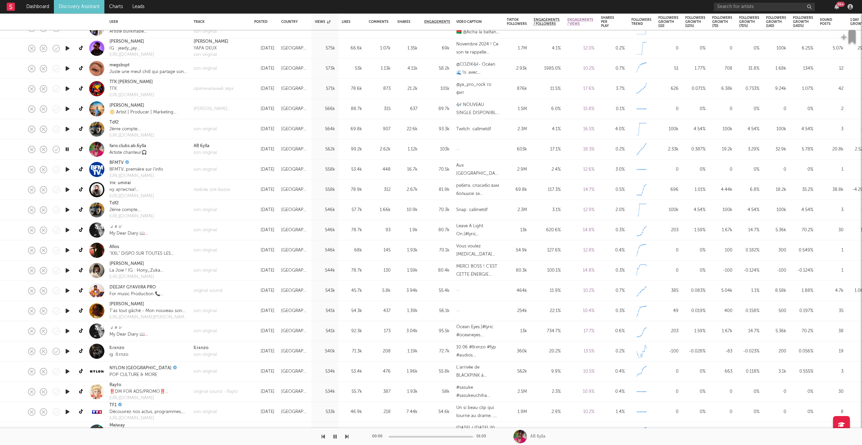
click at [348, 437] on icon "button" at bounding box center [346, 436] width 3 height 5
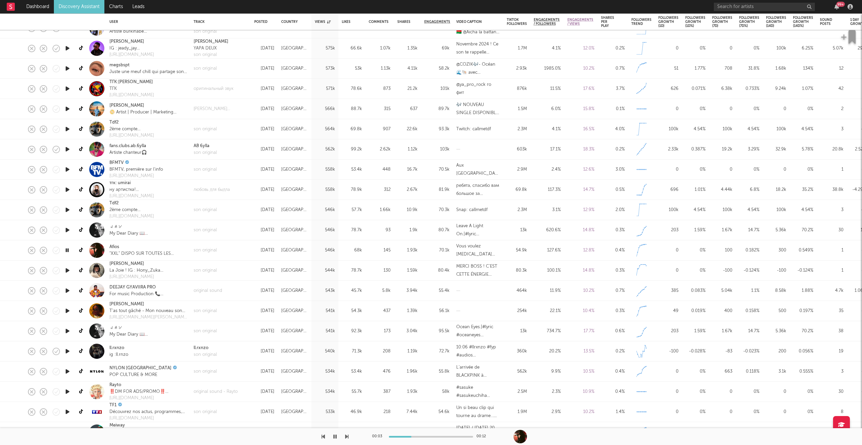
click at [348, 437] on icon "button" at bounding box center [346, 436] width 3 height 5
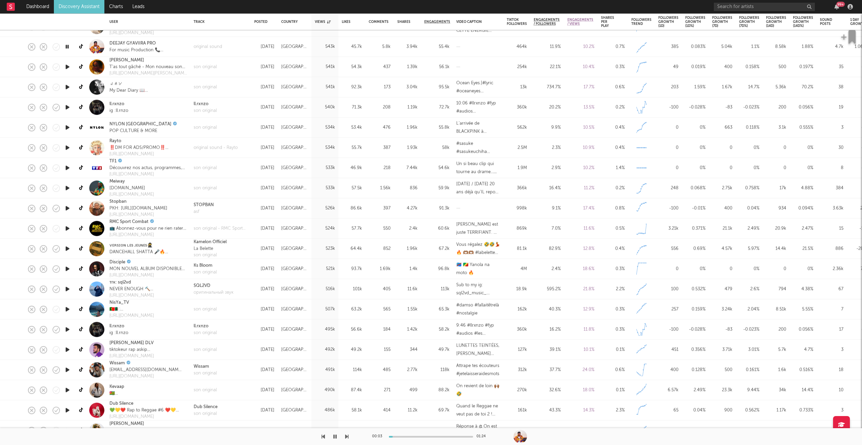
click at [345, 436] on icon "button" at bounding box center [346, 436] width 3 height 5
click at [346, 436] on icon "button" at bounding box center [346, 436] width 3 height 5
click at [344, 438] on div at bounding box center [174, 436] width 349 height 17
click at [345, 436] on icon "button" at bounding box center [346, 436] width 3 height 5
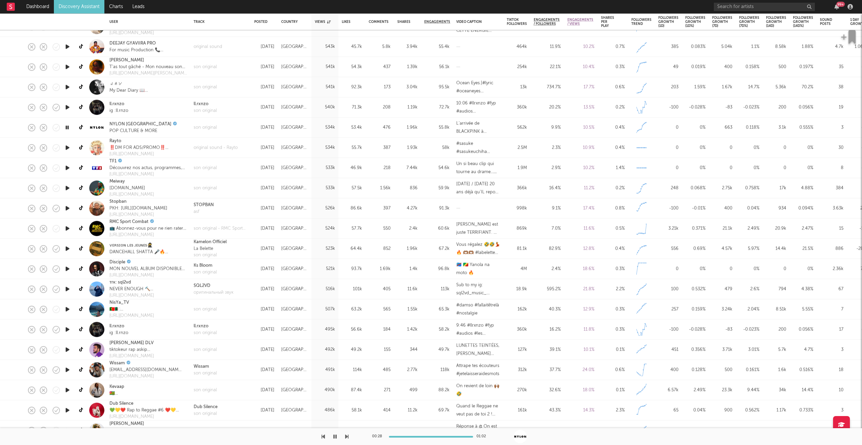
click at [346, 436] on icon "button" at bounding box center [346, 436] width 3 height 5
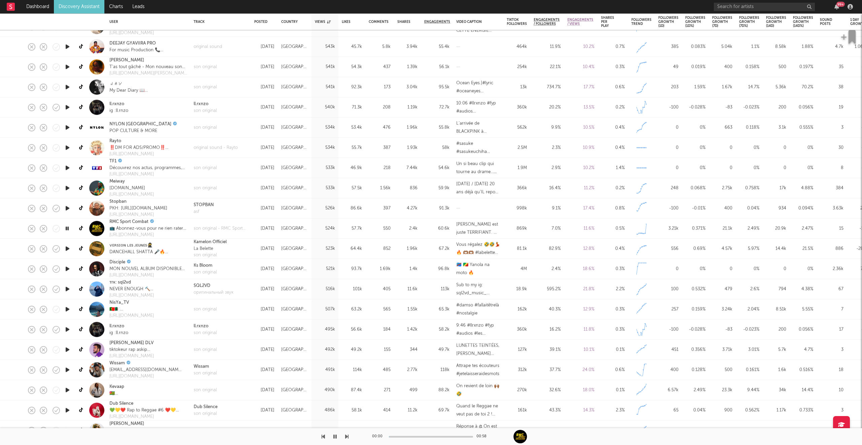
click at [346, 436] on icon "button" at bounding box center [346, 436] width 3 height 5
click at [346, 437] on icon "button" at bounding box center [346, 436] width 3 height 5
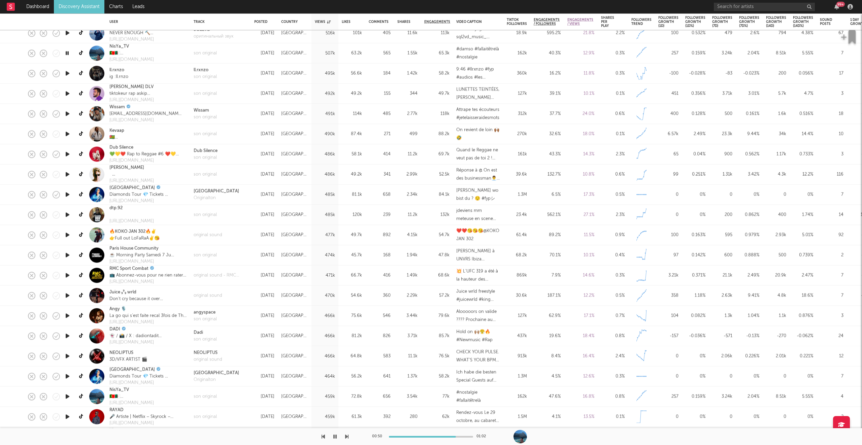
click at [346, 438] on icon "button" at bounding box center [346, 436] width 3 height 5
click at [334, 436] on icon "button" at bounding box center [334, 436] width 3 height 5
click at [233, 7] on nav "Dashboard Discovery Assistant Charts Leads 99 +" at bounding box center [431, 6] width 862 height 13
